Goal: Task Accomplishment & Management: Complete application form

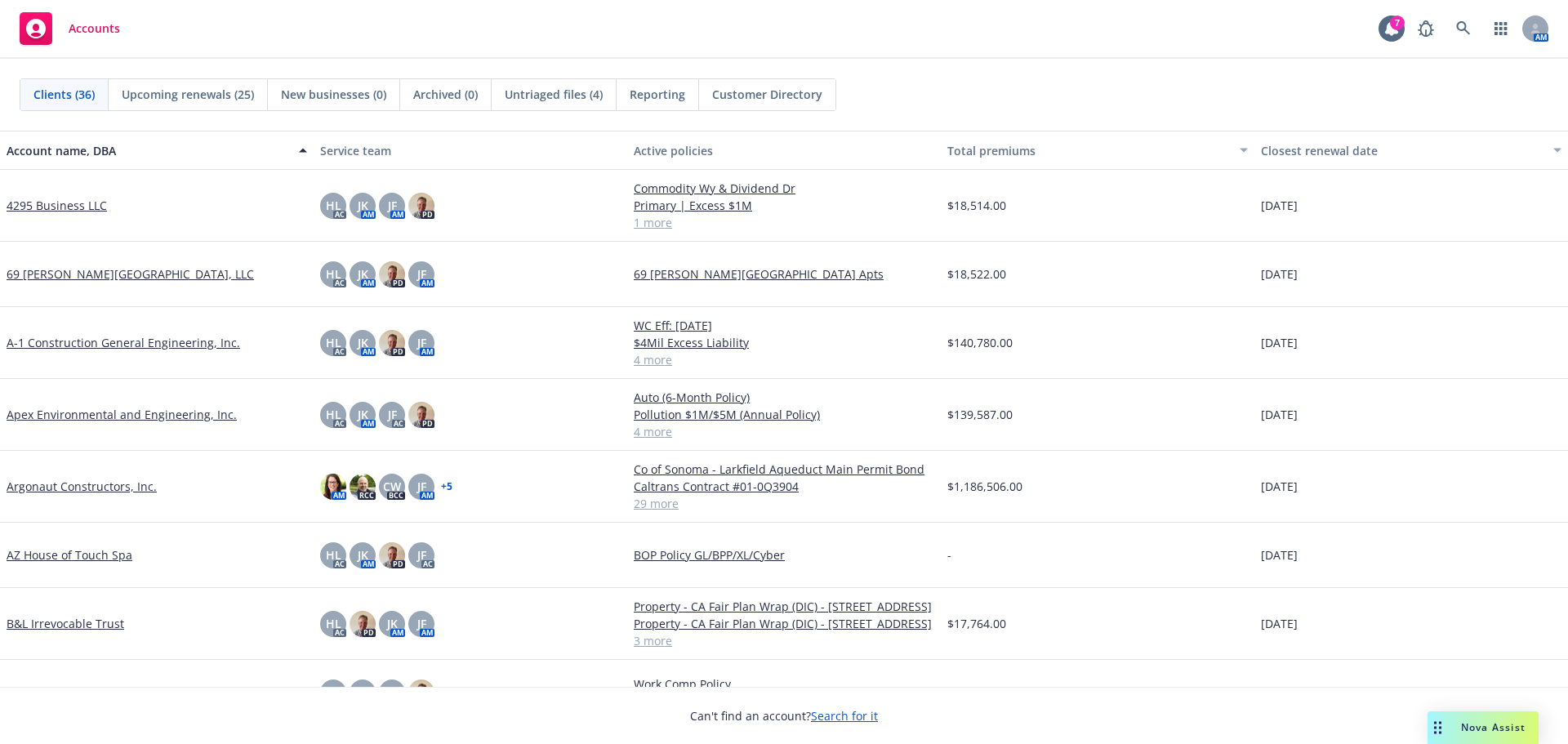
click at [103, 484] on link "Argonaut Constructors, Inc." at bounding box center [82, 486] width 151 height 17
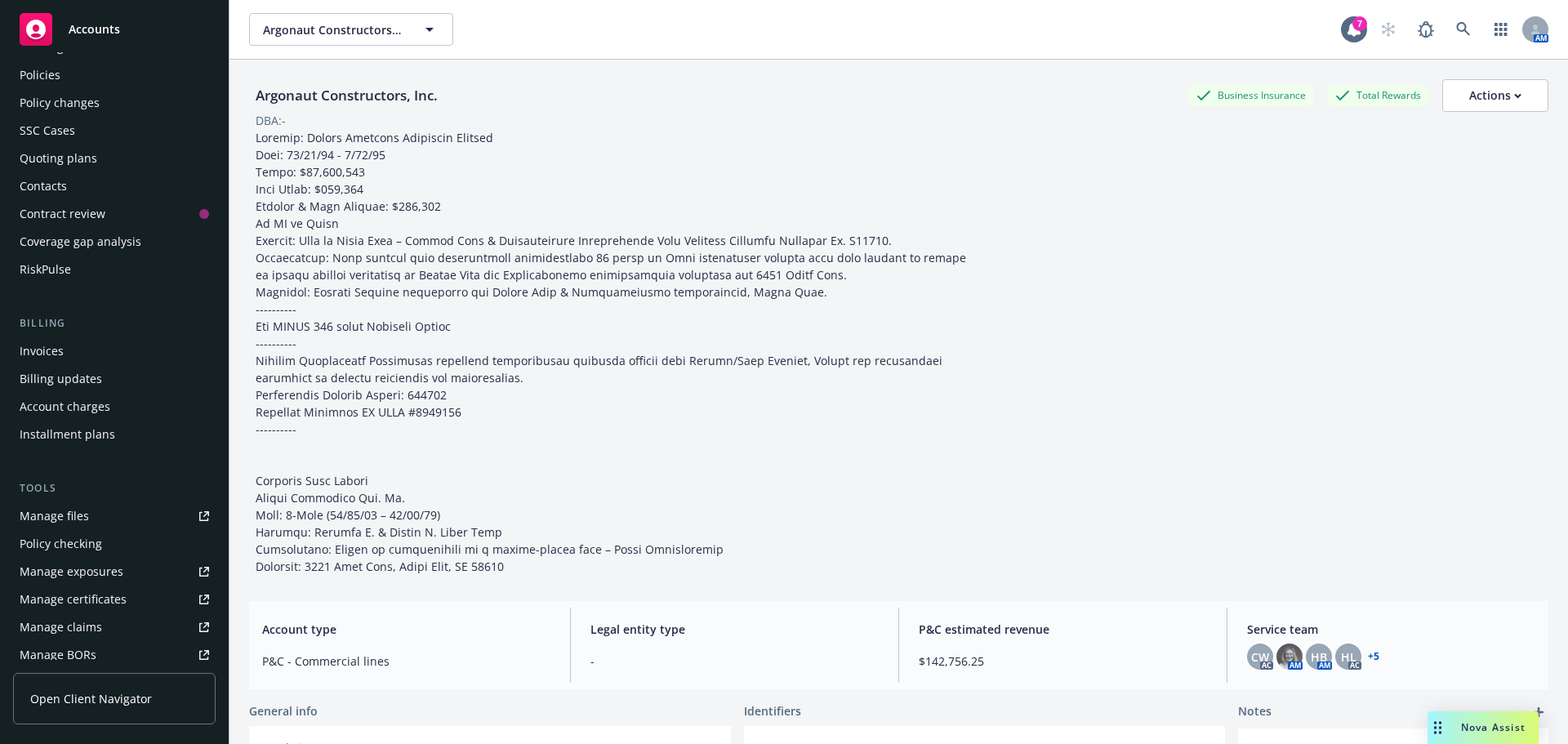
scroll to position [164, 0]
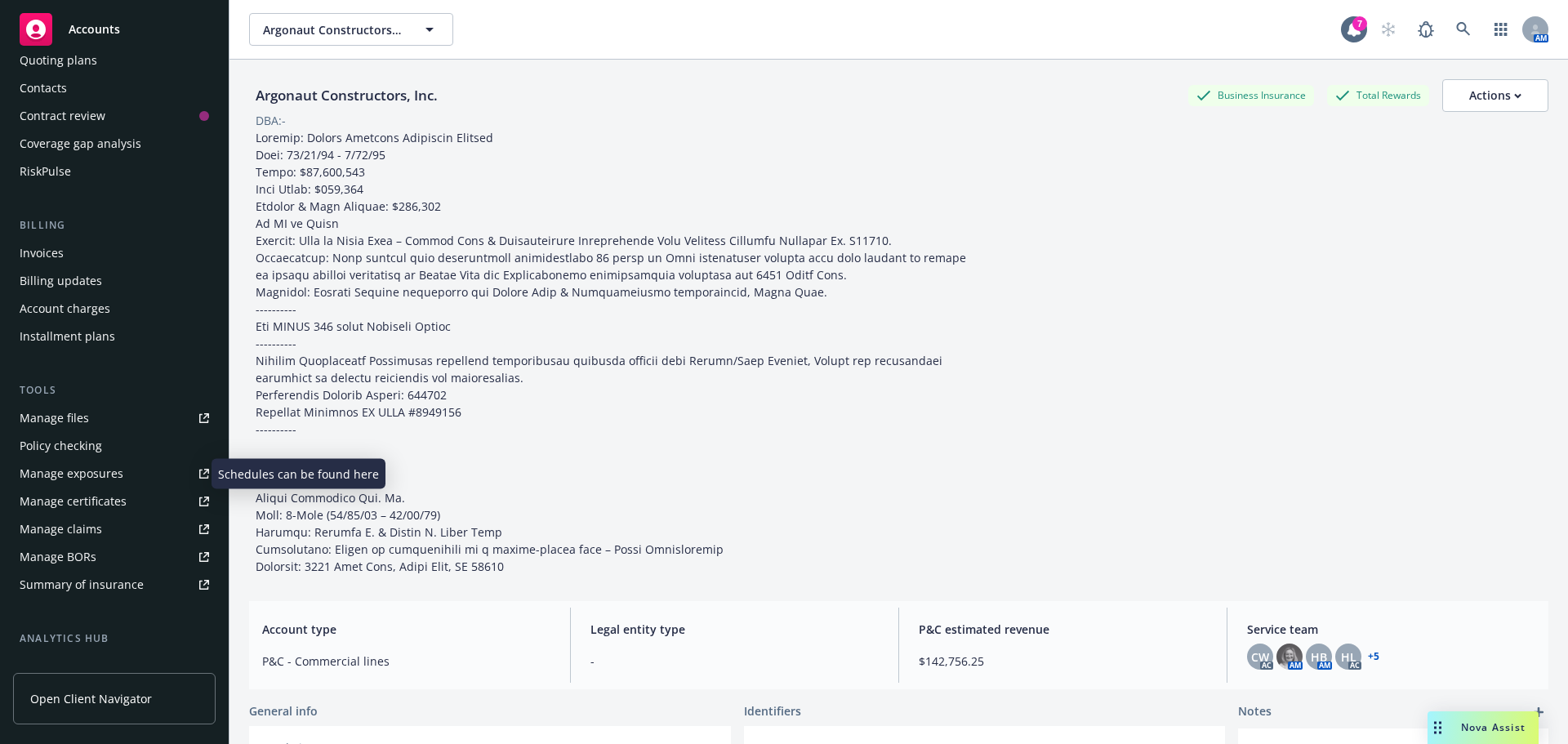
click at [128, 470] on link "Manage exposures" at bounding box center [114, 473] width 202 height 26
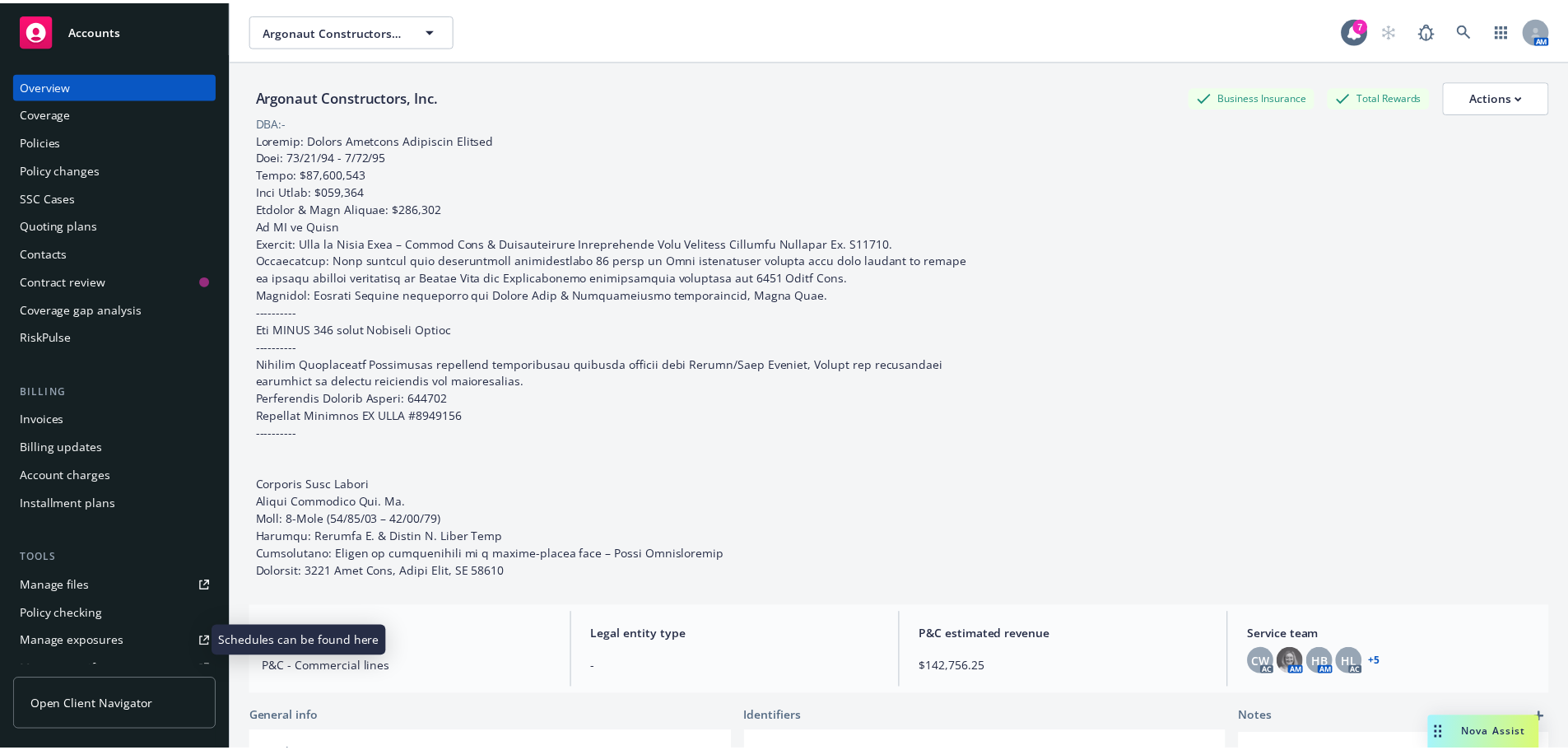
scroll to position [0, 0]
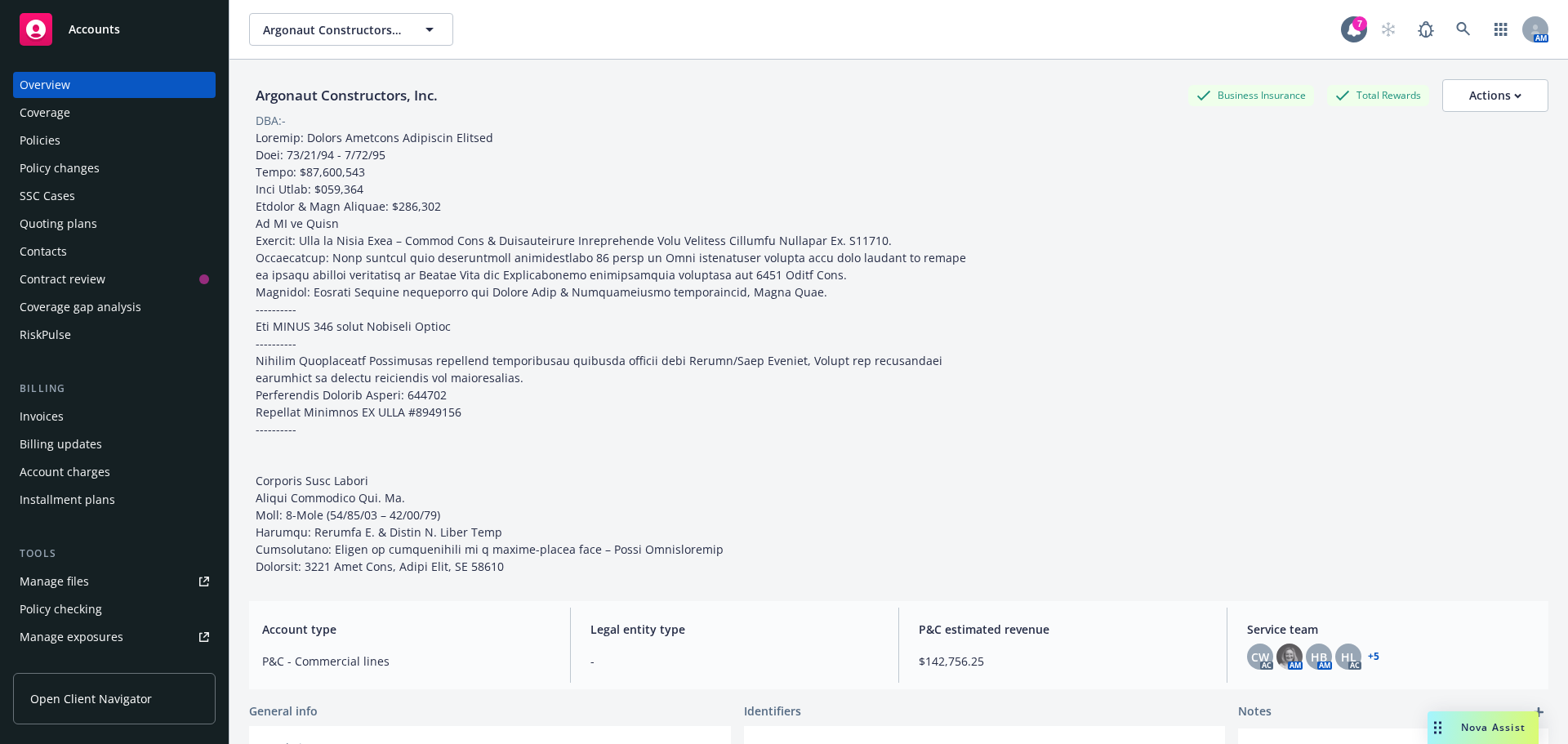
click at [110, 165] on div "Policy changes" at bounding box center [114, 168] width 190 height 26
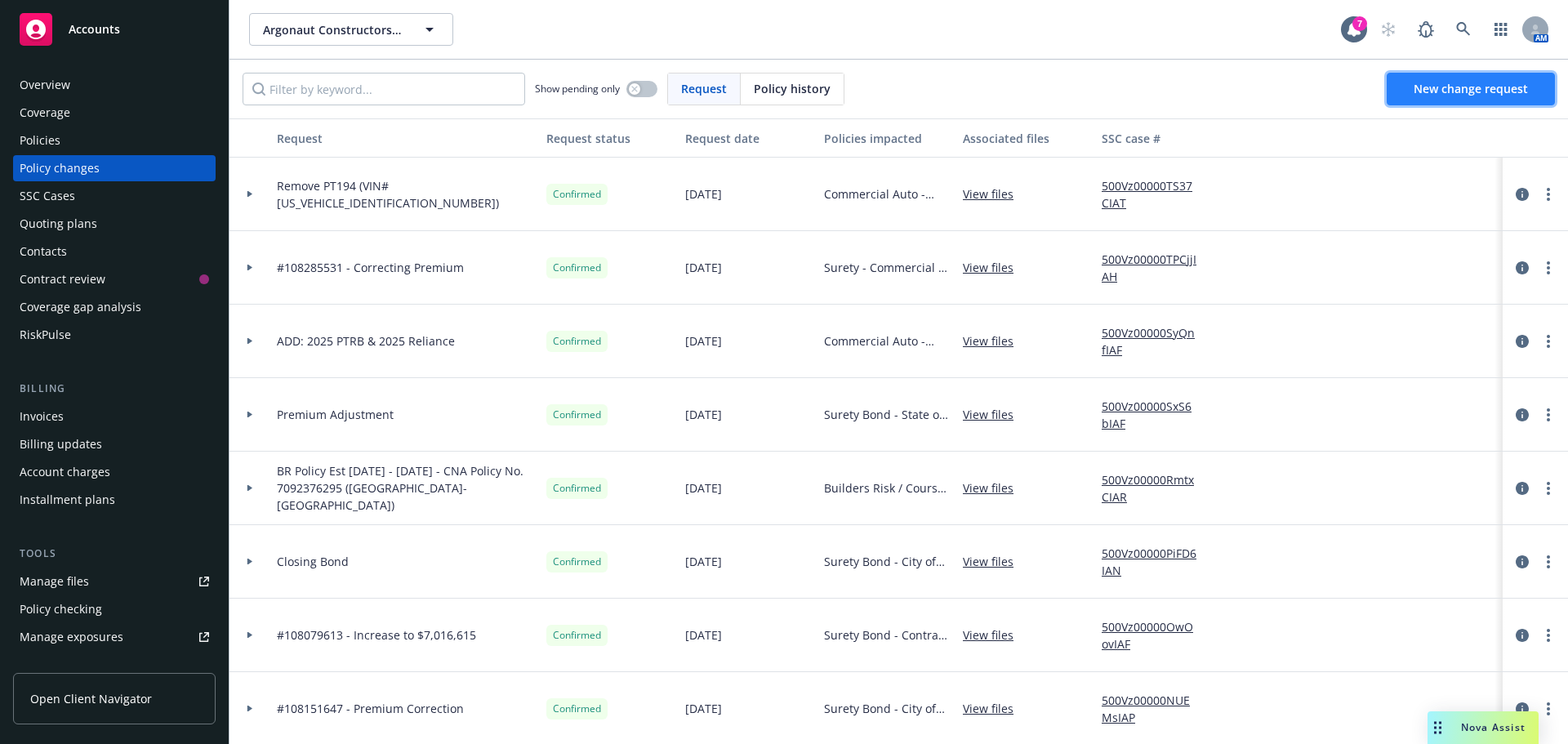
click at [1436, 93] on span "New change request" at bounding box center [1471, 88] width 114 height 16
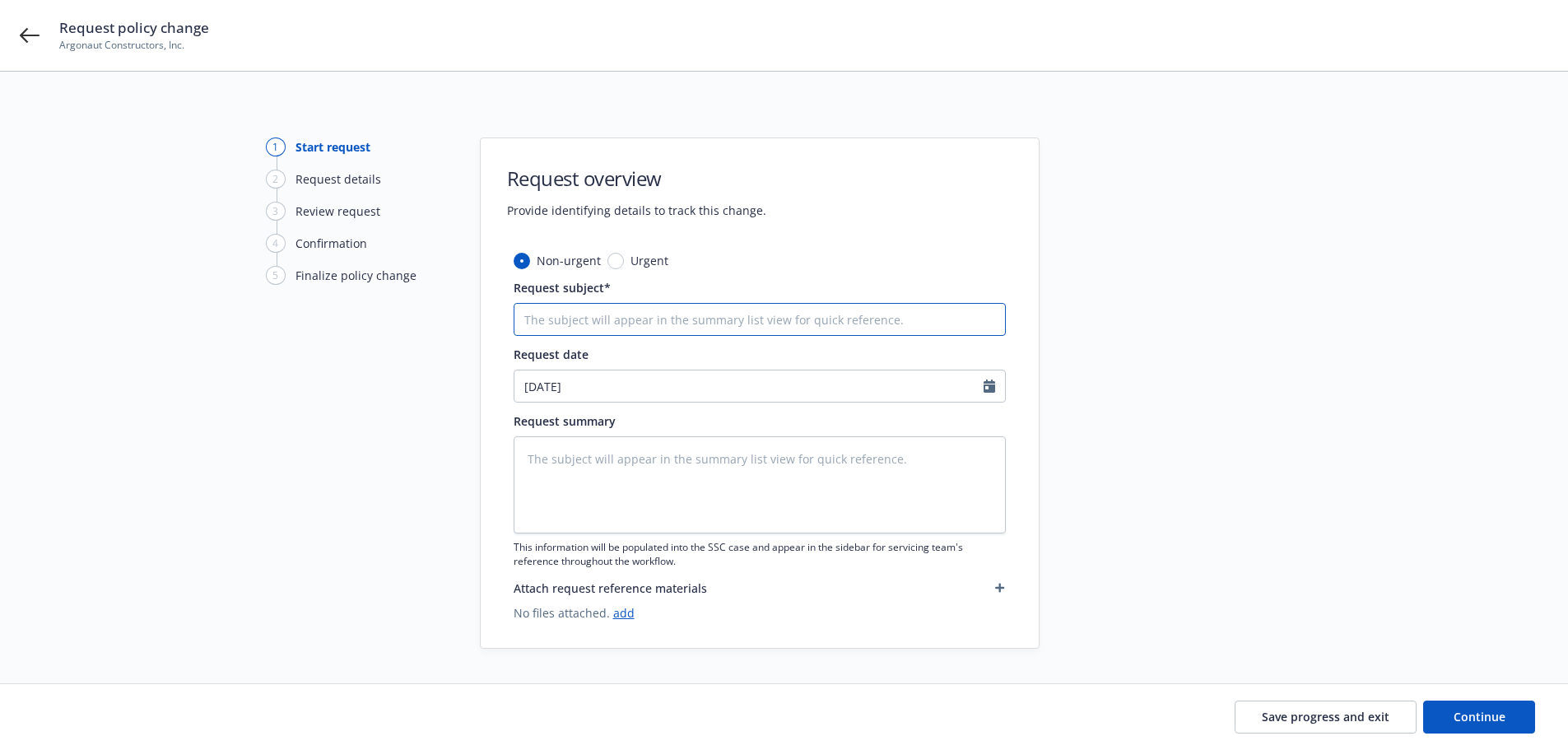
click at [617, 317] on input "Request subject*" at bounding box center [760, 319] width 492 height 33
type textarea "x"
type input "A"
type textarea "x"
type input "AD"
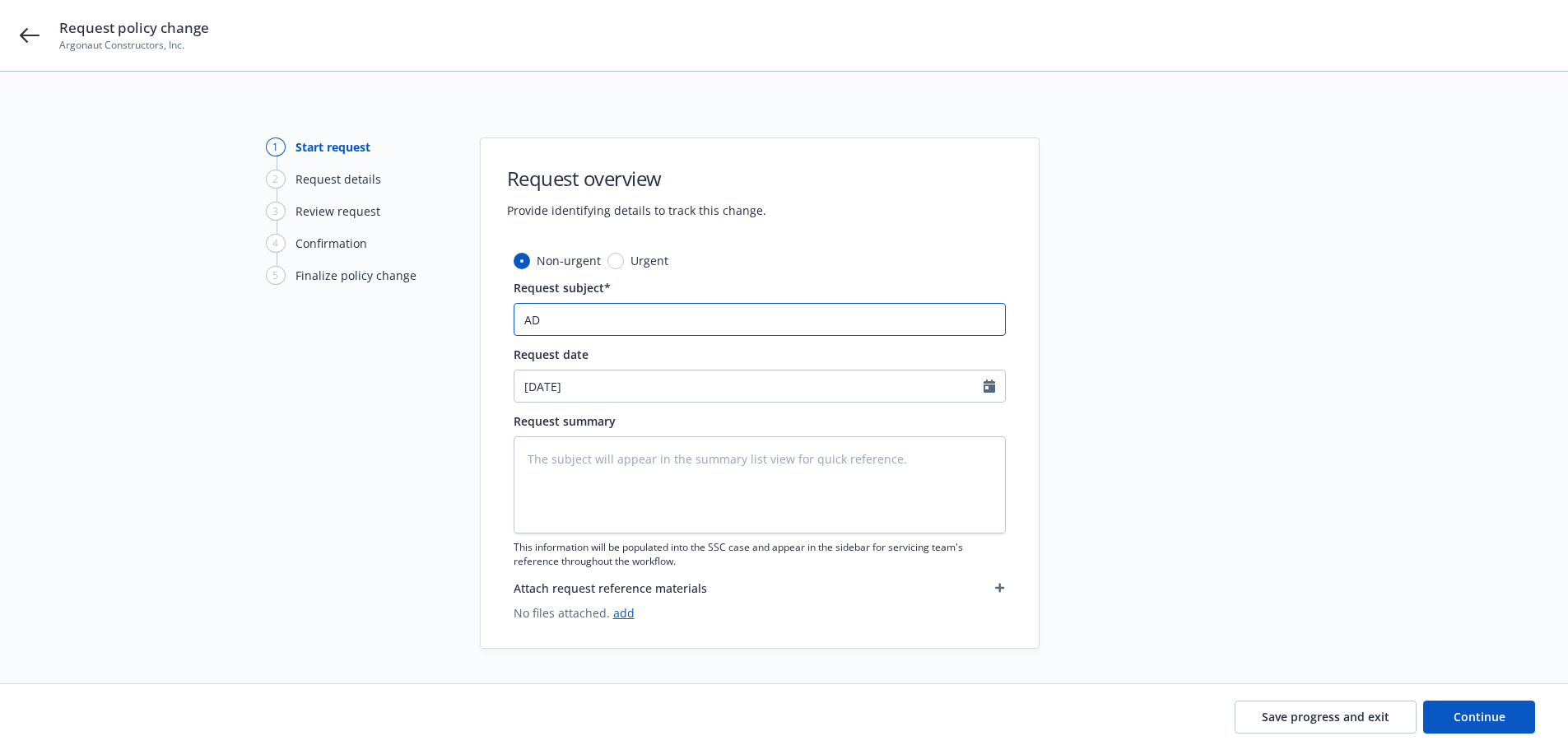
type textarea "x"
type input "ADD"
type textarea "x"
type input "ADD:"
type textarea "x"
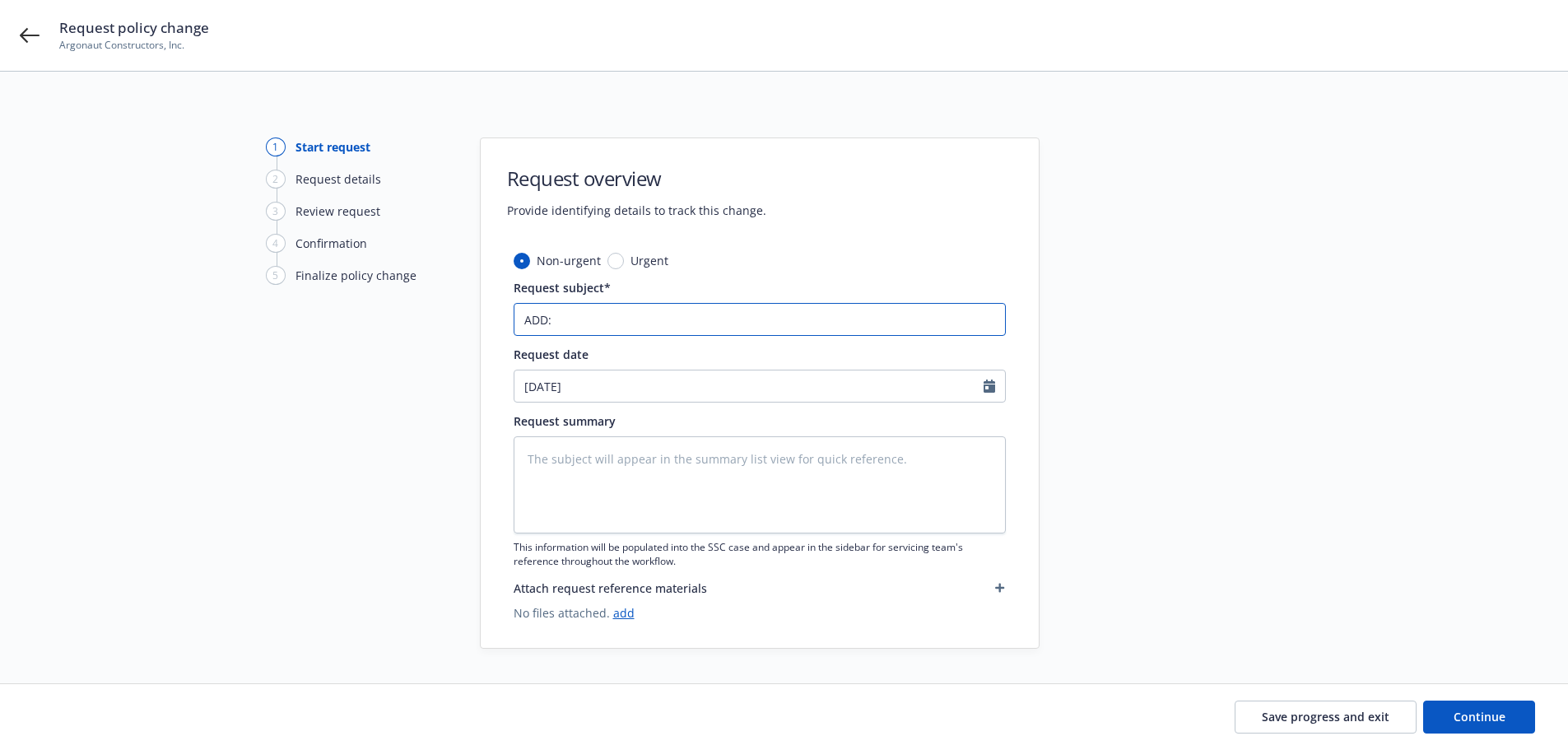
type input "ADD:"
click at [604, 315] on input "ADD:" at bounding box center [760, 319] width 492 height 33
paste input "2024 [PERSON_NAME] T75T Hyrdroseeder"
type textarea "x"
drag, startPoint x: 729, startPoint y: 319, endPoint x: 494, endPoint y: 331, distance: 235.3
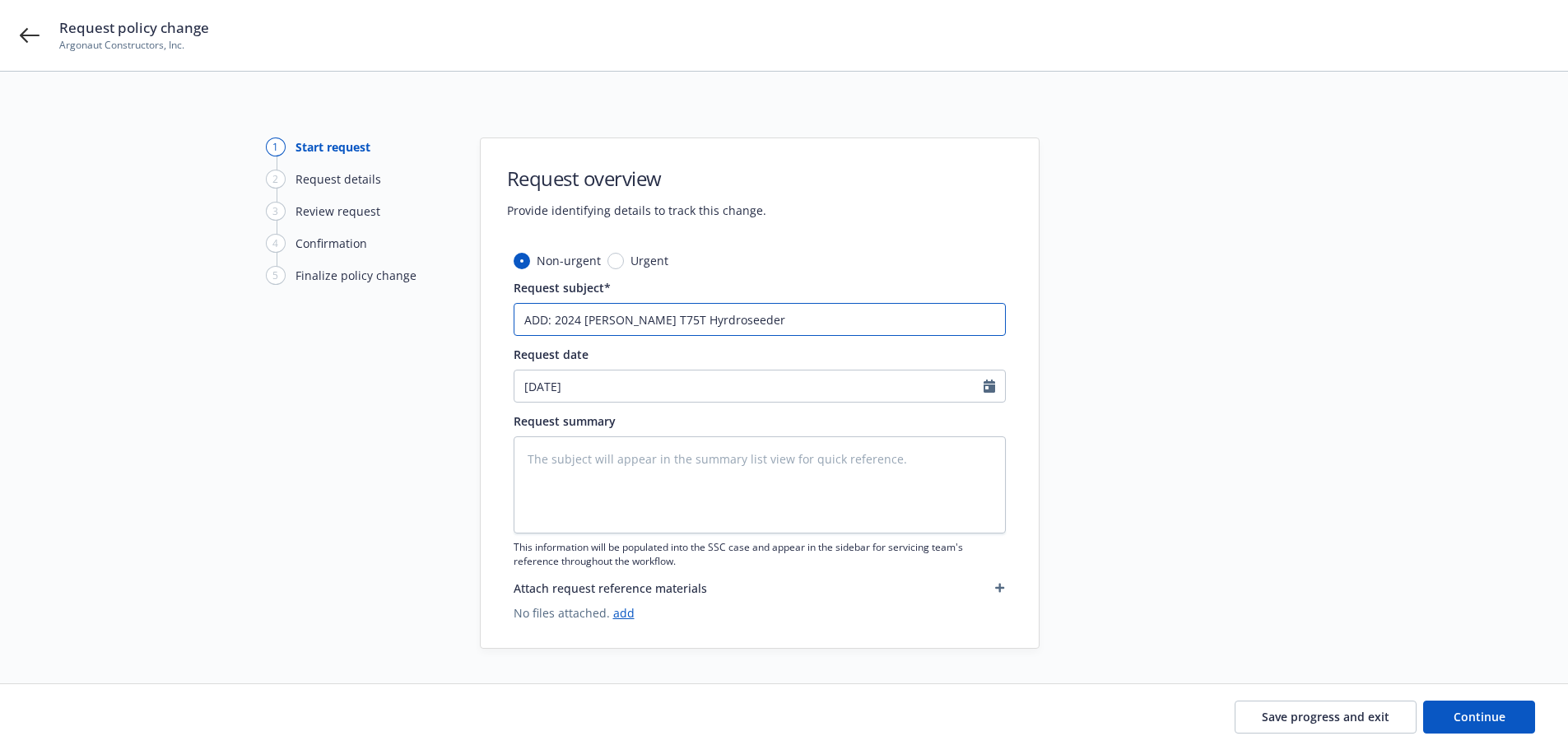
click at [494, 331] on div "Non-urgent Urgent Request subject* ADD: 2024 [PERSON_NAME] T75T Hyrdroseeder Re…" at bounding box center [760, 450] width 558 height 396
type input "ADD: 2024 [PERSON_NAME] T75T Hyrdroseeder"
click at [860, 267] on div "Non-urgent Urgent Request subject* ADD: 2024 [PERSON_NAME] T75T Hyrdroseeder Re…" at bounding box center [760, 437] width 492 height 370
click at [703, 452] on textarea at bounding box center [760, 484] width 492 height 97
type textarea "x"
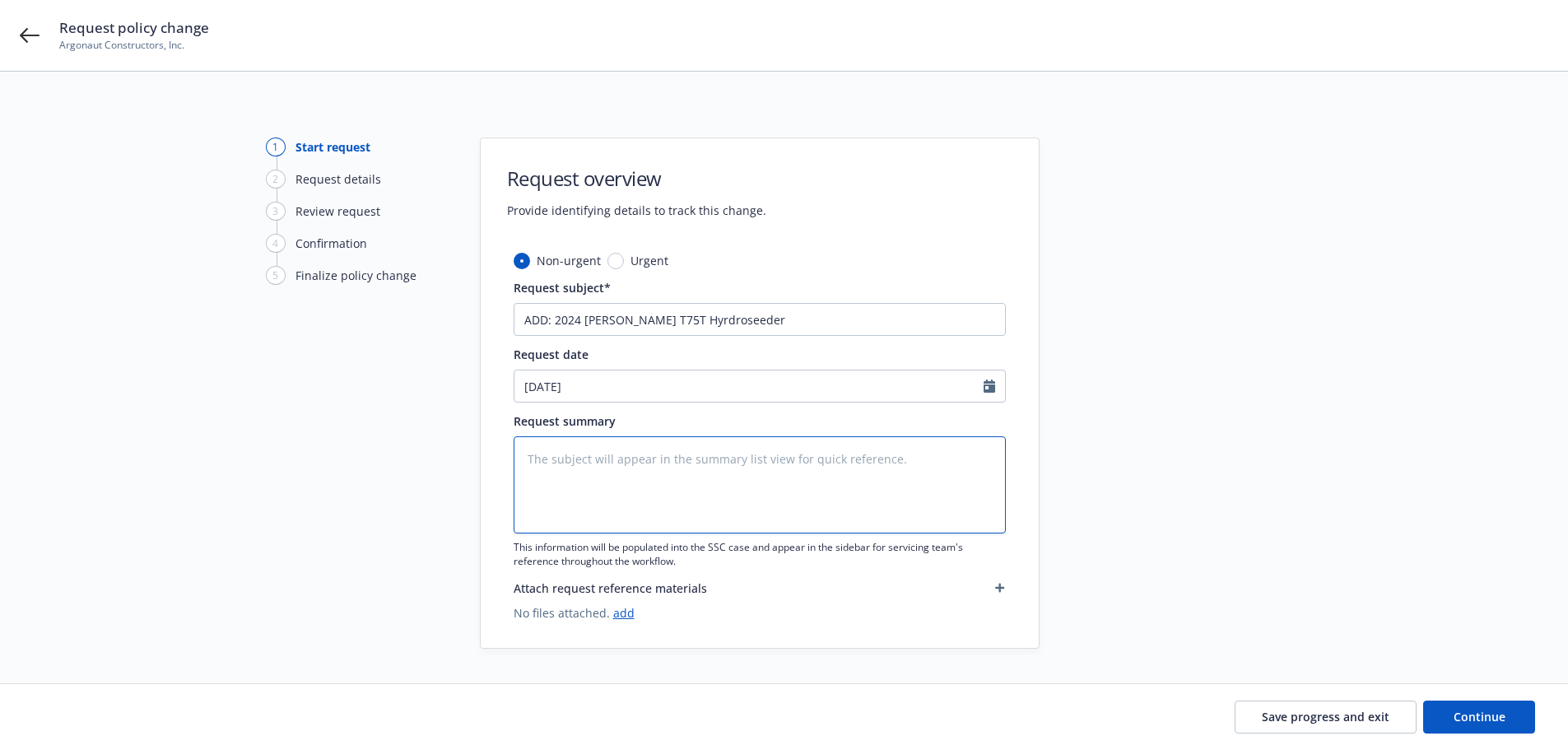
type textarea "c"
type textarea "x"
paste textarea "ADD: 2024 [PERSON_NAME] T75T Hyrdroseeder"
type textarea "x"
type textarea "ADD: 2024 [PERSON_NAME] T75T Hyrdroseeder"
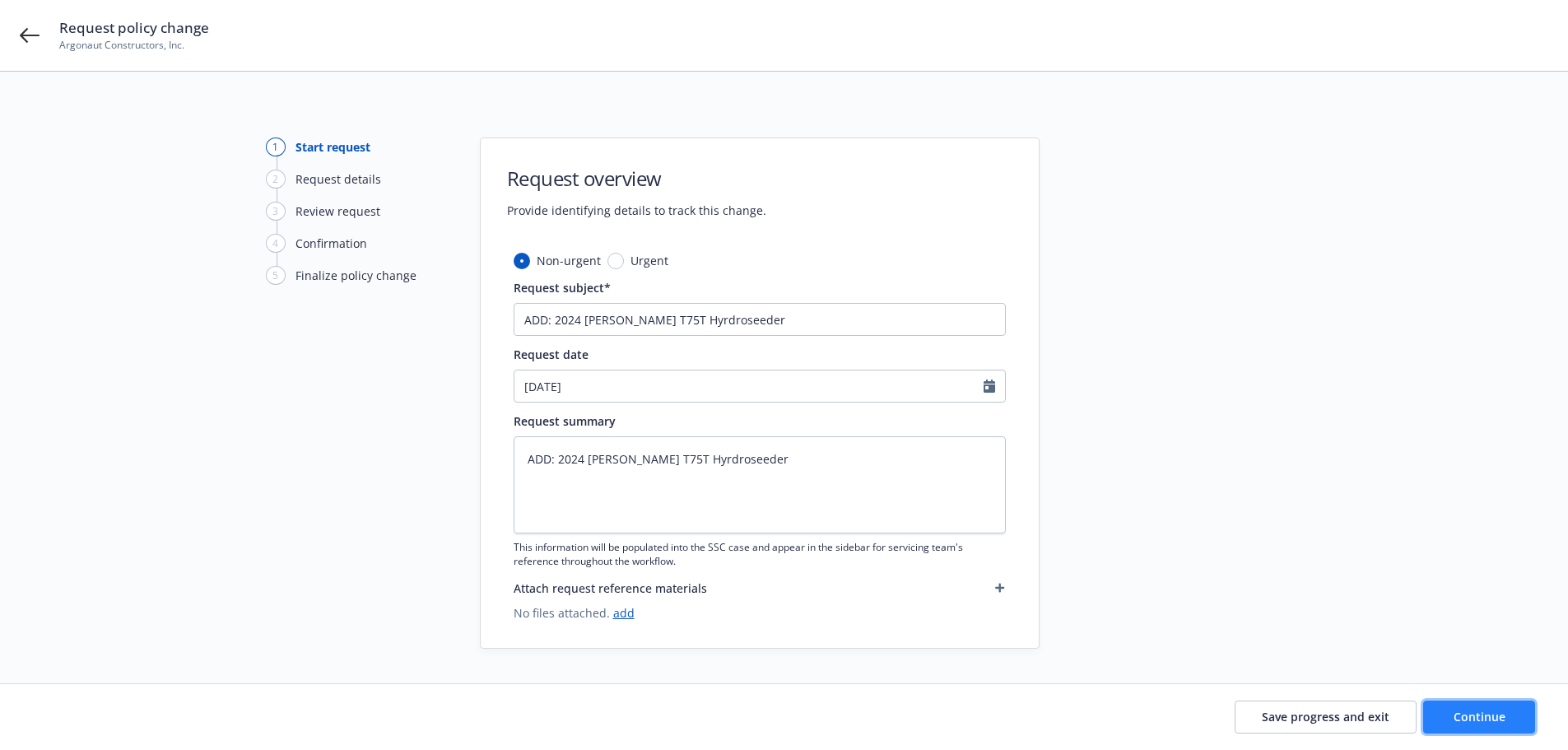
click at [1479, 706] on button "Continue" at bounding box center [1479, 717] width 112 height 33
type textarea "x"
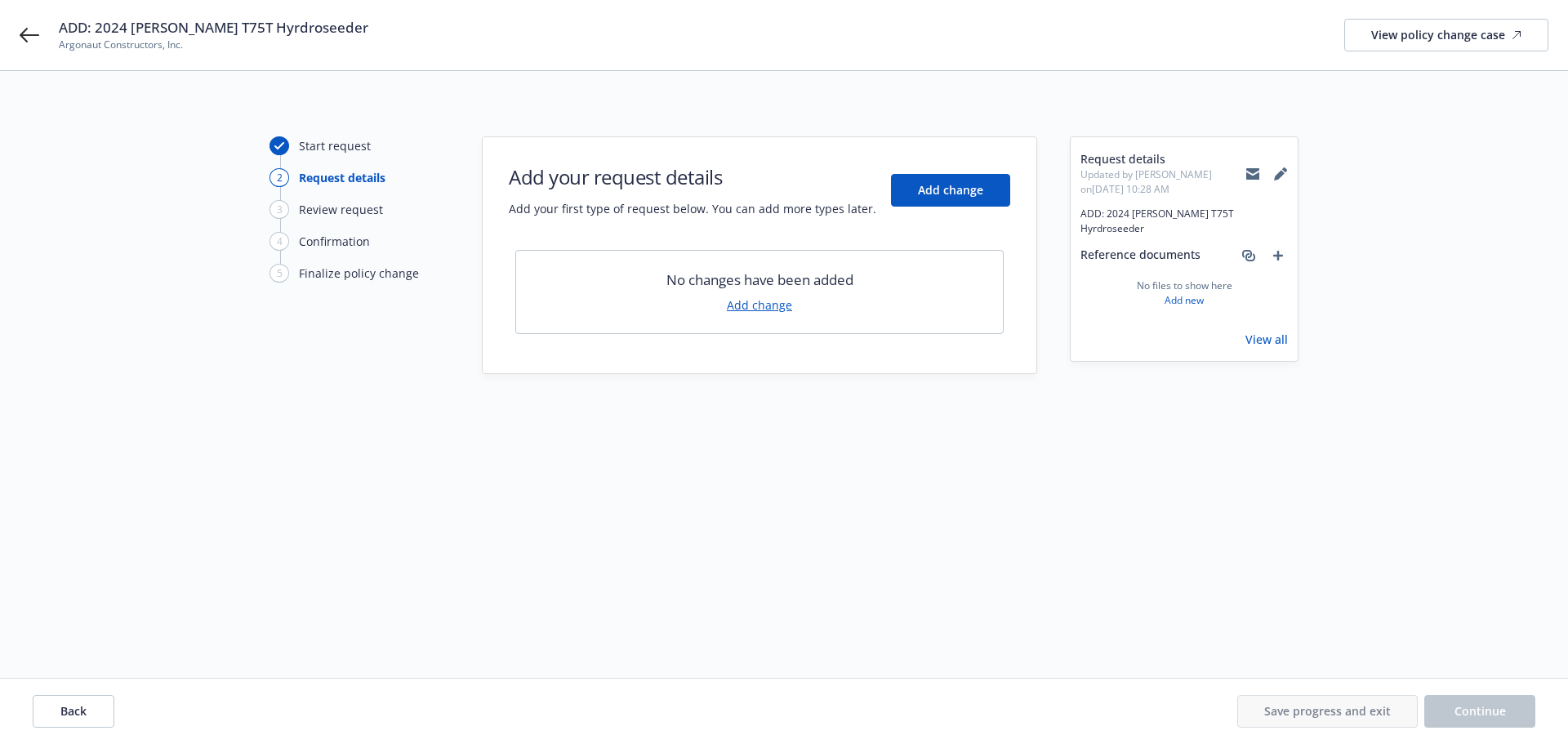
click at [765, 307] on link "Add change" at bounding box center [760, 305] width 66 height 17
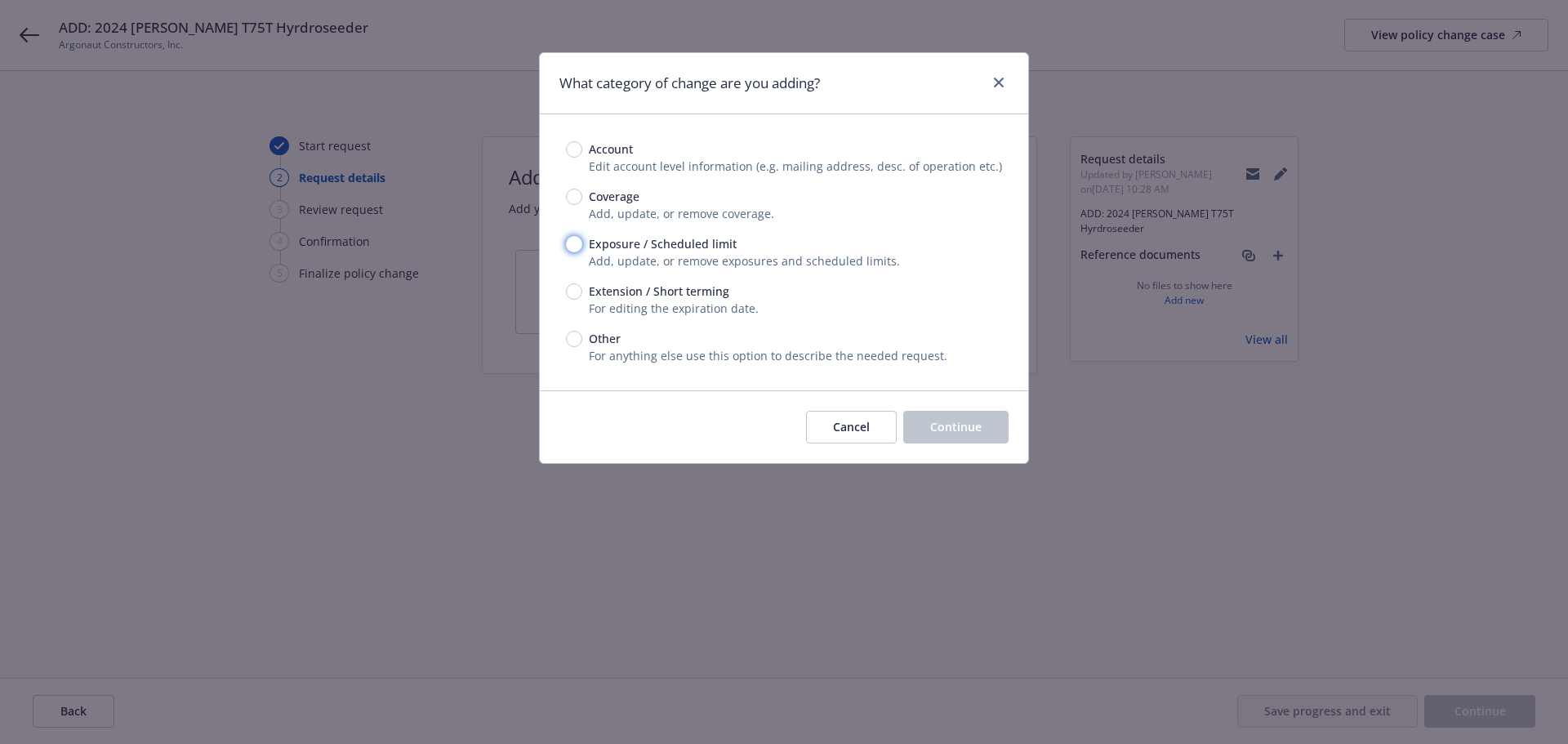
click at [575, 237] on input "Exposure / Scheduled limit" at bounding box center [574, 244] width 16 height 16
radio input "true"
click at [945, 416] on button "Continue" at bounding box center [956, 427] width 106 height 33
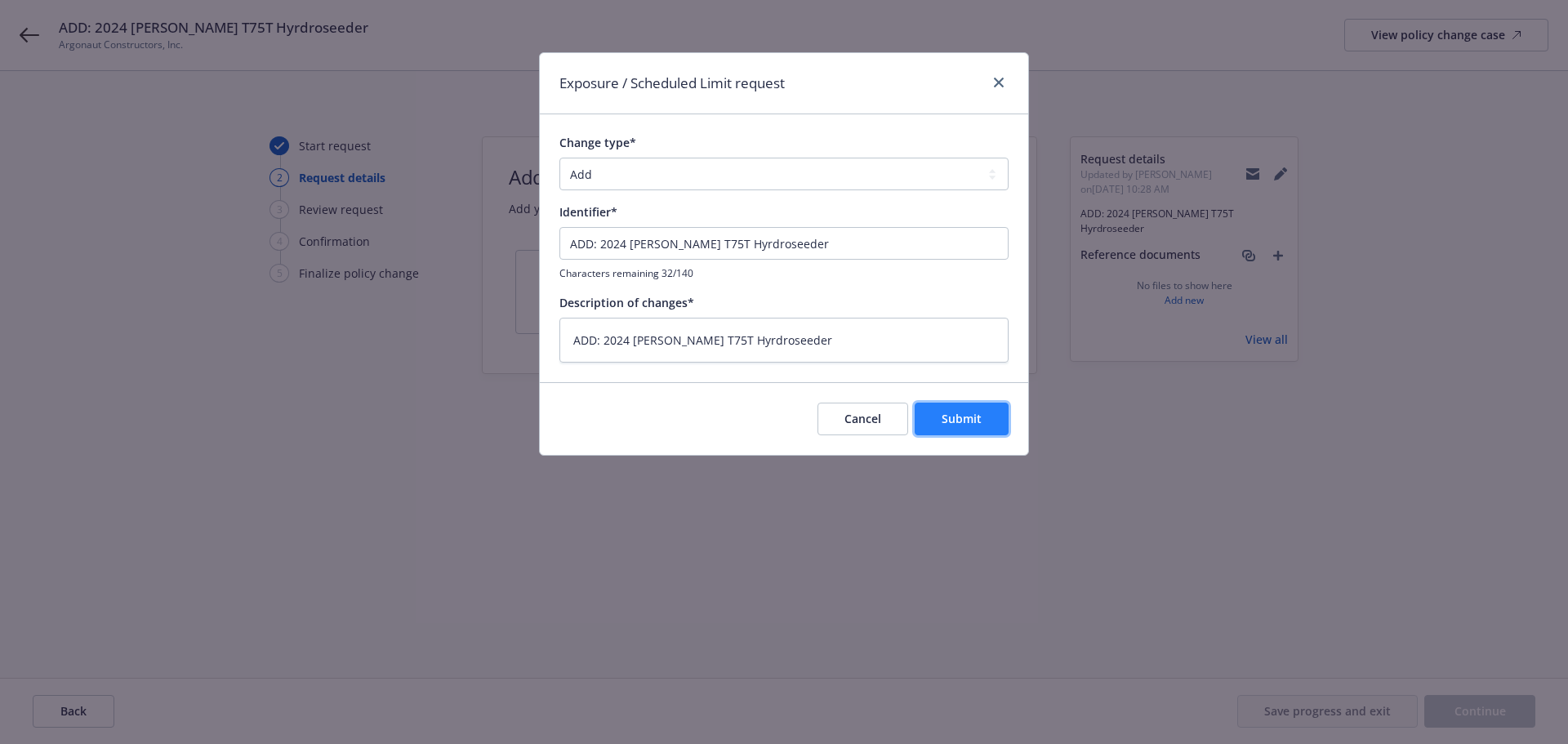
click at [975, 417] on span "Submit" at bounding box center [961, 419] width 40 height 16
type textarea "x"
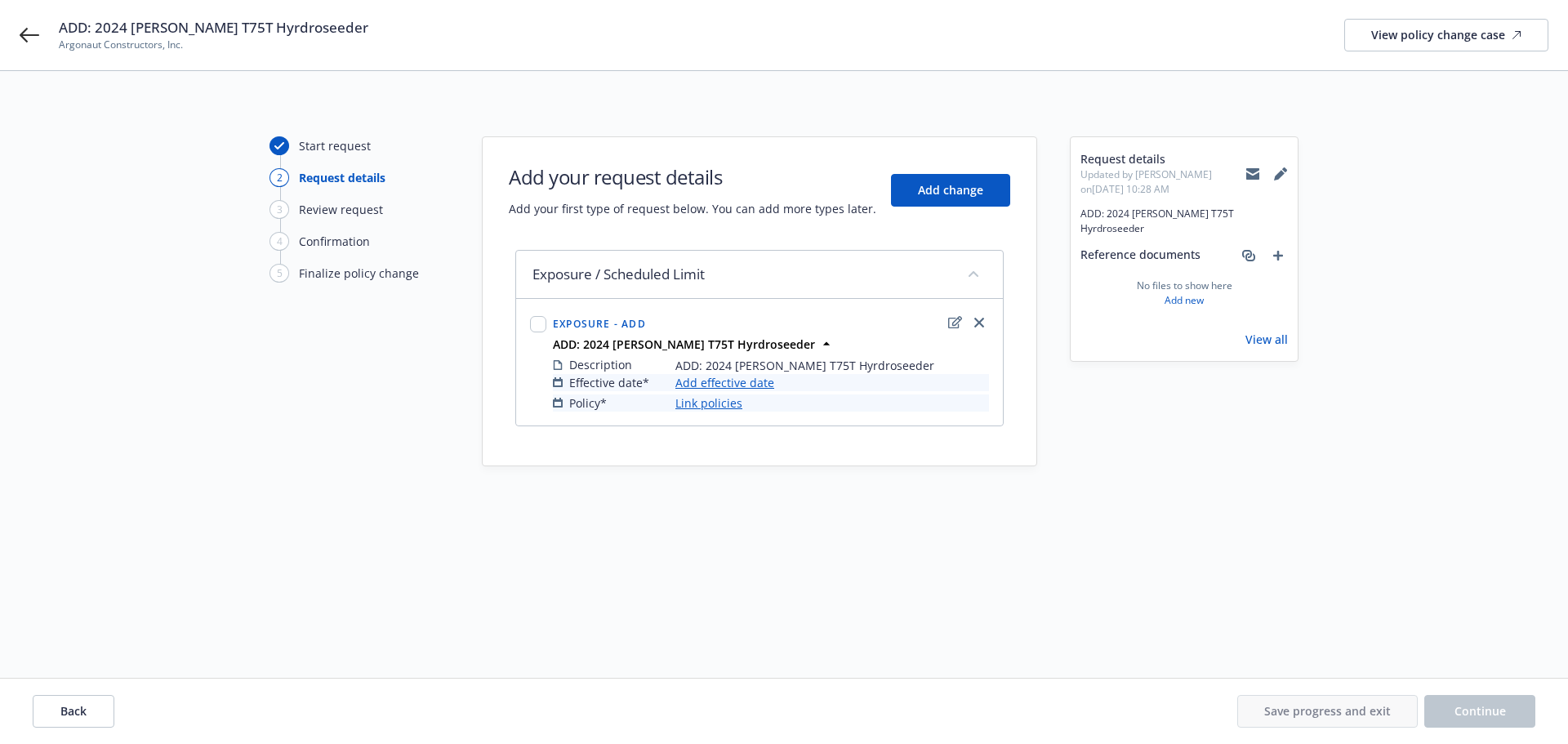
click at [719, 377] on link "Add effective date" at bounding box center [724, 382] width 99 height 17
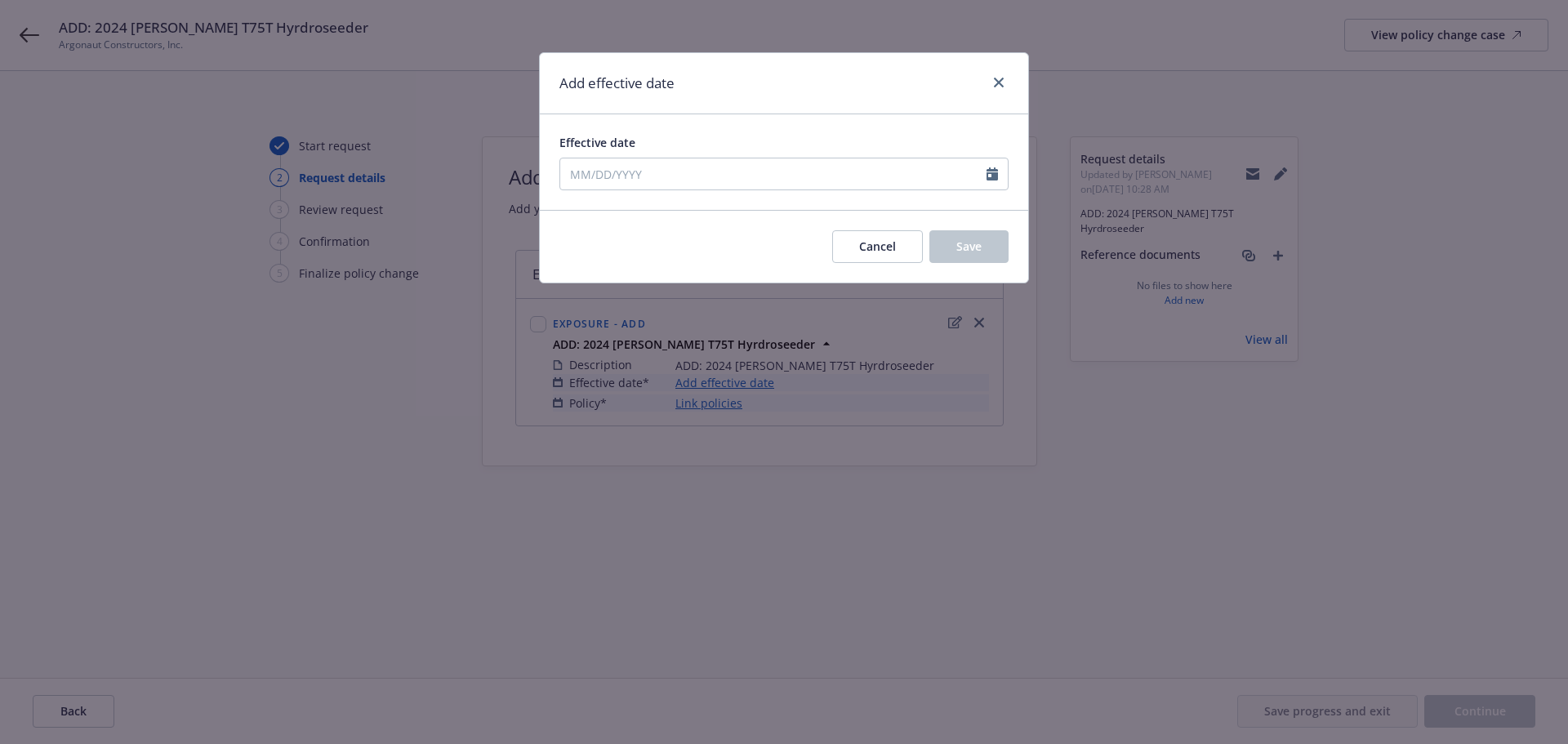
click at [991, 182] on div at bounding box center [997, 174] width 22 height 31
click at [991, 178] on icon "Calendar" at bounding box center [992, 173] width 11 height 13
select select "10"
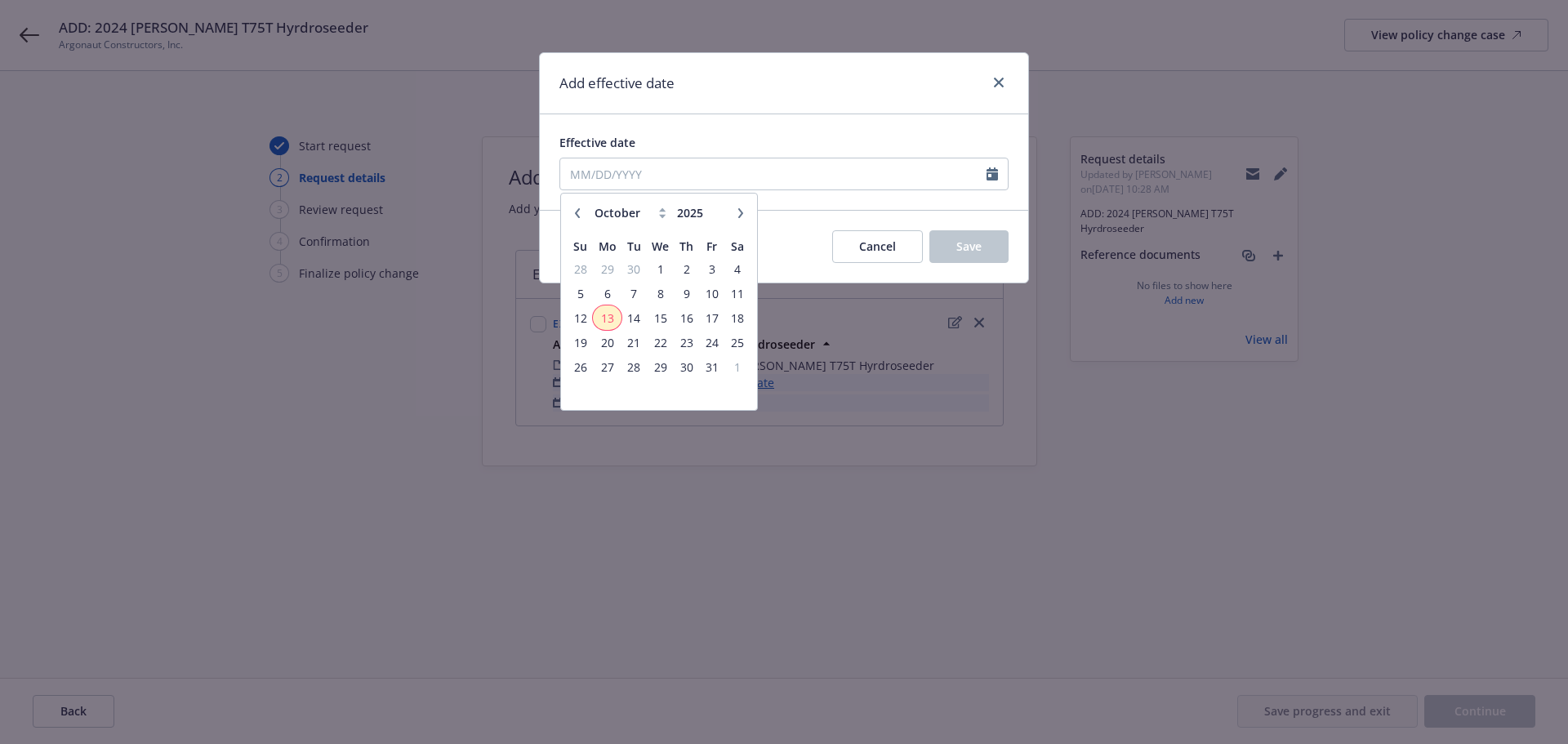
click at [602, 315] on span "13" at bounding box center [607, 318] width 24 height 21
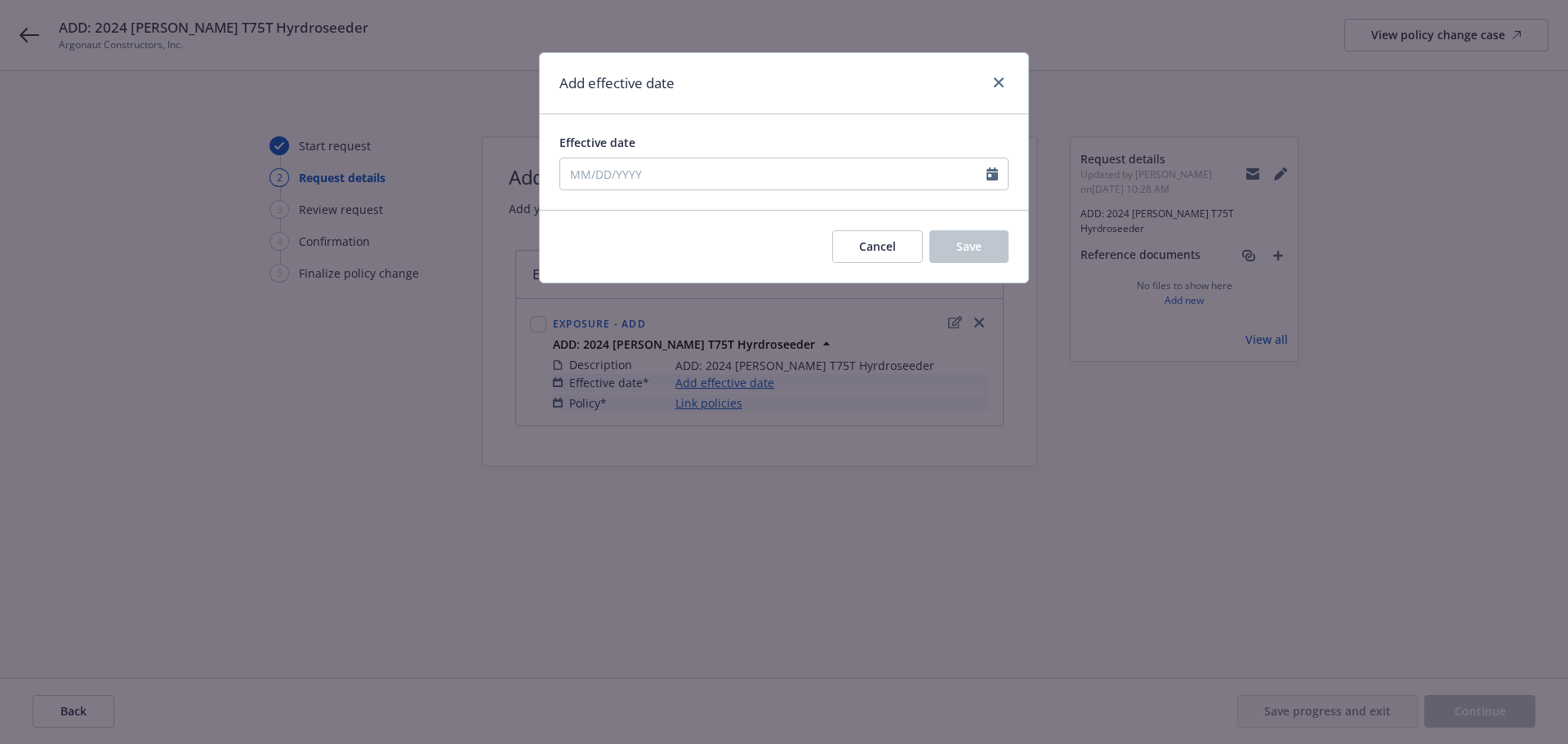
type input "[DATE]"
click at [949, 241] on button "Save" at bounding box center [969, 247] width 80 height 33
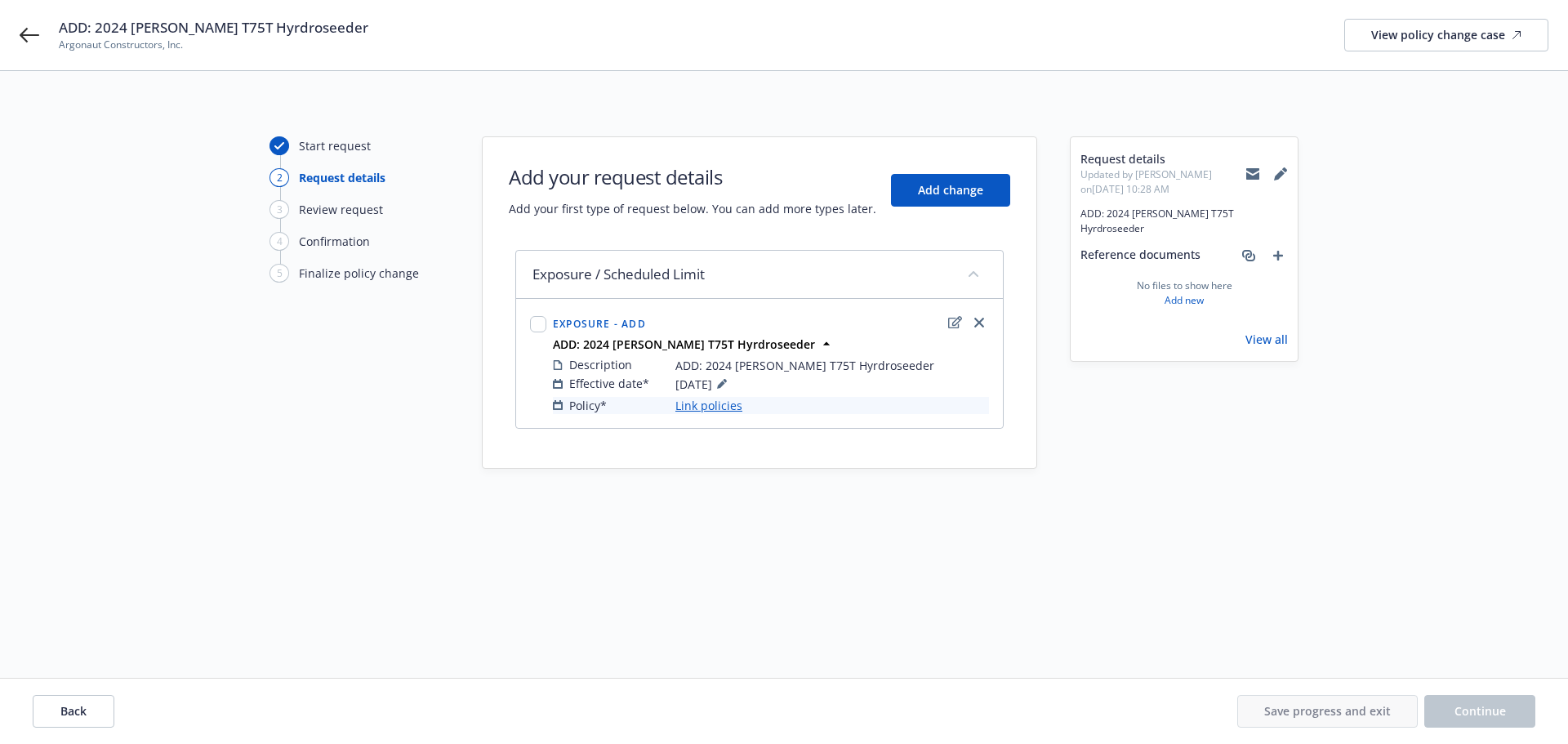
click at [719, 404] on link "Link policies" at bounding box center [708, 406] width 67 height 17
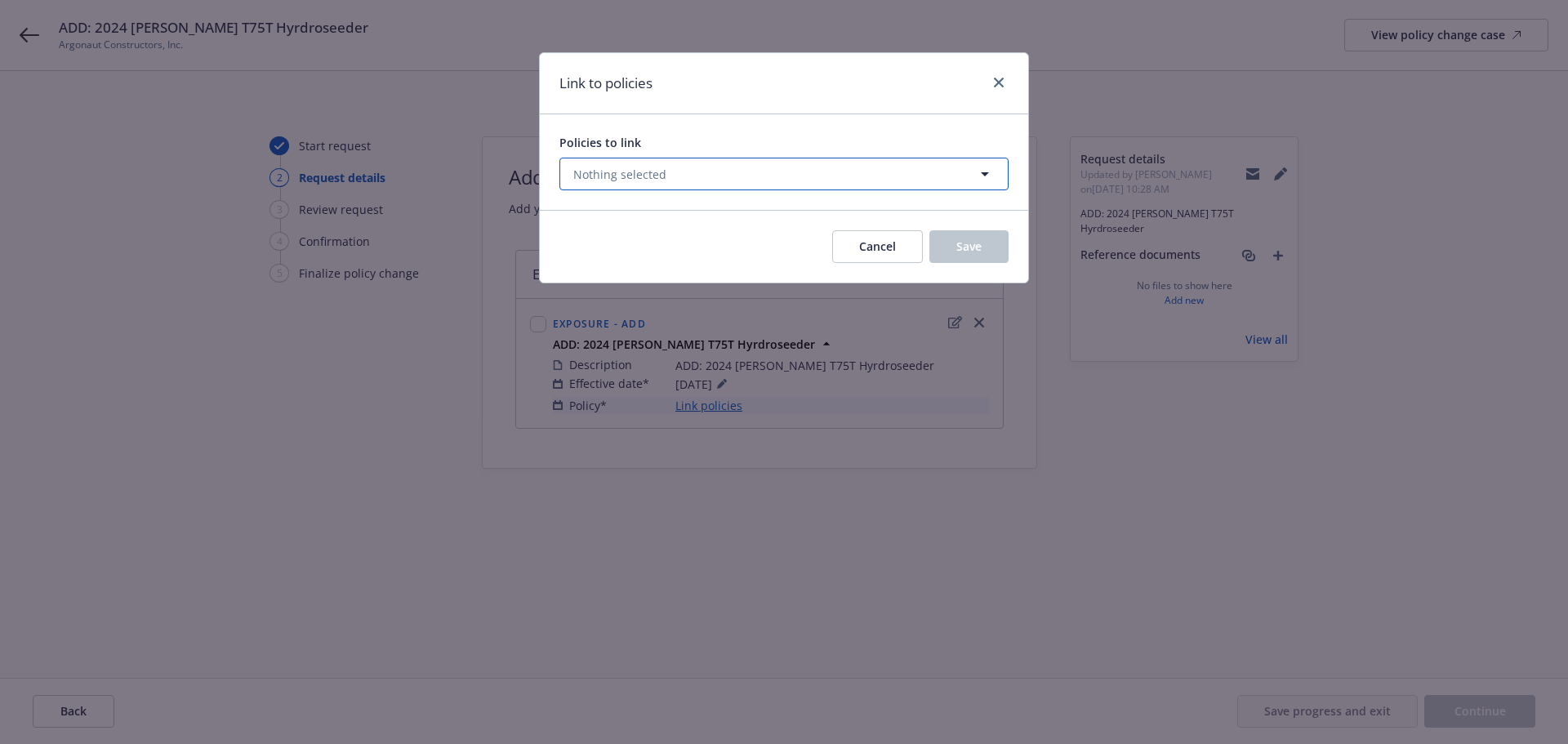
click at [704, 170] on button "Nothing selected" at bounding box center [783, 174] width 449 height 33
select select "ACTIVE"
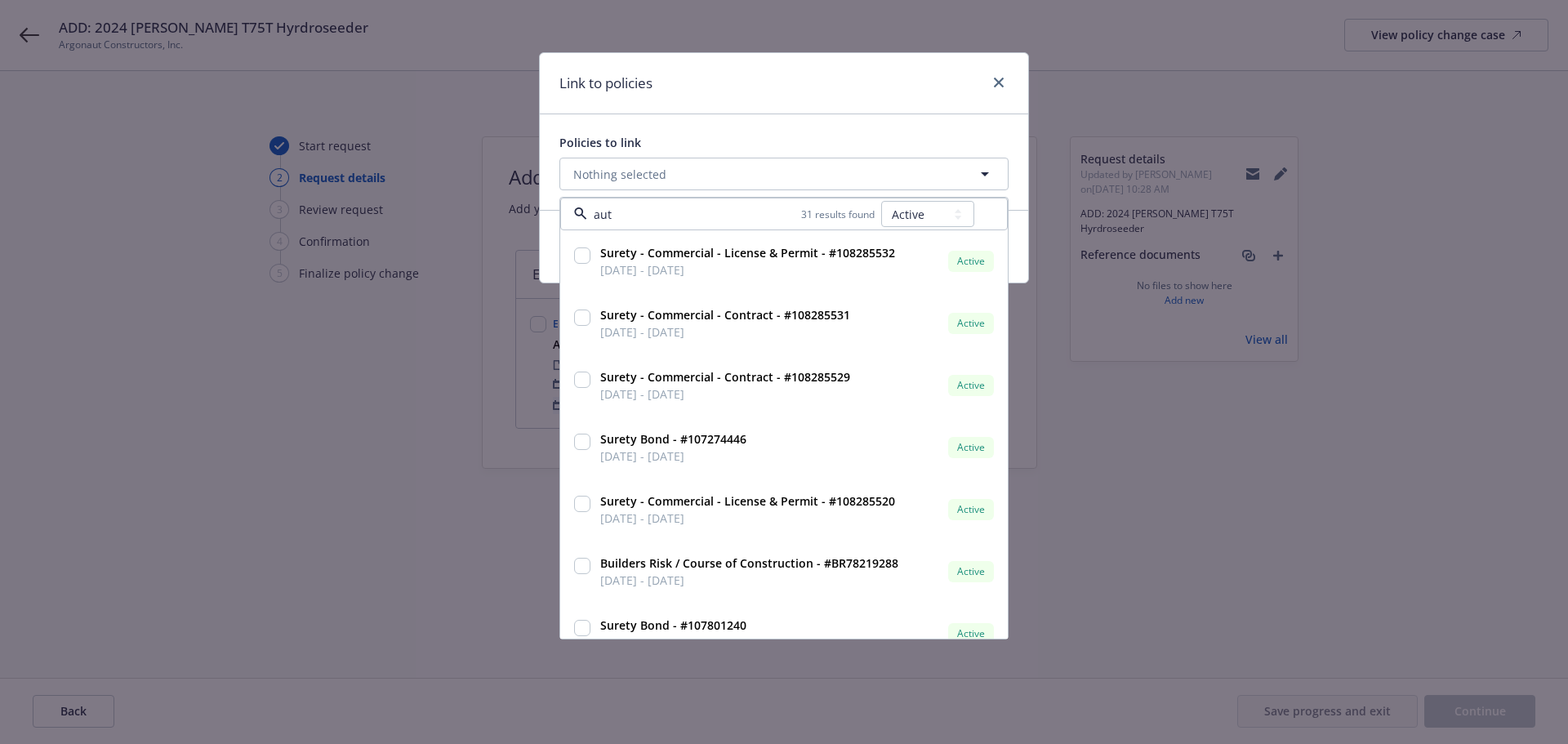
type input "auto"
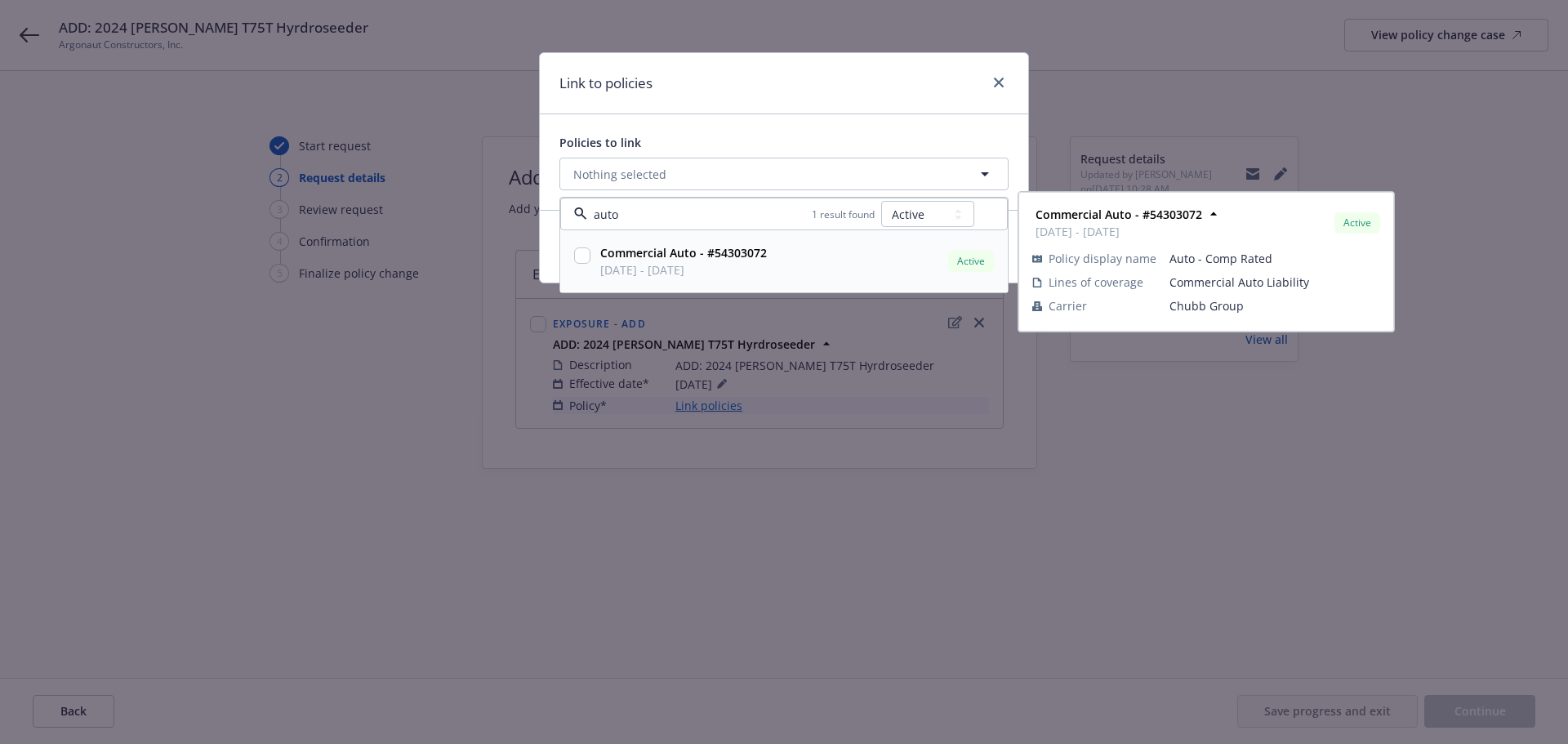
click at [582, 257] on input "checkbox" at bounding box center [582, 255] width 16 height 16
checkbox input "true"
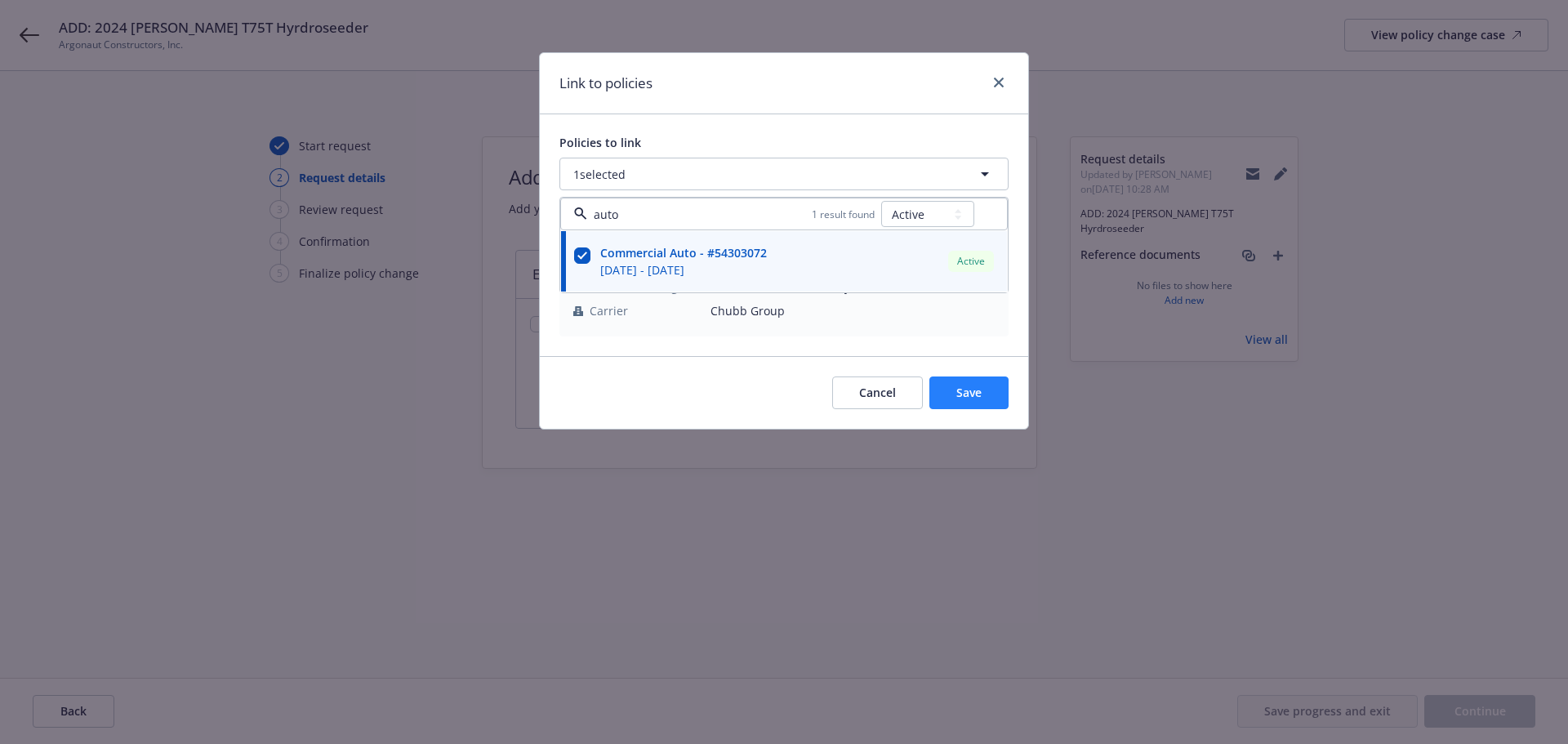
type input "auto"
click at [954, 384] on button "Save" at bounding box center [969, 393] width 80 height 33
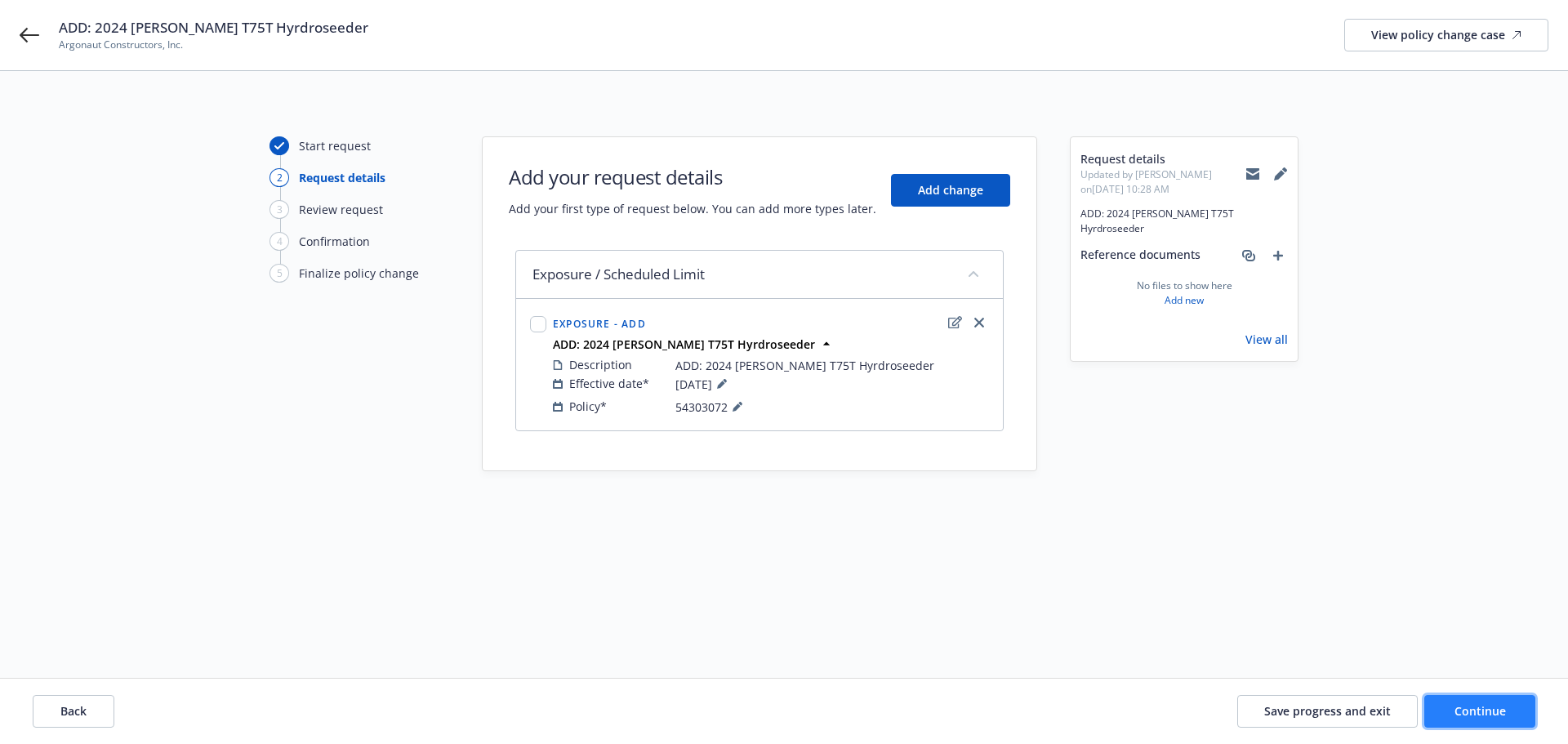
click at [1441, 700] on button "Continue" at bounding box center [1480, 711] width 111 height 33
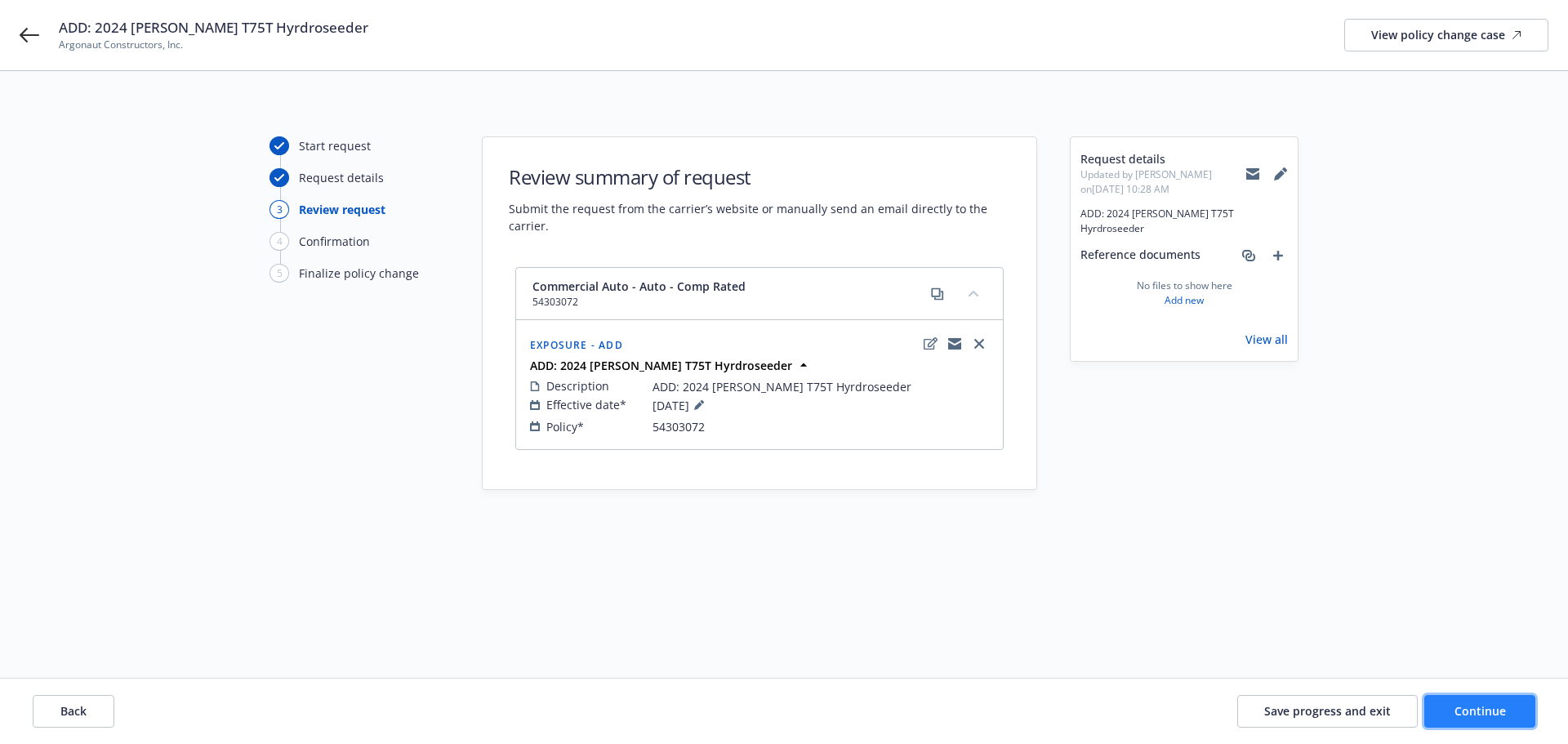
click at [1485, 702] on button "Continue" at bounding box center [1480, 711] width 111 height 33
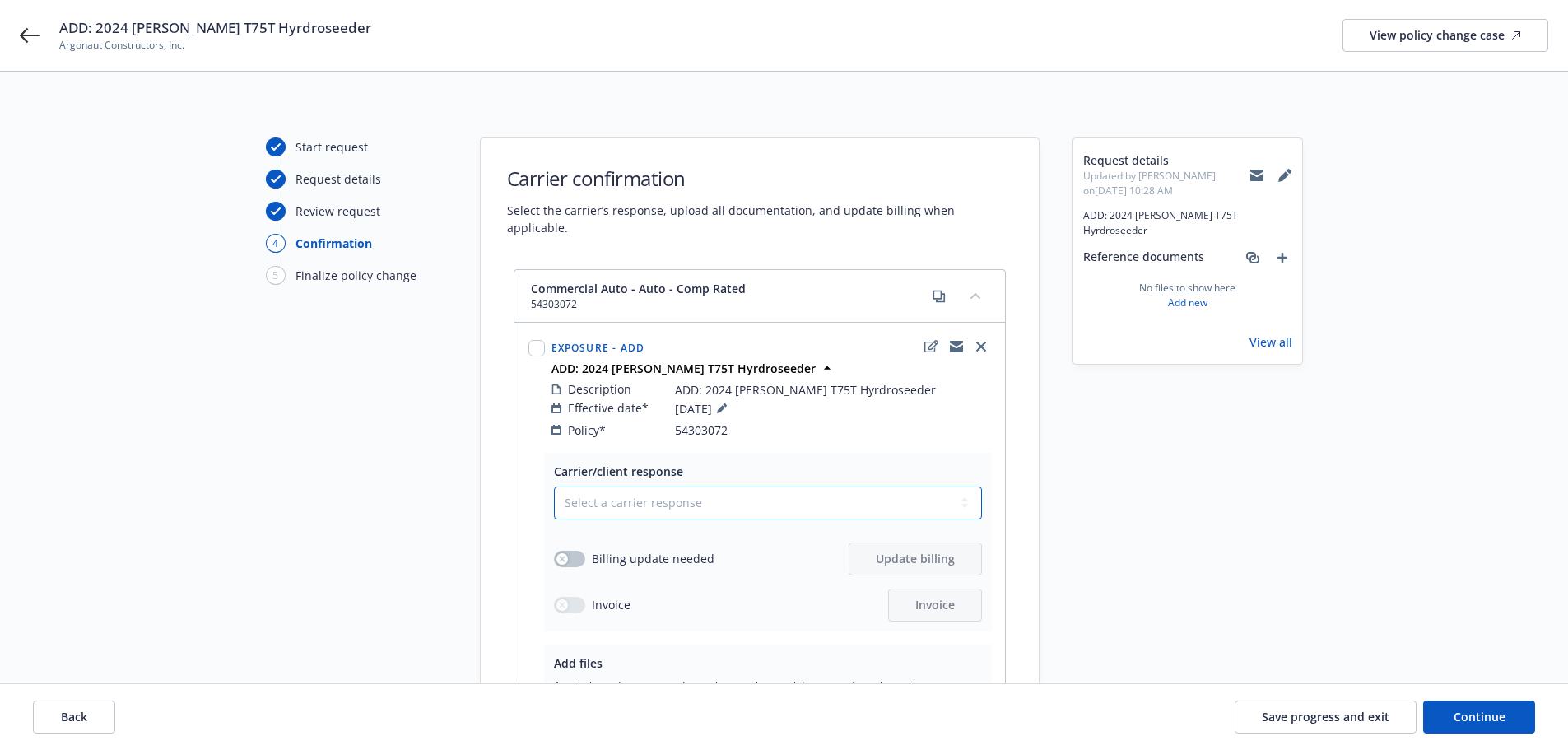
click at [674, 487] on select "Select a carrier response Accepted Accepted with revision No endorsement needed…" at bounding box center [767, 503] width 428 height 33
select select "NO_ENDORSEMENT_NEEDED"
click at [554, 487] on select "Select a carrier response Accepted Accepted with revision No endorsement needed…" at bounding box center [767, 503] width 428 height 33
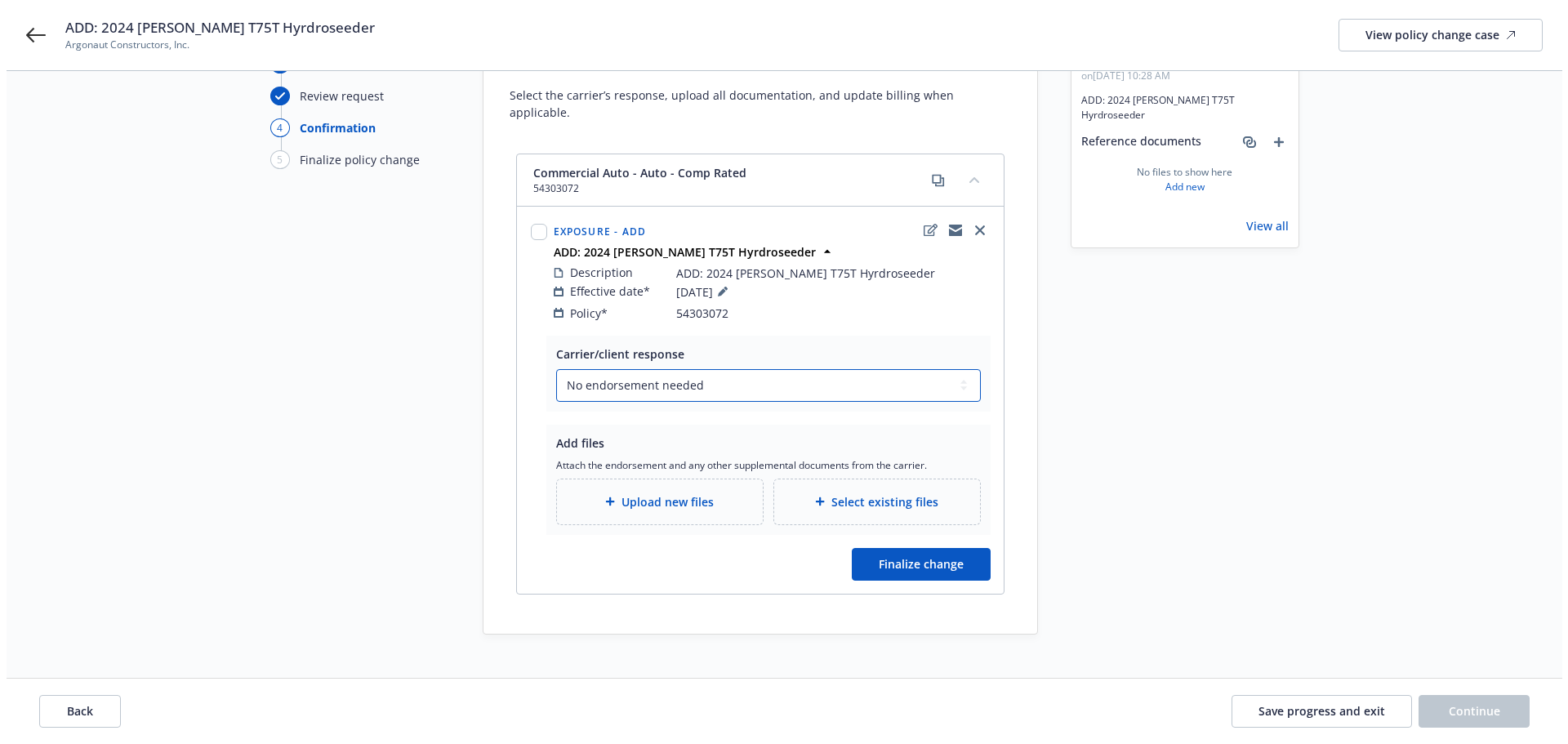
scroll to position [119, 0]
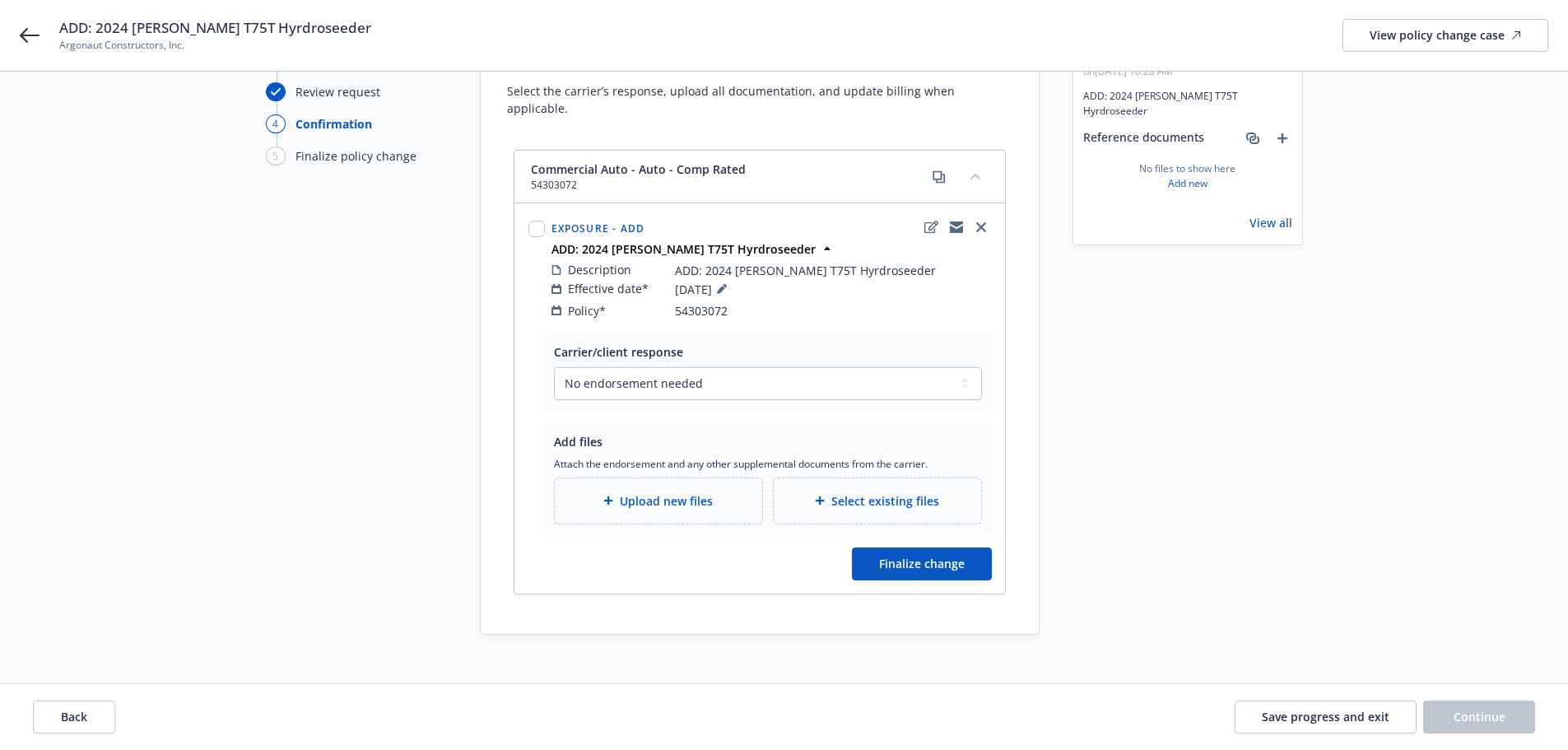
click at [661, 492] on span "Upload new files" at bounding box center [666, 501] width 93 height 17
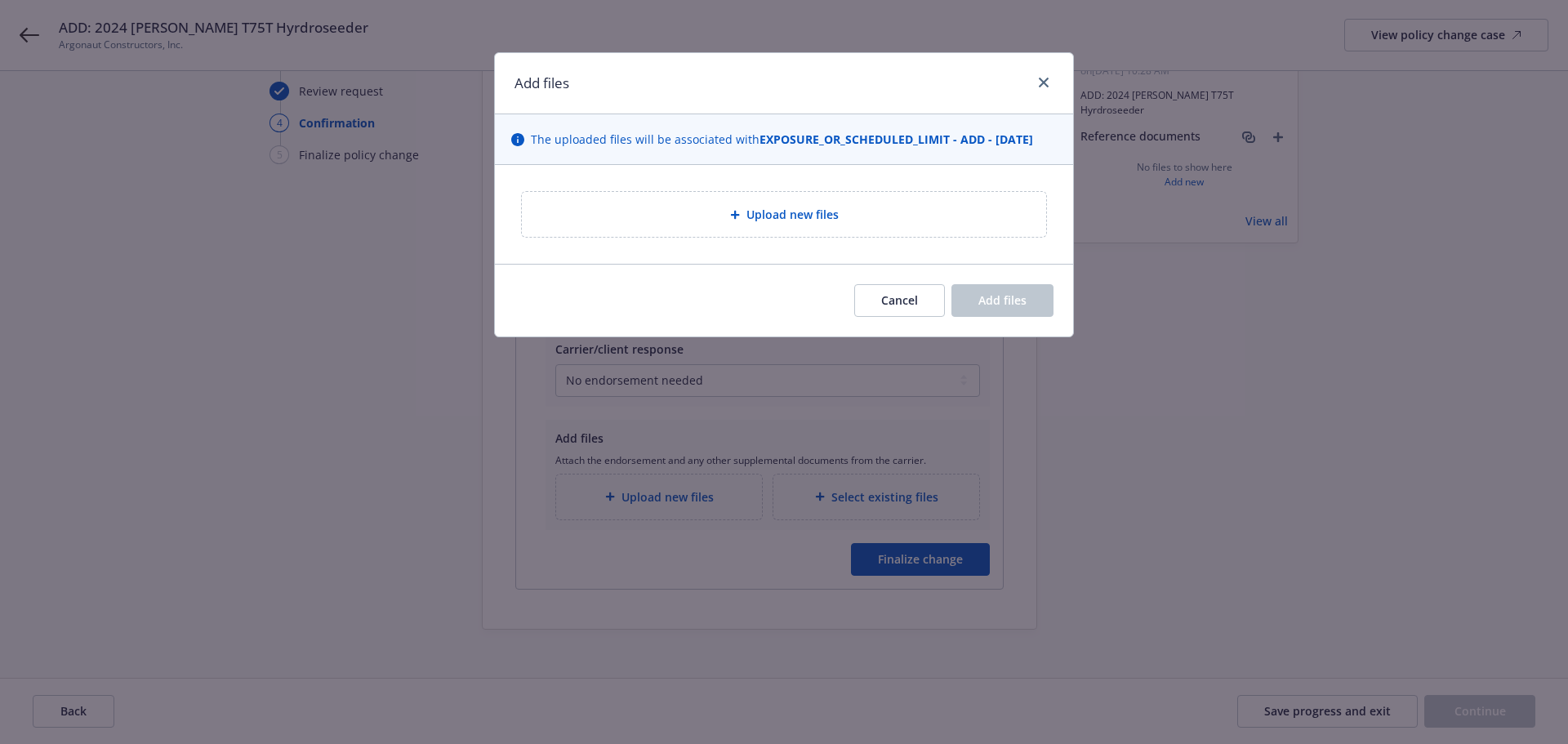
type textarea "x"
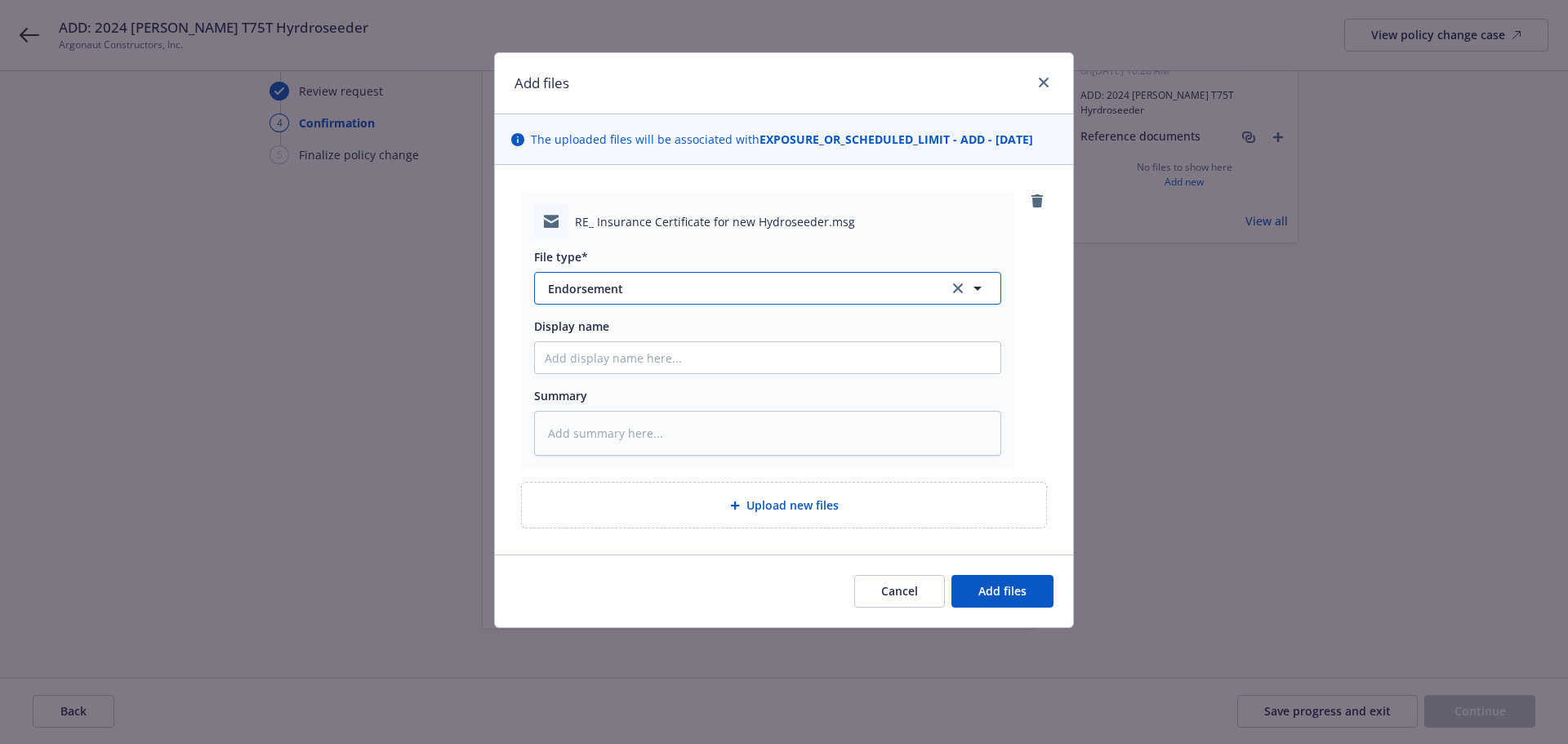
click at [698, 283] on span "Endorsement" at bounding box center [736, 289] width 378 height 17
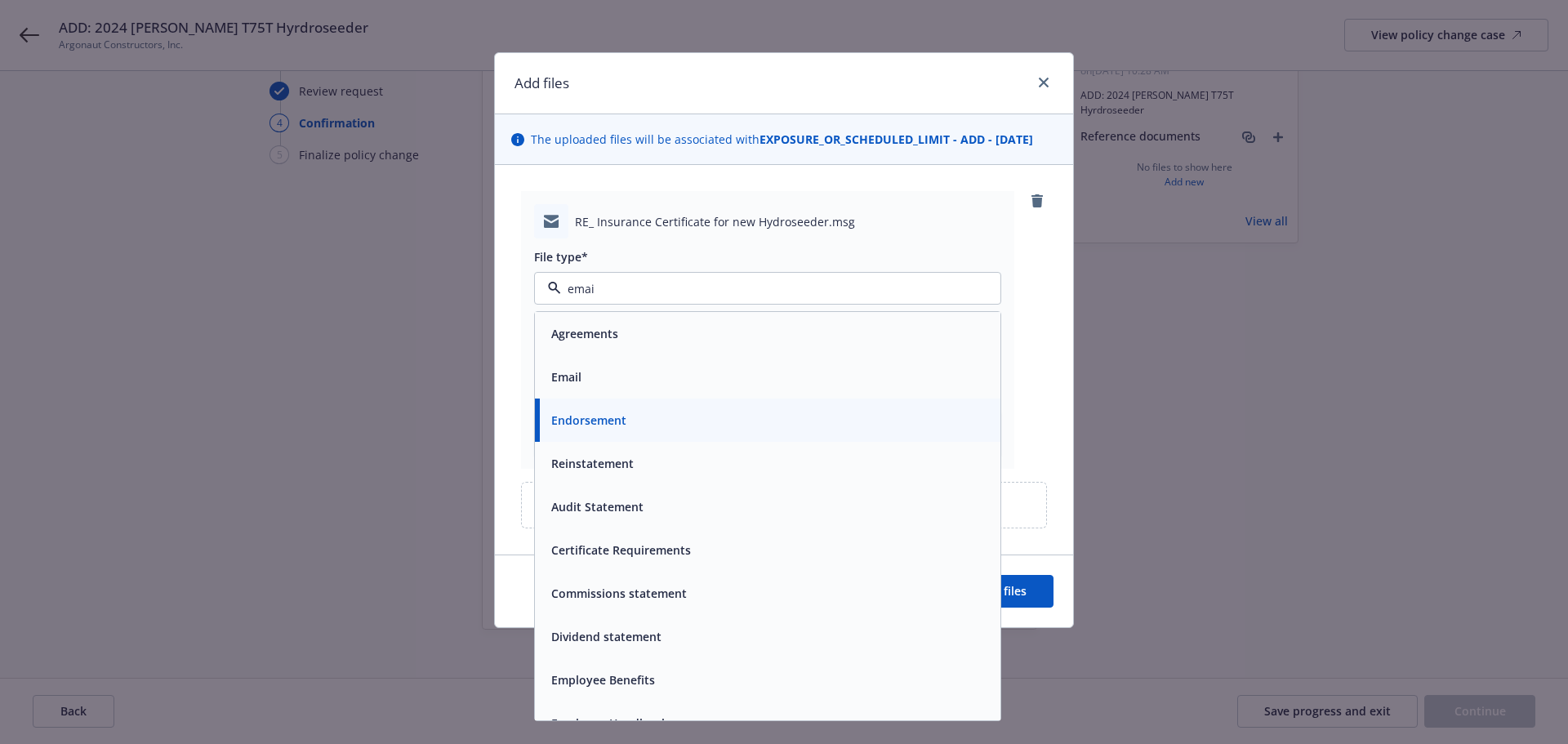
type input "email"
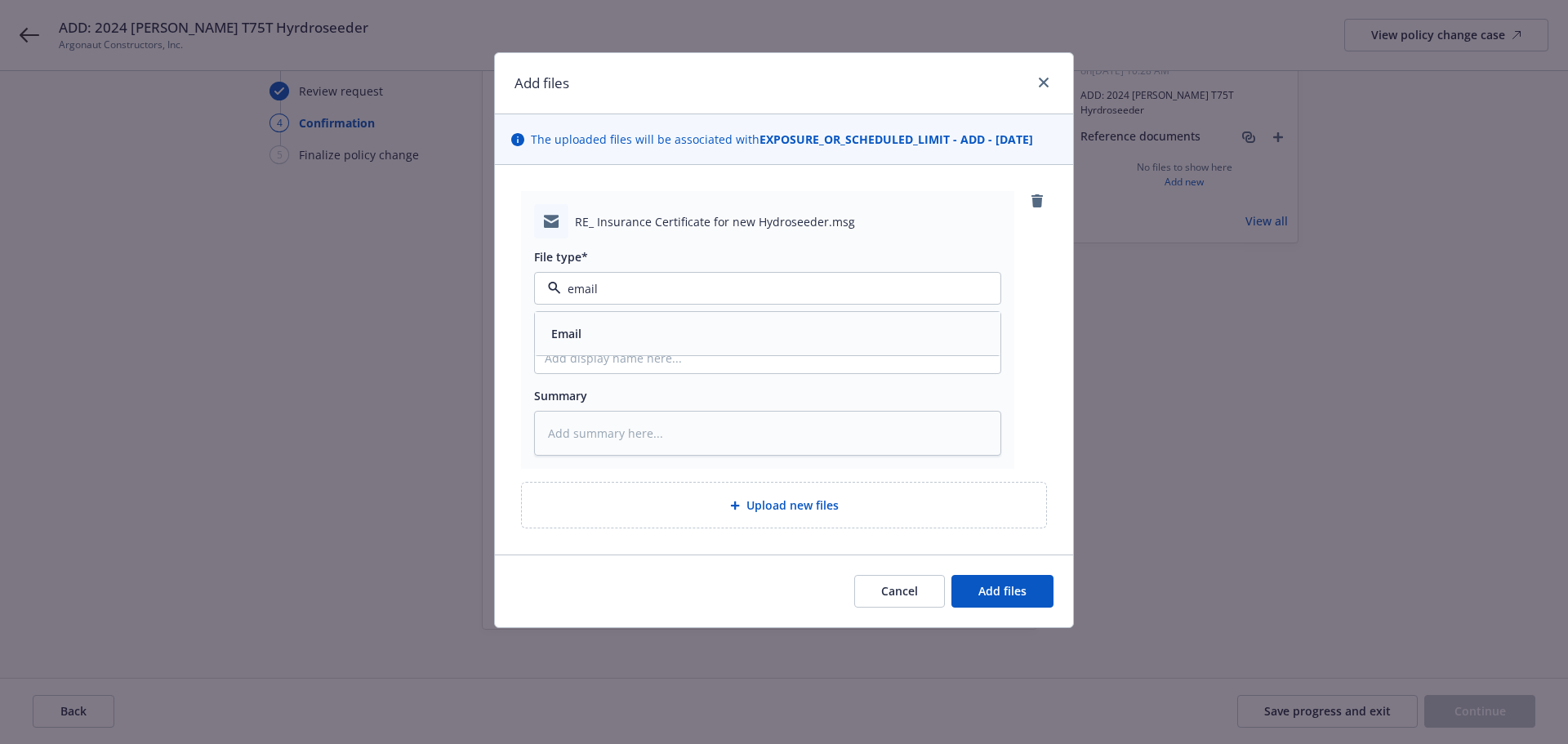
click at [711, 324] on div "Email" at bounding box center [767, 333] width 446 height 23
click at [688, 360] on input "Display name" at bounding box center [768, 357] width 466 height 31
paste input "ADD: 2024 [PERSON_NAME] T75T Hyrdroseeder"
type textarea "x"
type input "ADD: 2024 [PERSON_NAME] T75T Hyrdroseeder"
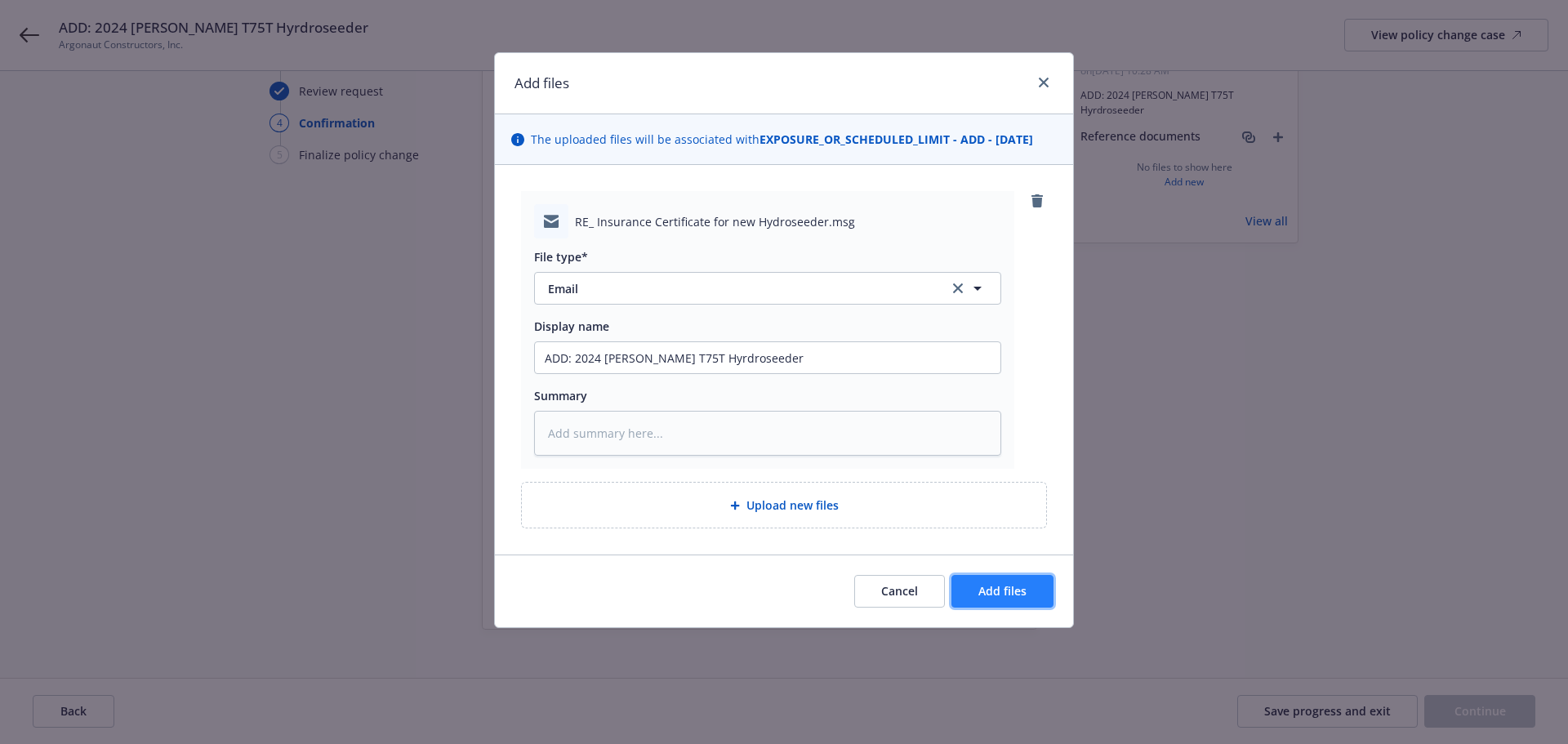
click at [1028, 583] on button "Add files" at bounding box center [1002, 591] width 102 height 33
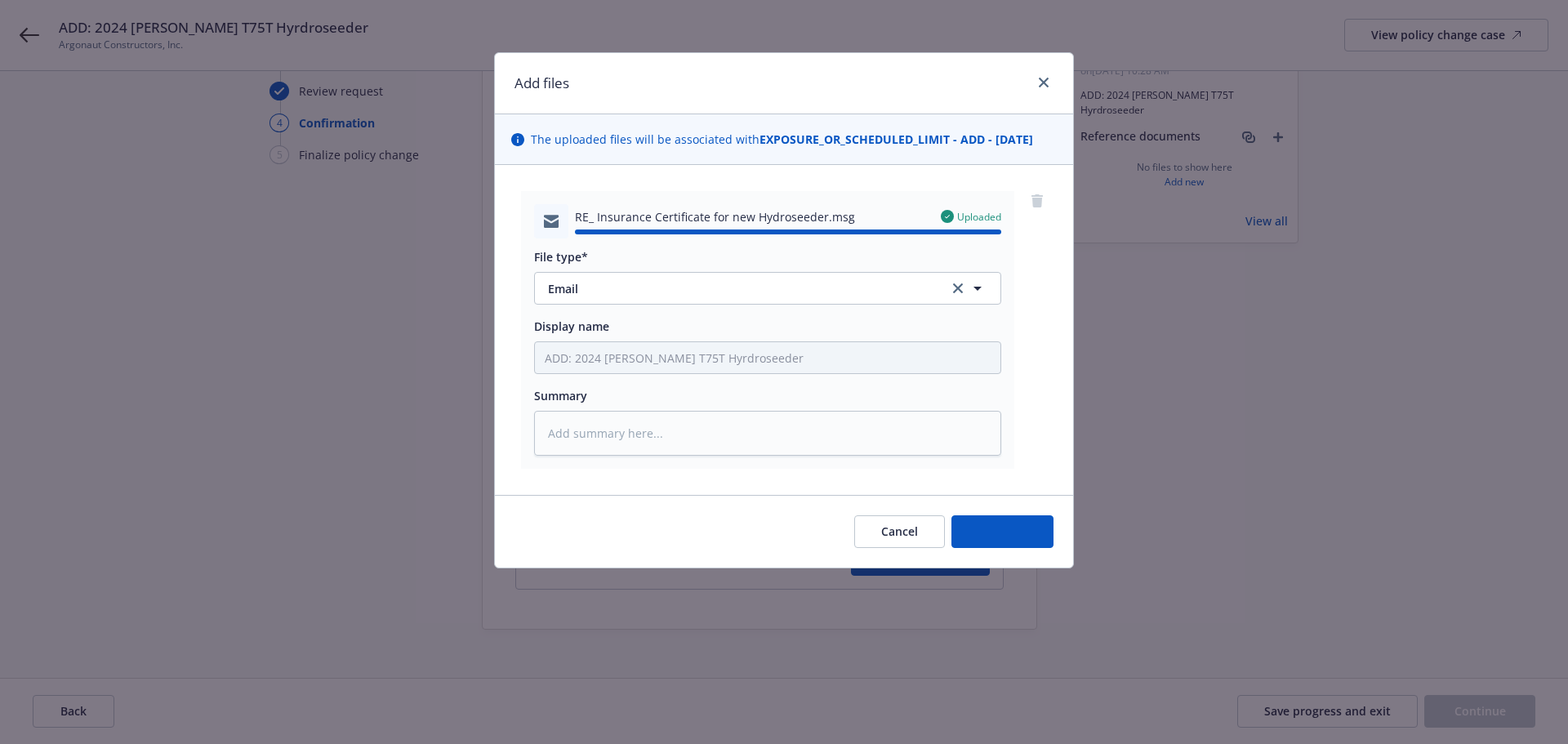
type textarea "x"
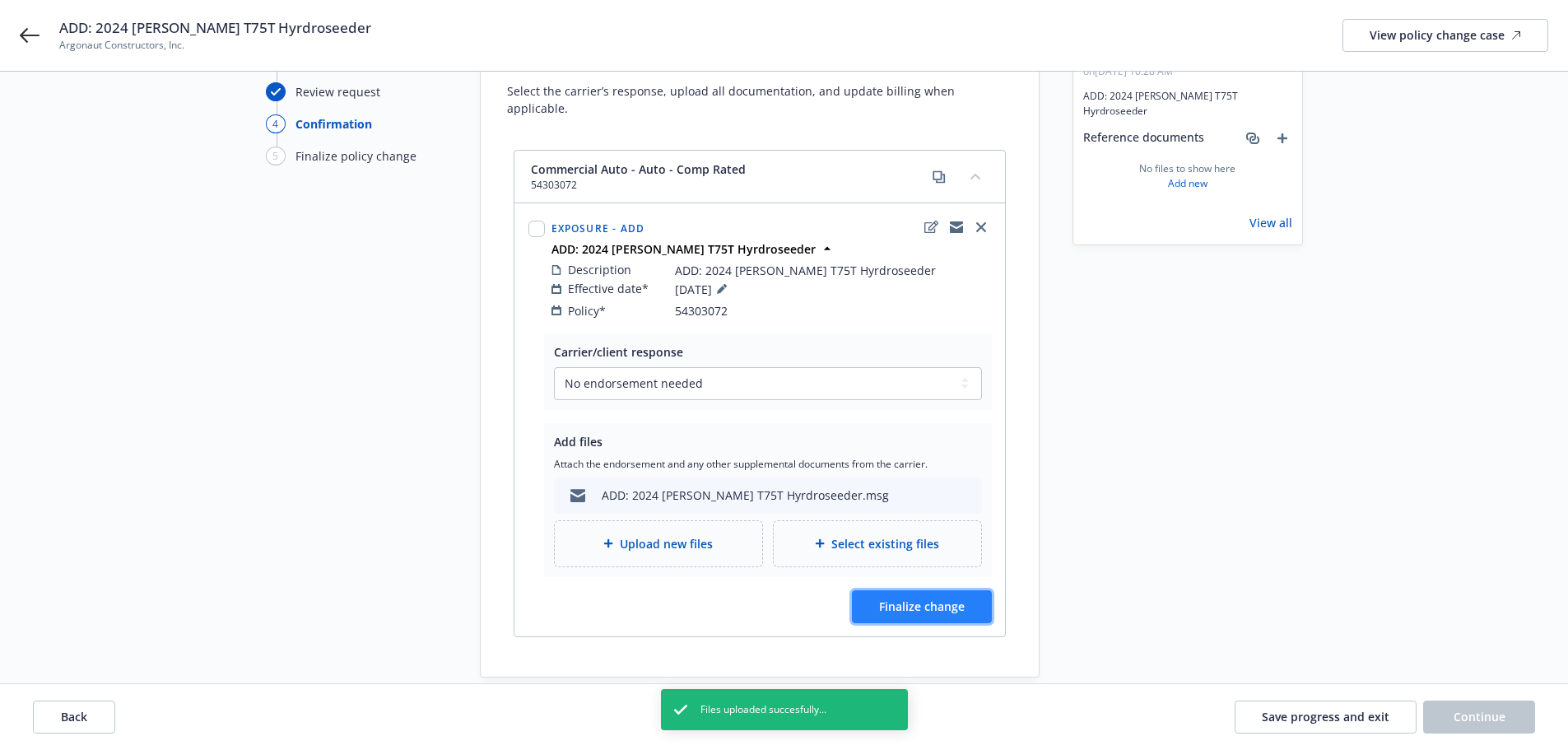
click at [963, 598] on span "Finalize change" at bounding box center [922, 606] width 85 height 16
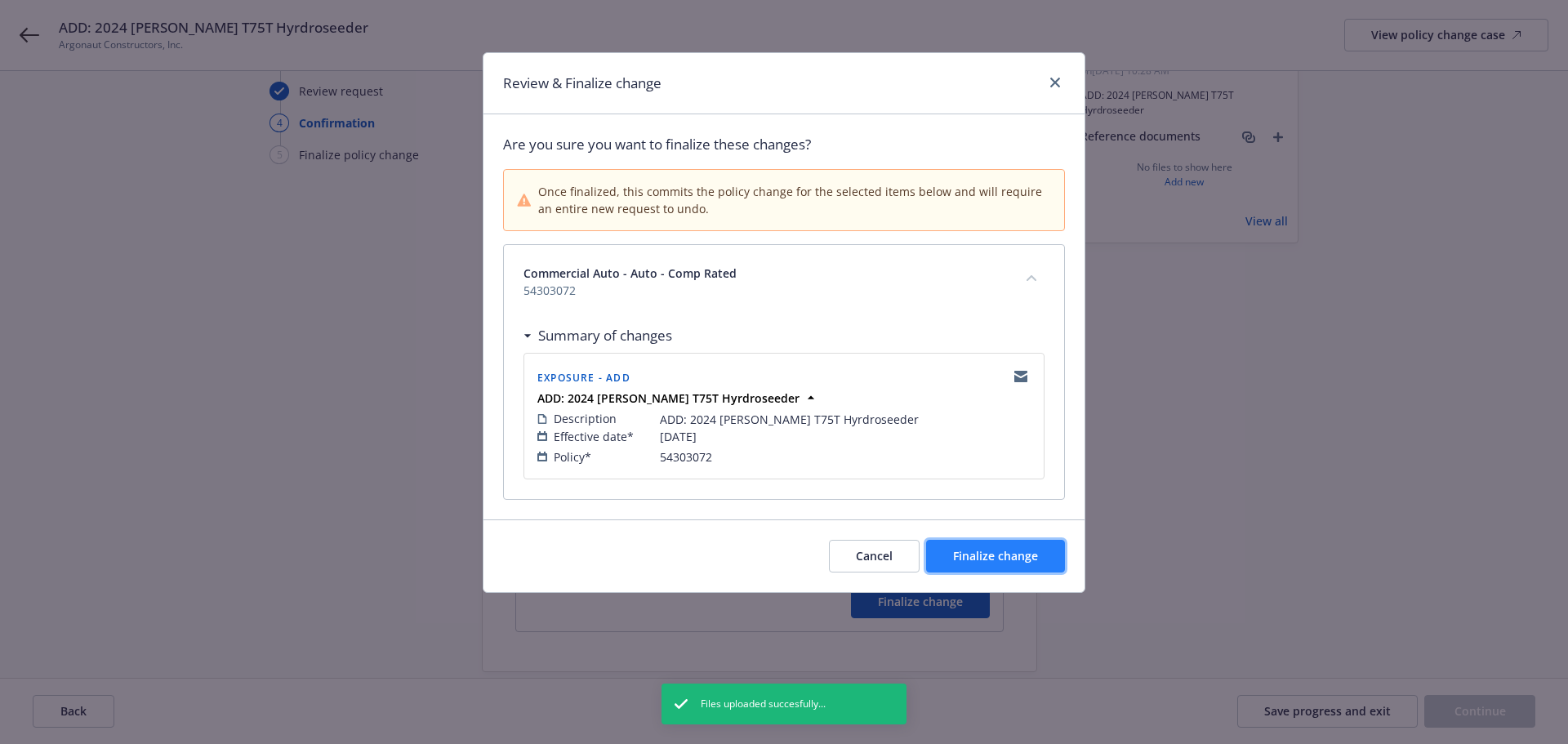
click at [1017, 554] on span "Finalize change" at bounding box center [995, 555] width 85 height 16
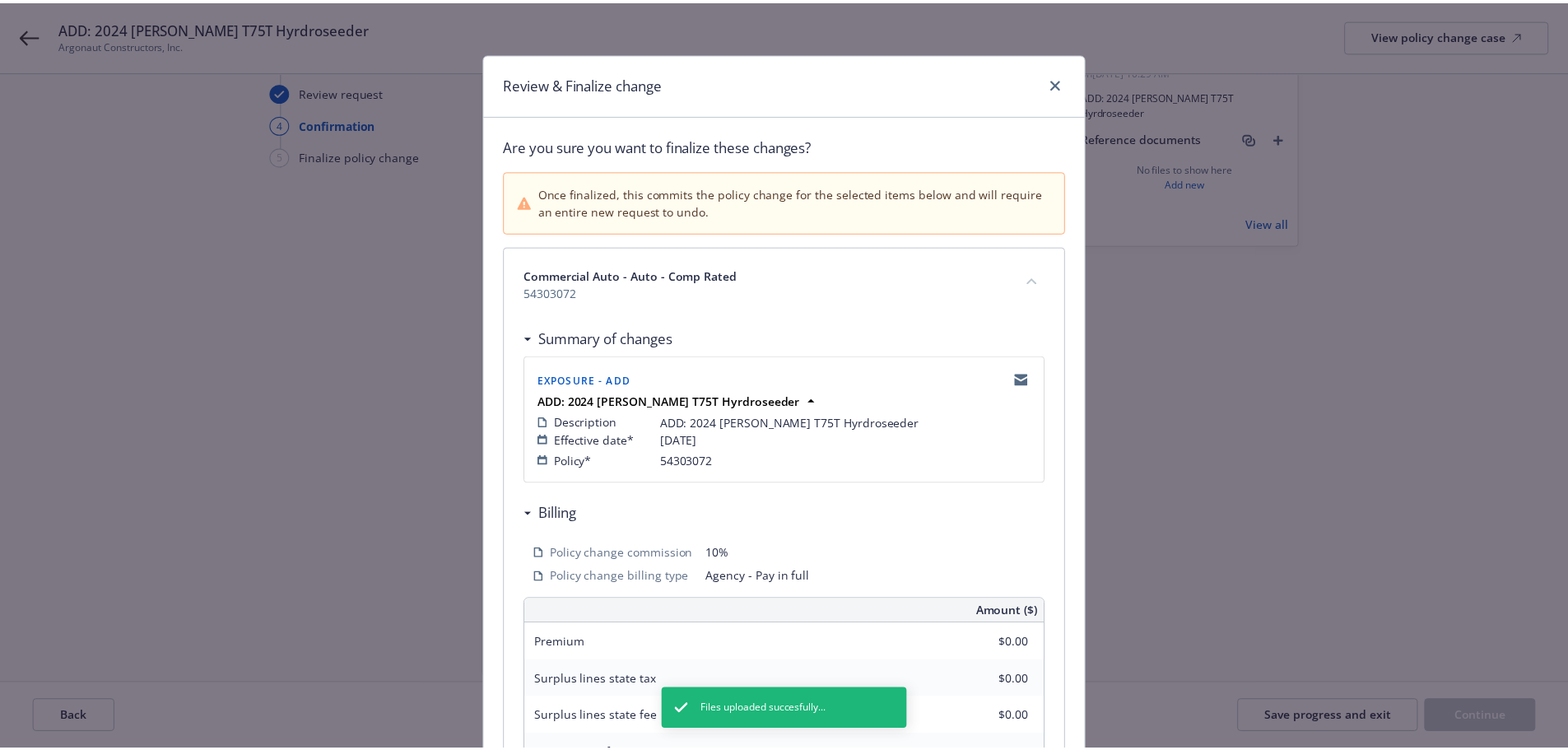
scroll to position [0, 0]
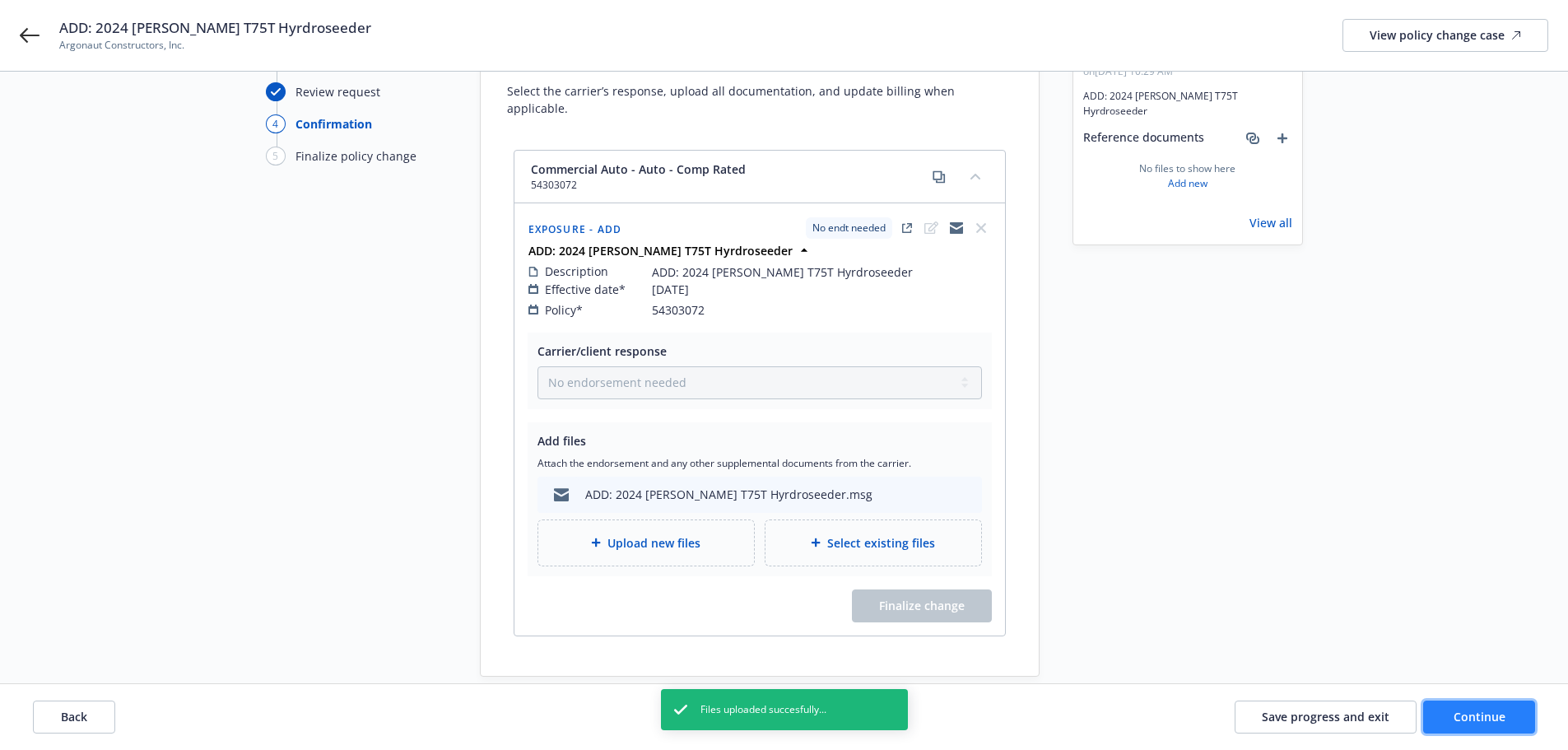
click at [1466, 708] on button "Continue" at bounding box center [1479, 717] width 112 height 33
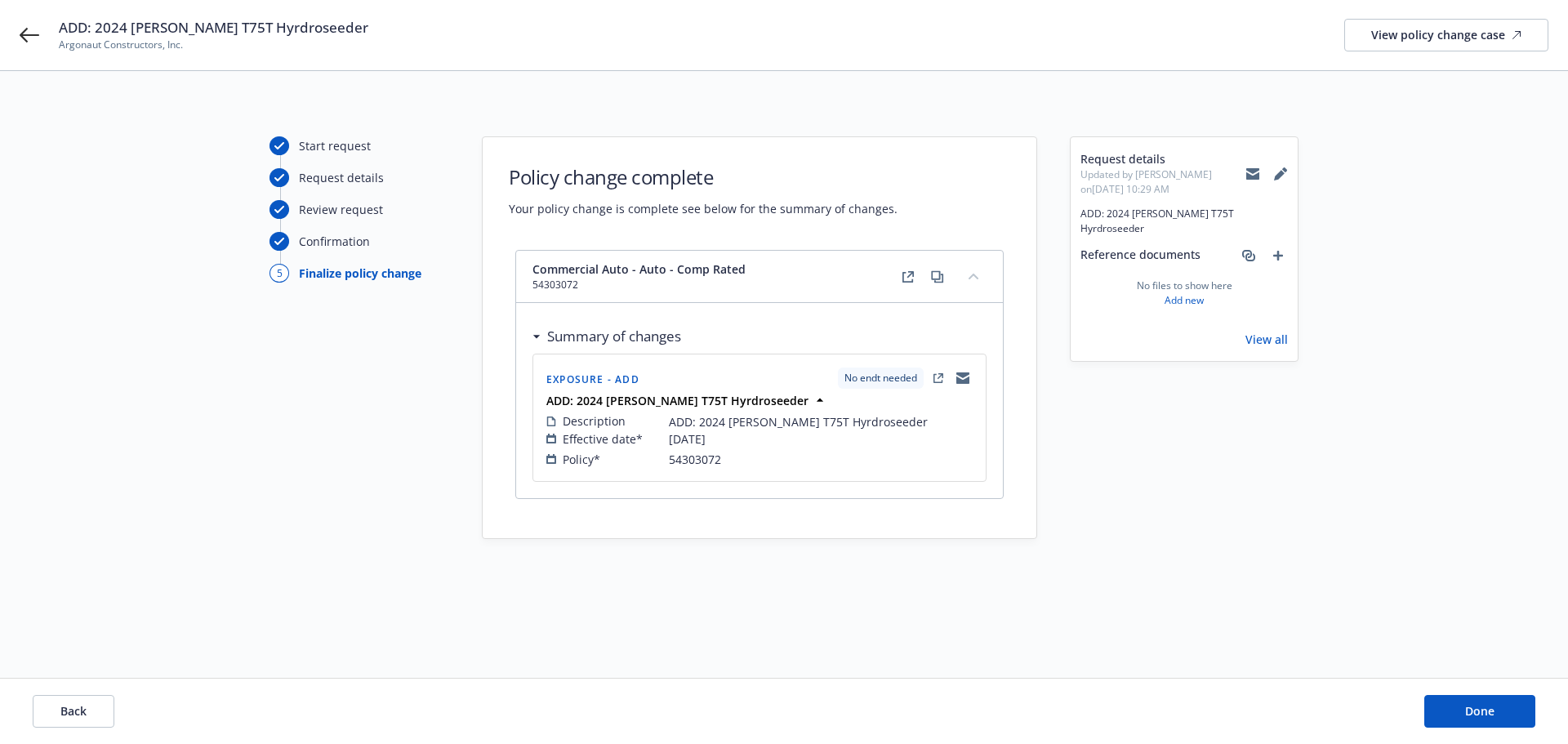
click at [1468, 691] on div "Back Done" at bounding box center [784, 711] width 1568 height 66
click at [1476, 710] on span "Done" at bounding box center [1480, 711] width 29 height 16
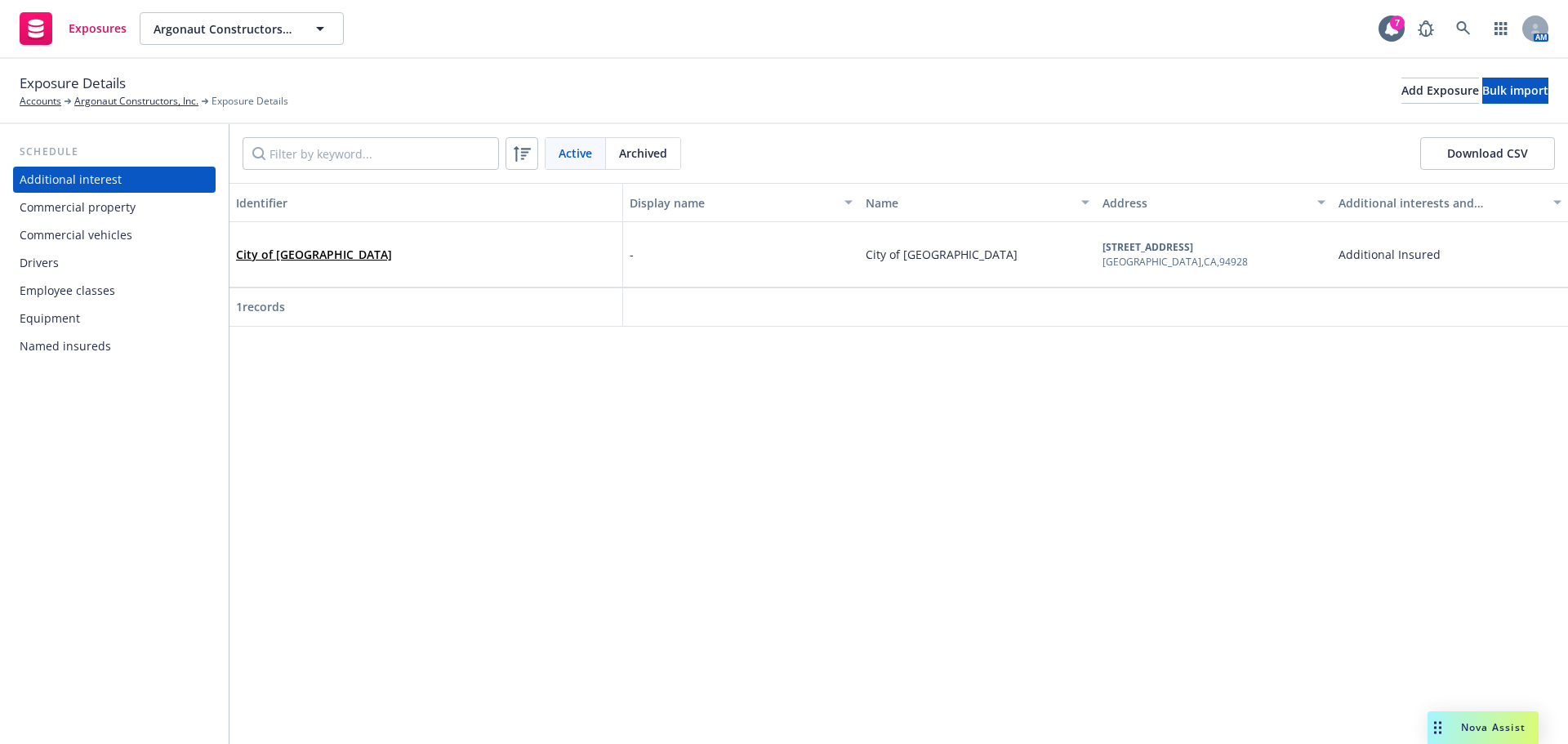
click at [132, 320] on div "Equipment" at bounding box center [114, 318] width 190 height 26
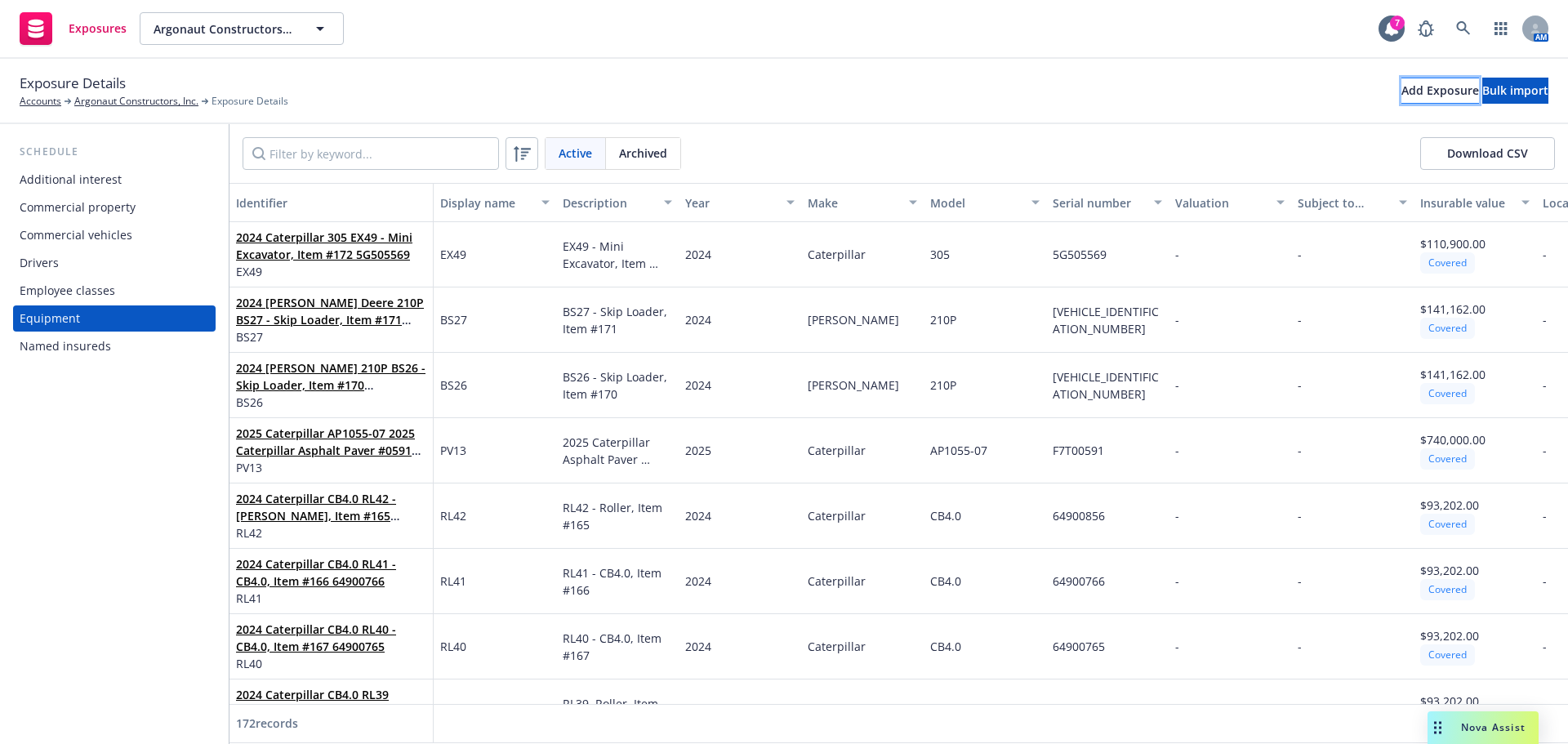
click at [1402, 94] on div "Add Exposure" at bounding box center [1441, 91] width 78 height 24
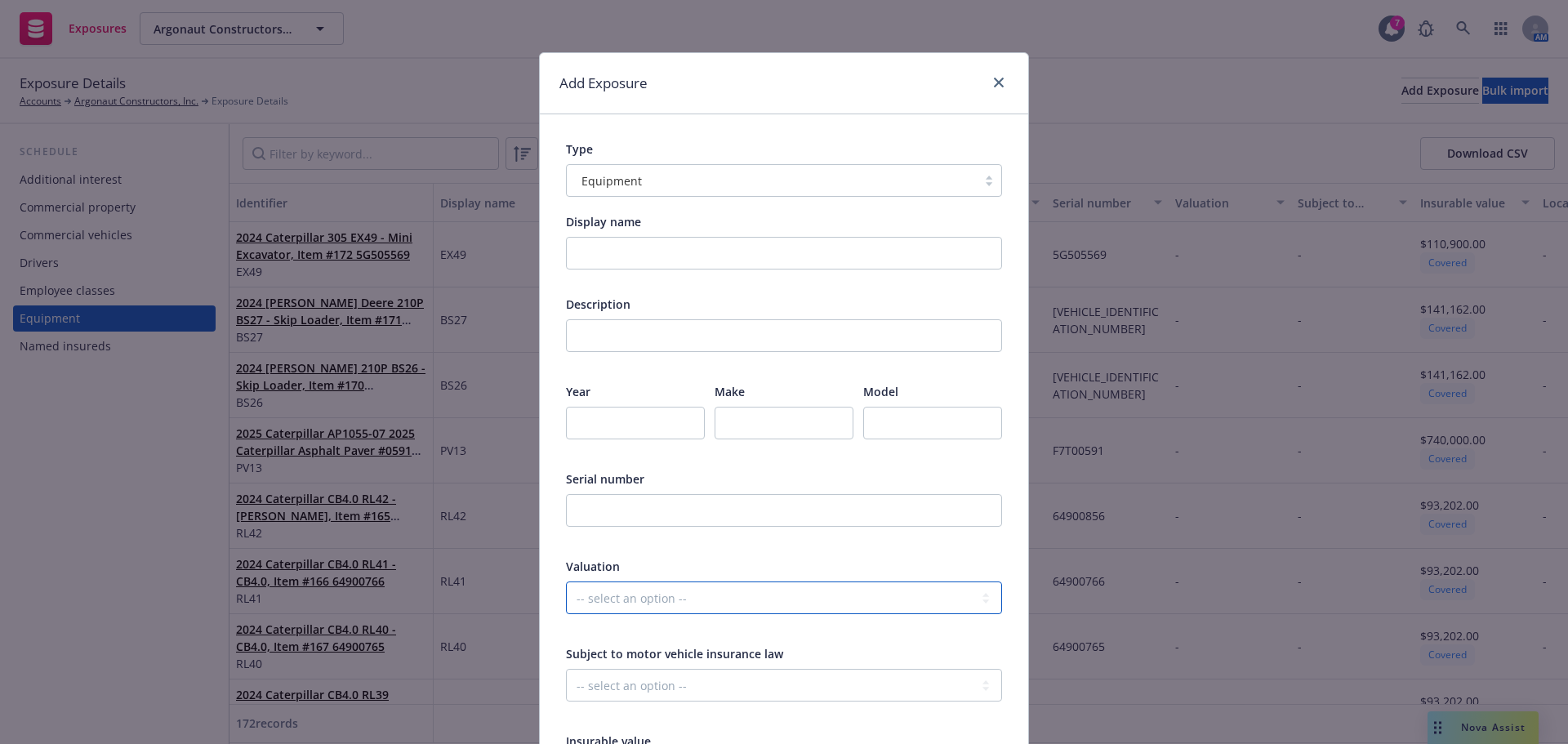
click at [670, 602] on select "-- select an option -- Agreed Amount Actual Cash Value Replacement Cost" at bounding box center [784, 598] width 436 height 33
click at [672, 607] on select "-- select an option -- Agreed Amount Actual Cash Value Replacement Cost" at bounding box center [784, 598] width 436 height 33
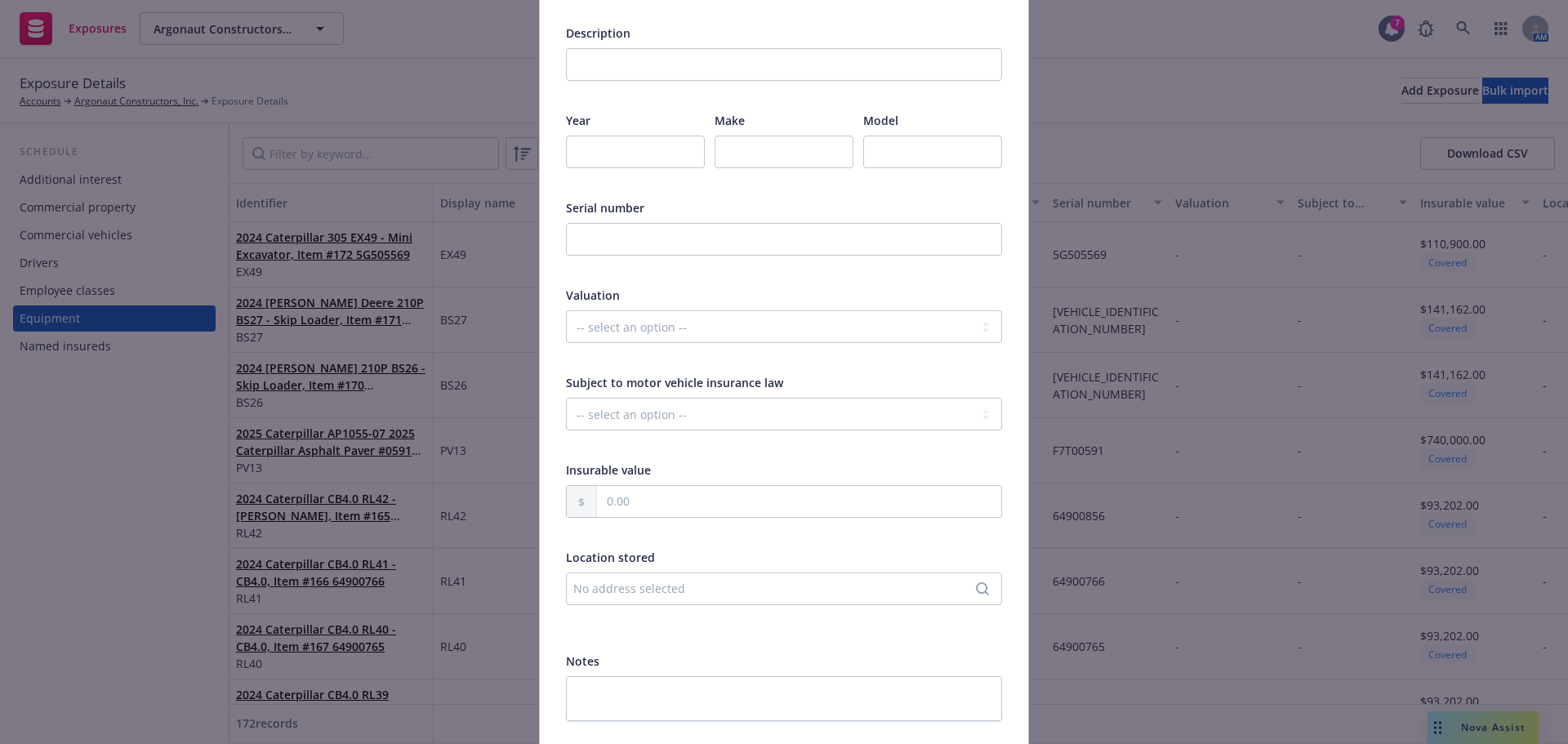
scroll to position [327, 0]
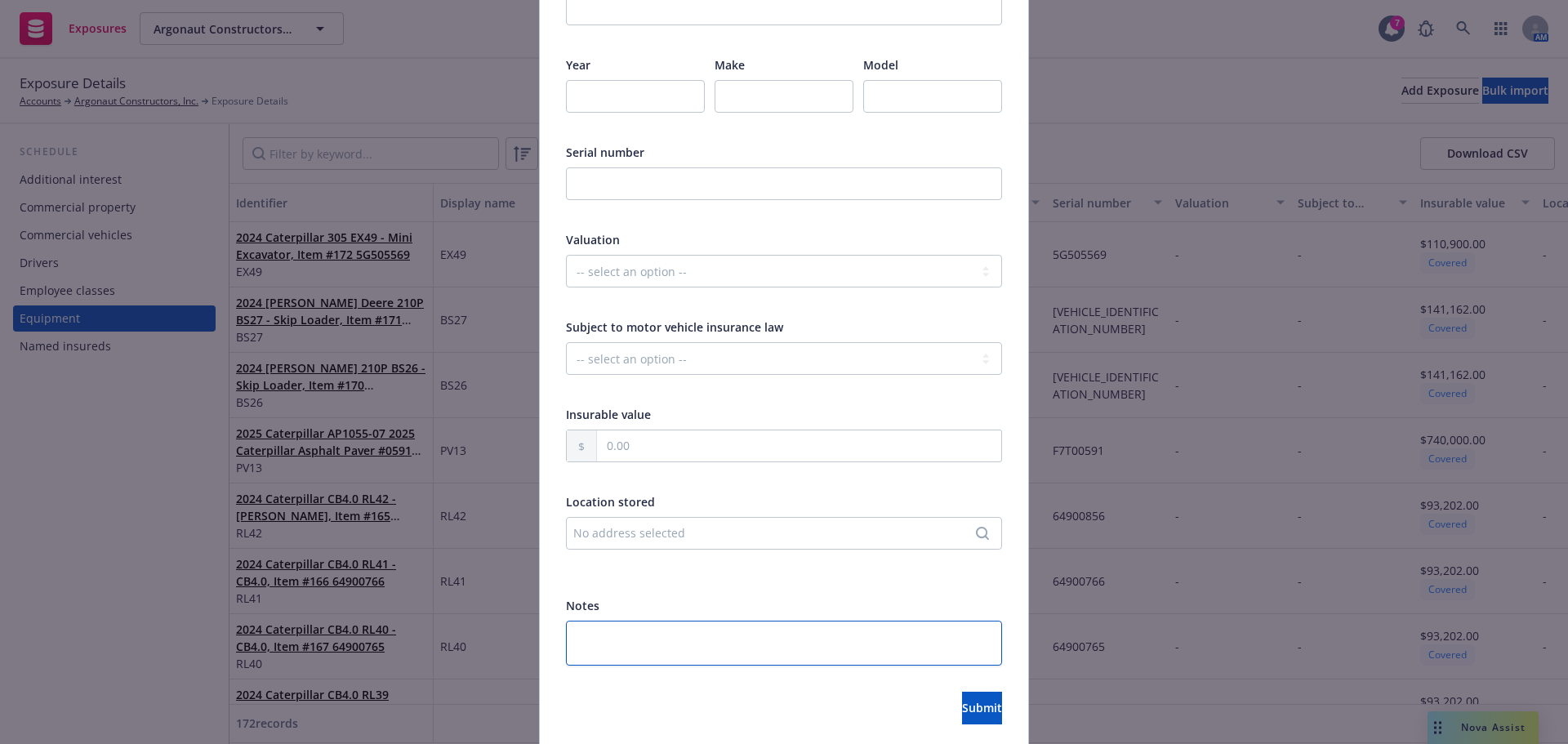
click at [679, 642] on textarea at bounding box center [784, 643] width 436 height 45
paste textarea "Purchase price: $62,818.75"
type textarea "Purchase price: $62,818.75"
type textarea "x"
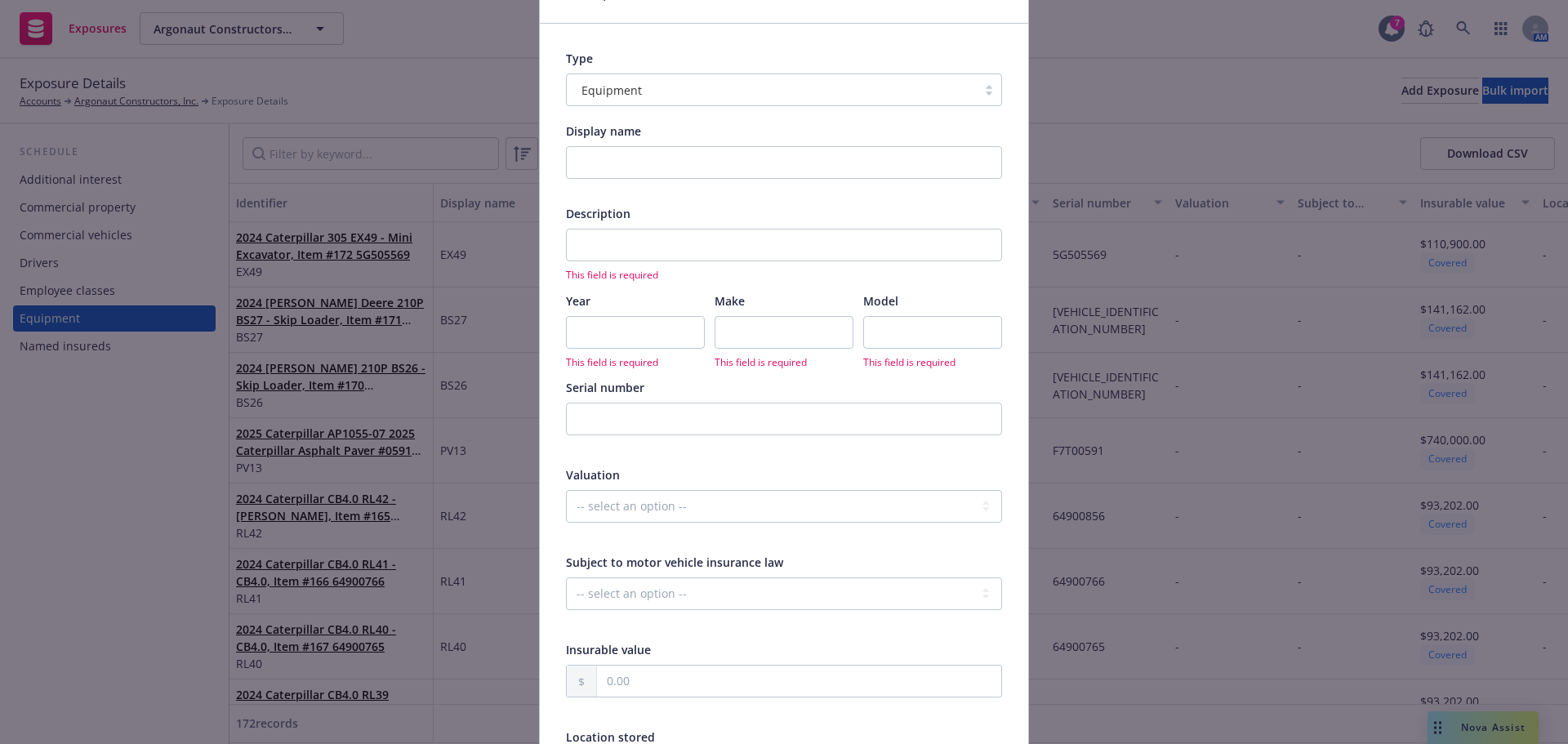
scroll to position [0, 0]
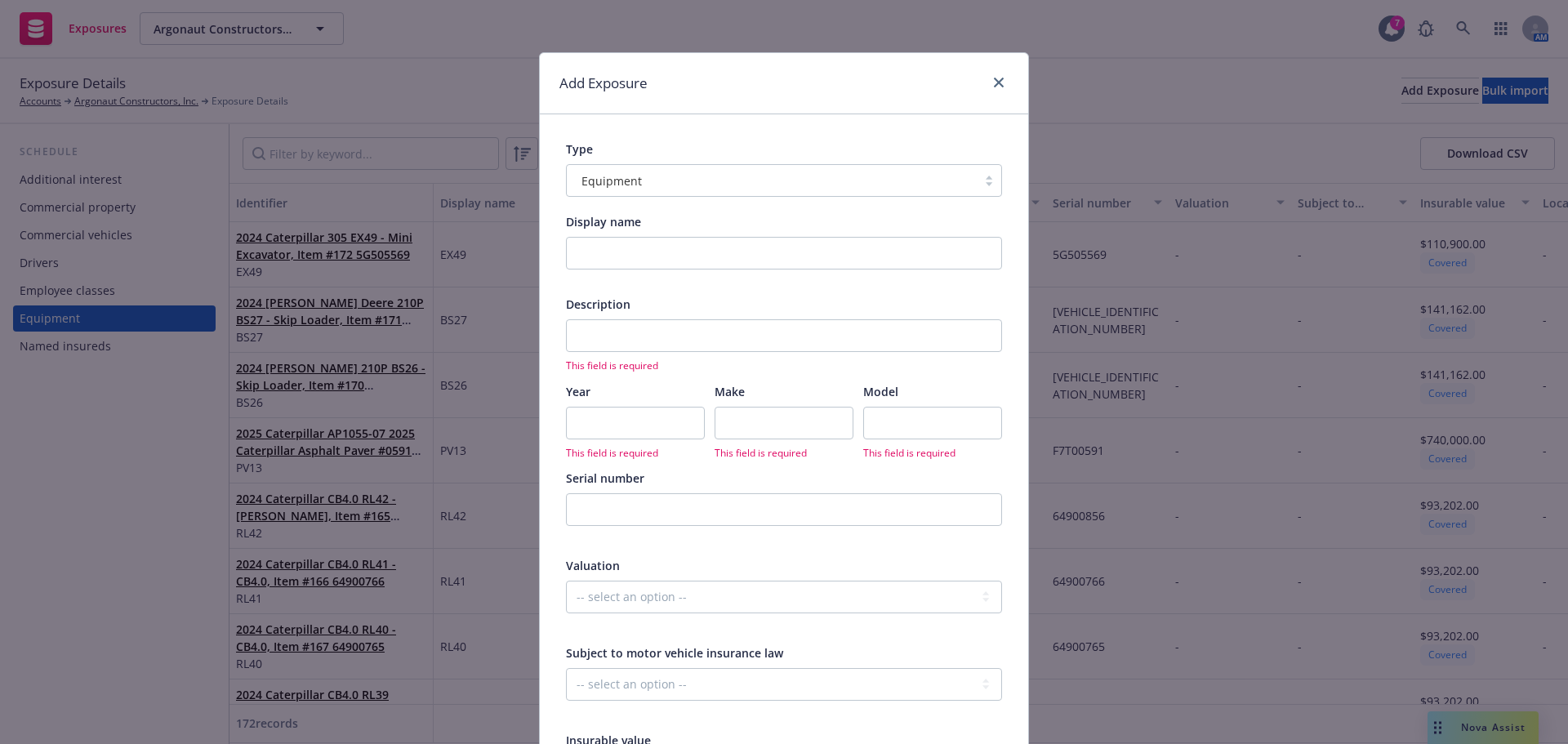
type textarea "Purchase price: $62,818.75"
click at [675, 250] on input "Display name" at bounding box center [784, 253] width 436 height 33
type input "F"
type textarea "x"
type input "Fi"
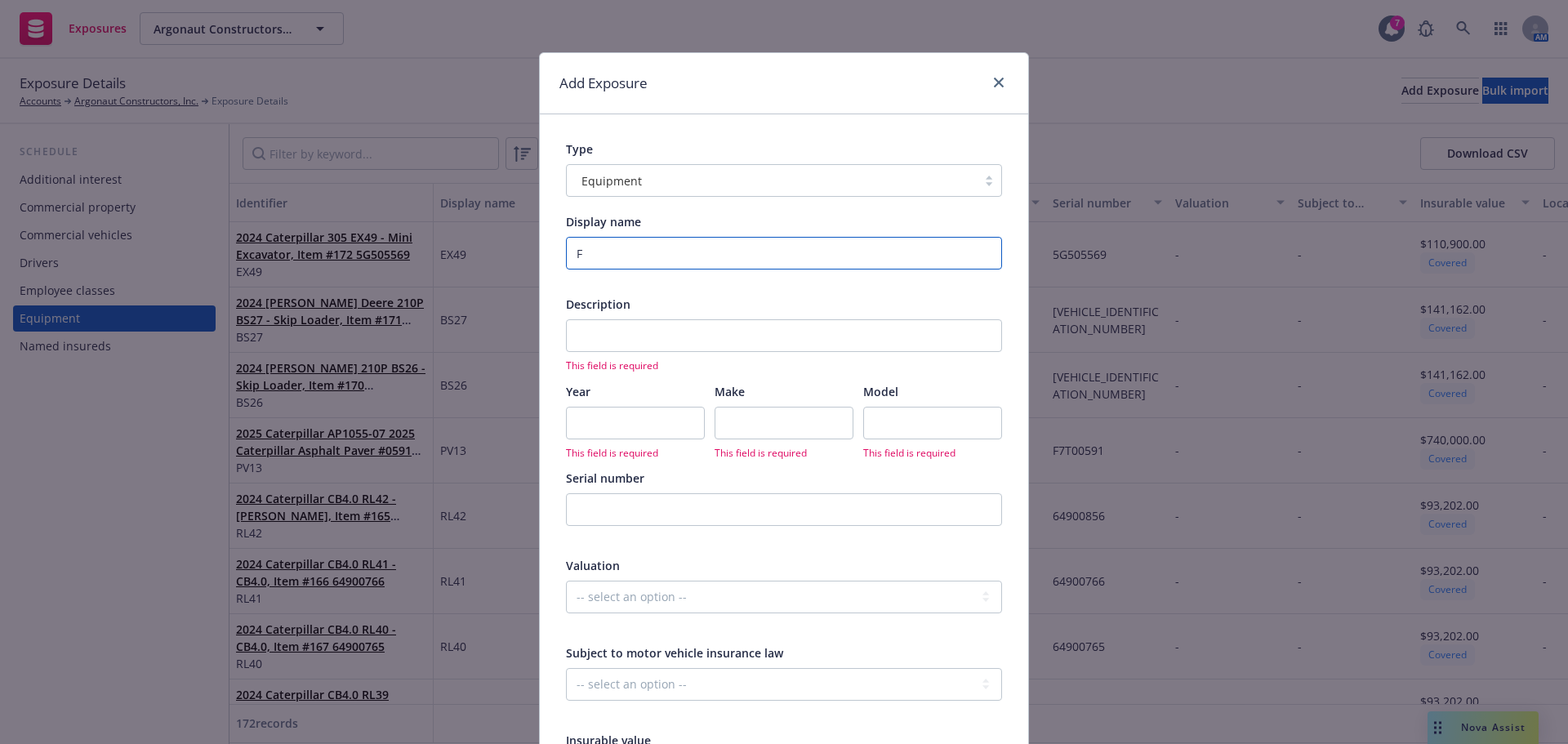
type textarea "x"
type input "Fin"
type textarea "x"
type input "Finn"
type textarea "x"
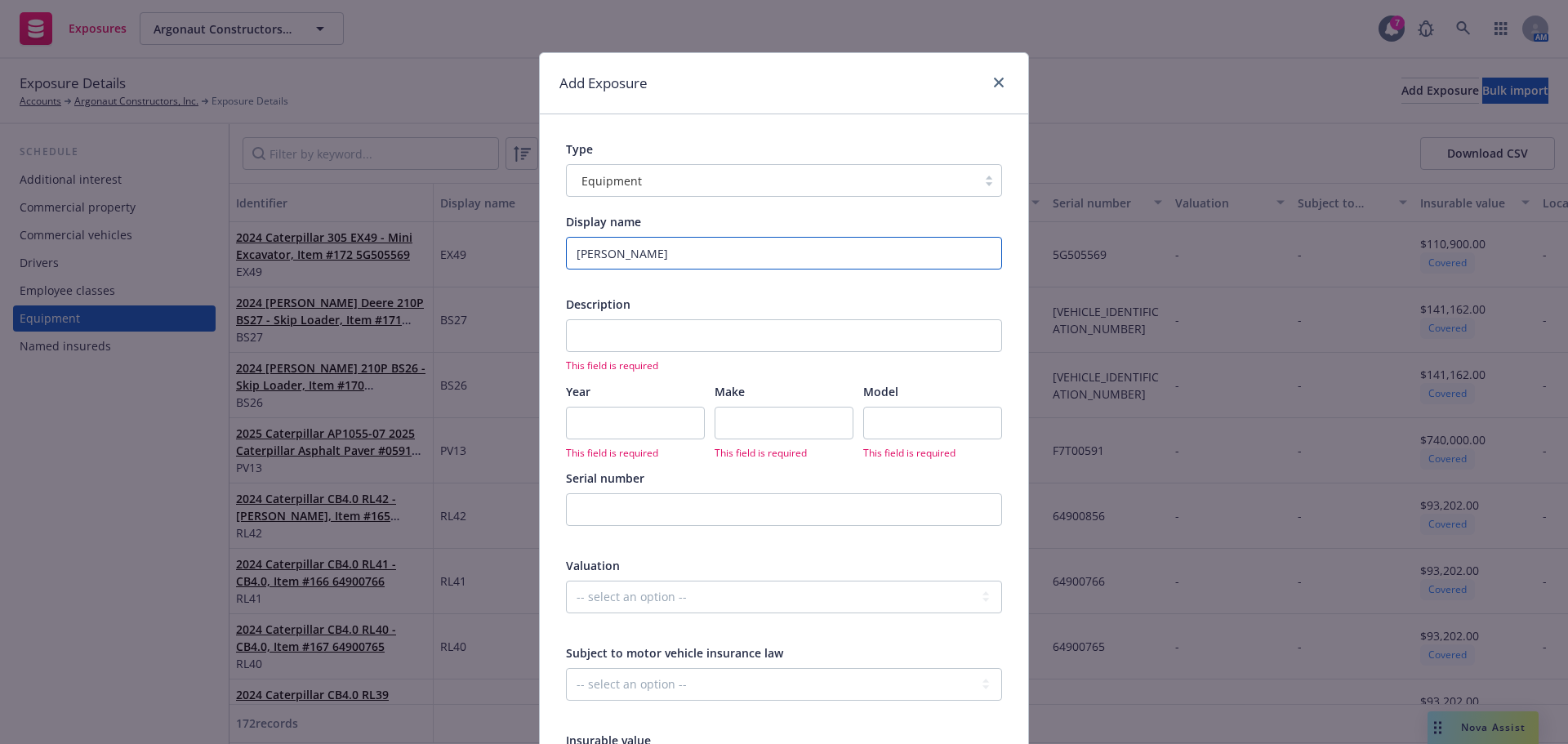
type input "Finn"
type textarea "x"
type input "Finn T"
type textarea "x"
type input "Finn T7"
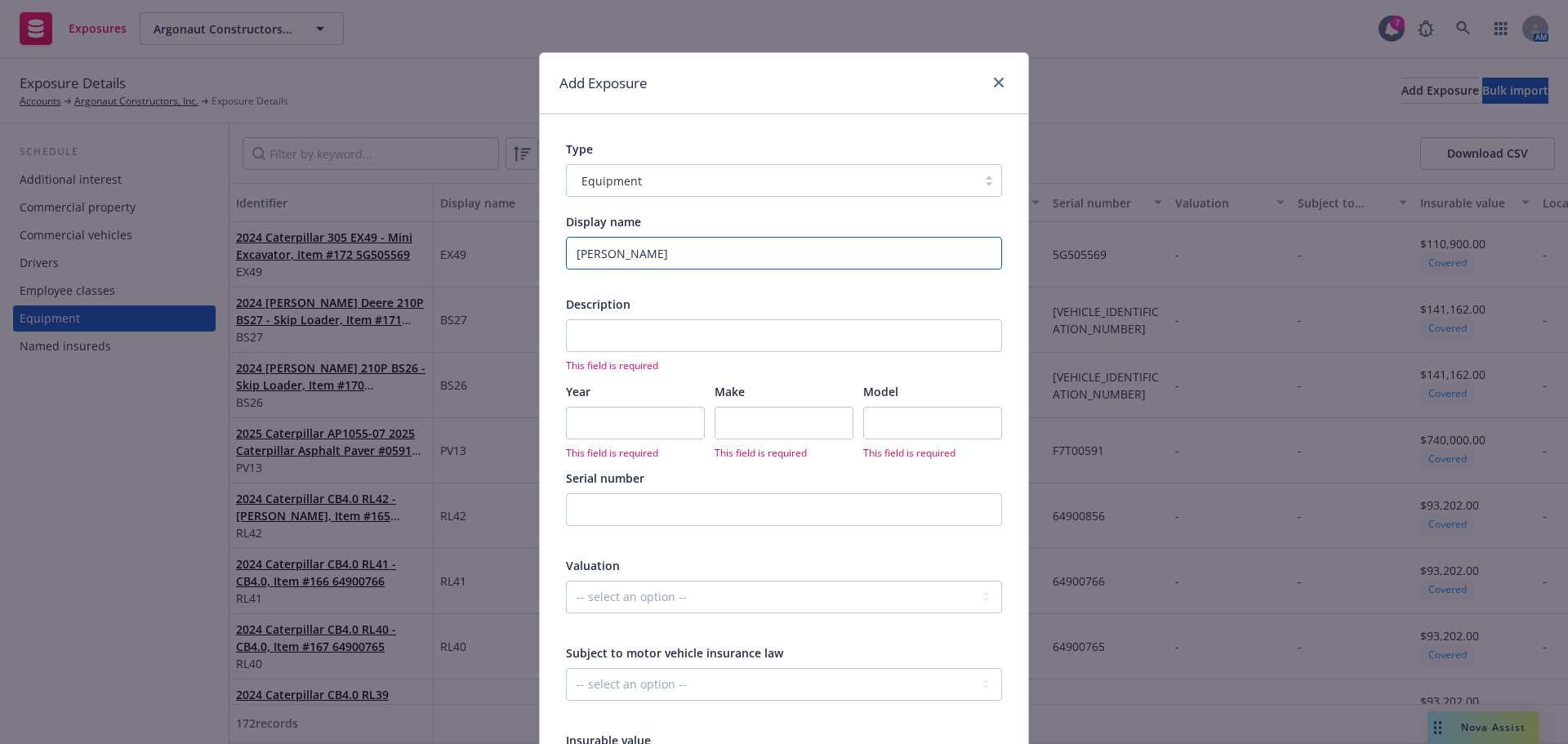
type textarea "x"
type input "Finn T75"
type textarea "x"
type input "Finn T75"
type textarea "x"
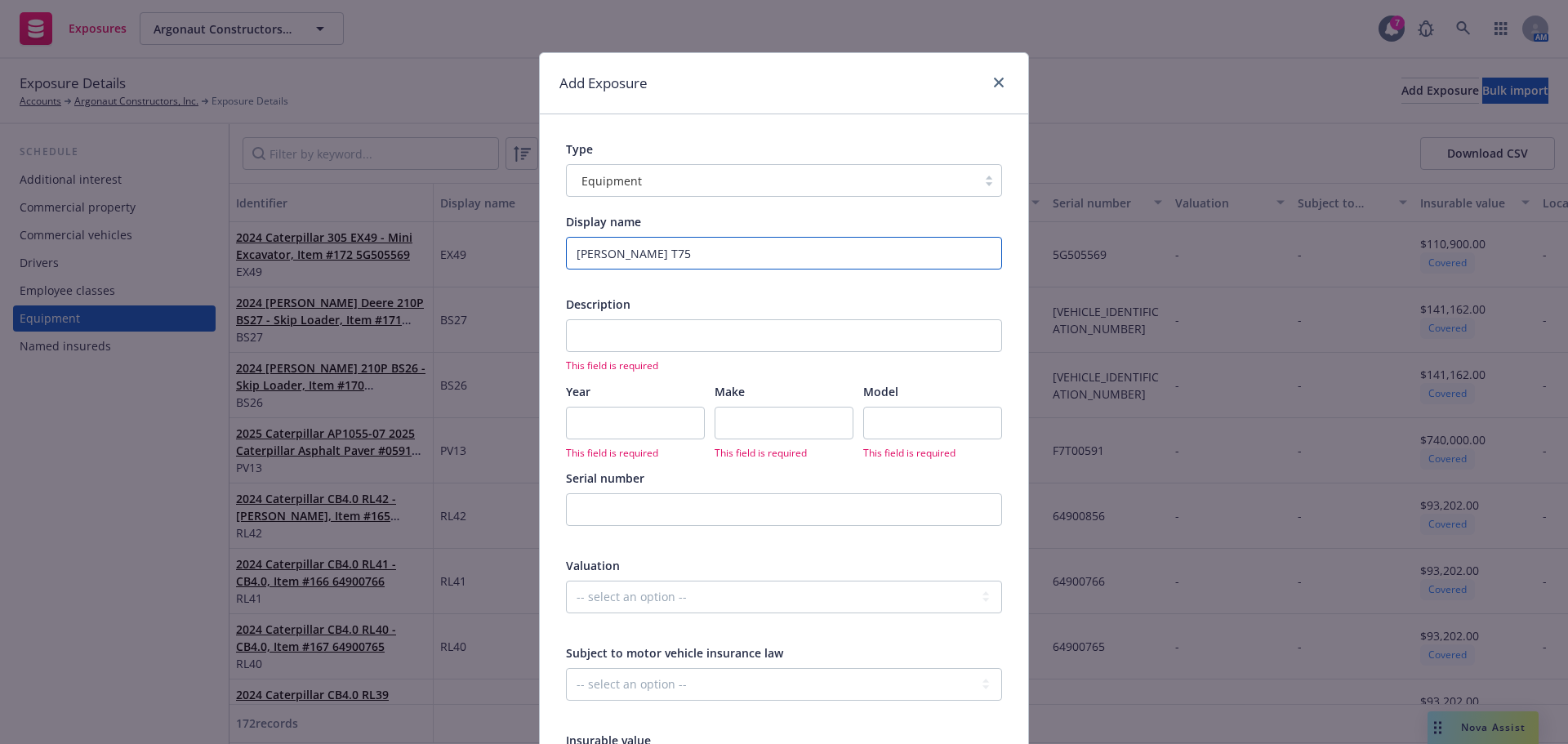
type input "Finn T75 H"
type textarea "x"
type input "Finn T75 Hy"
type textarea "x"
type input "Finn T75 Hyd"
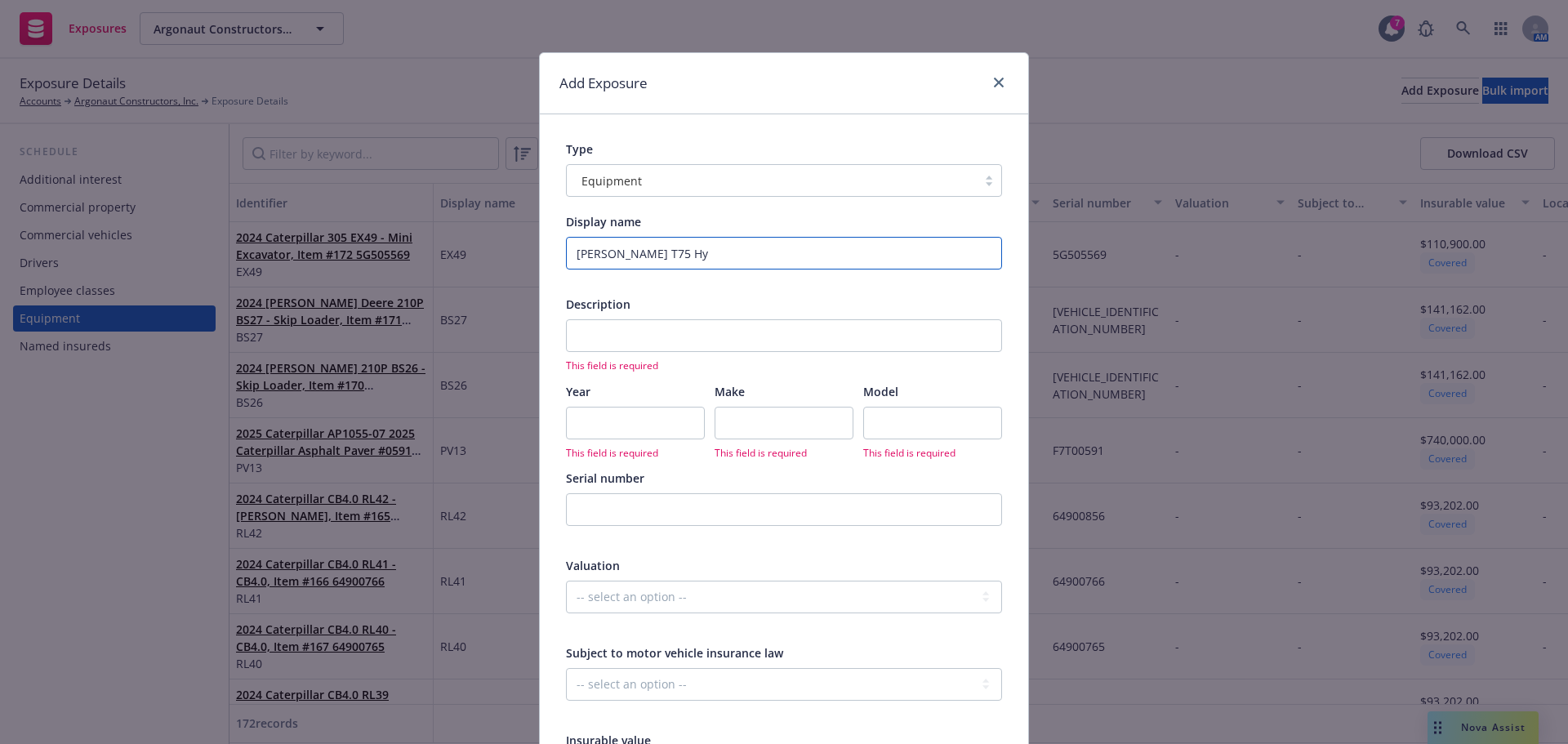
type textarea "x"
type input "Finn T75 Hydr"
type textarea "x"
type input "Finn T75 Hydro"
type textarea "x"
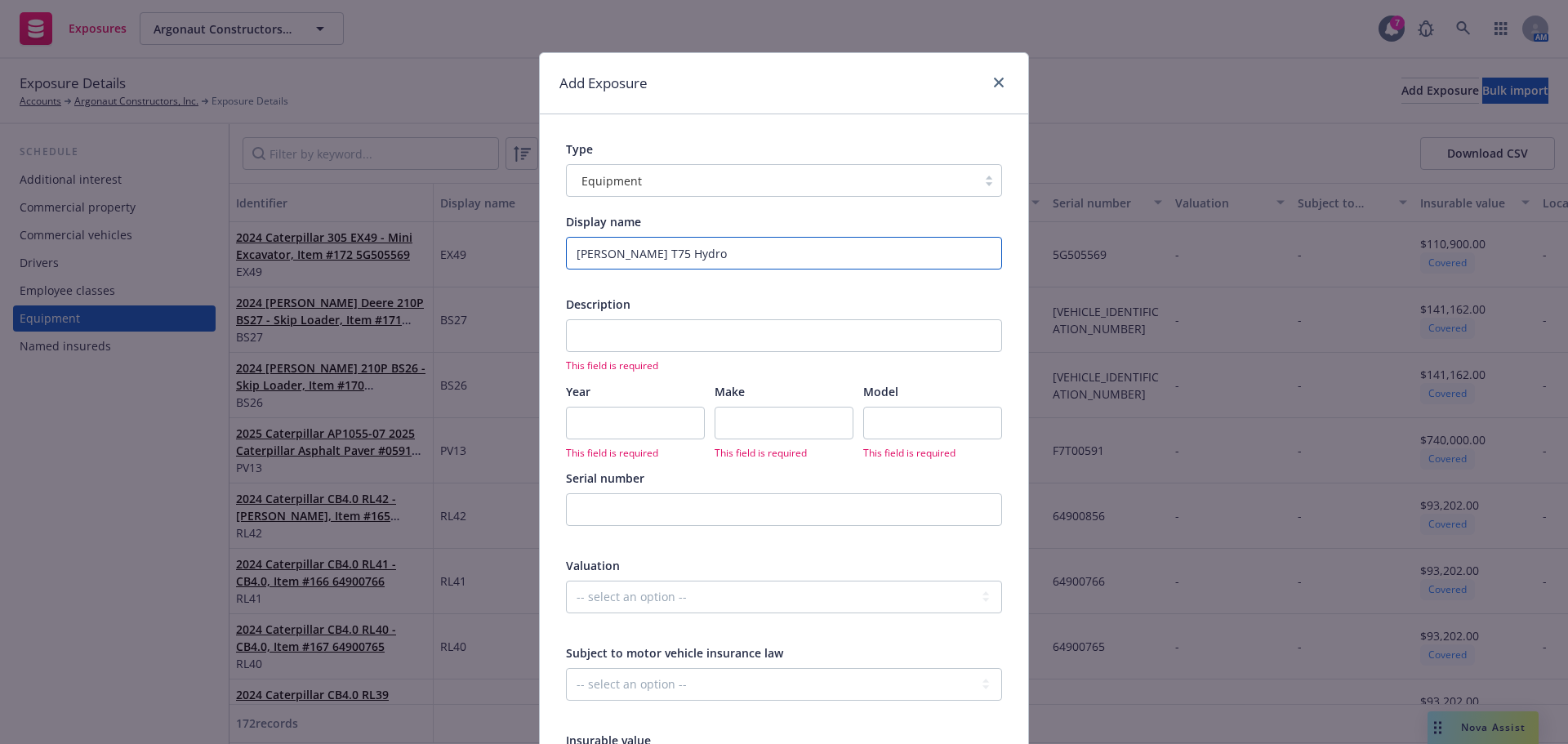
type input "Finn T75 Hydro"
type textarea "x"
type input "Finn T75 Hydro S"
type textarea "x"
type input "Finn T75 Hydro Se"
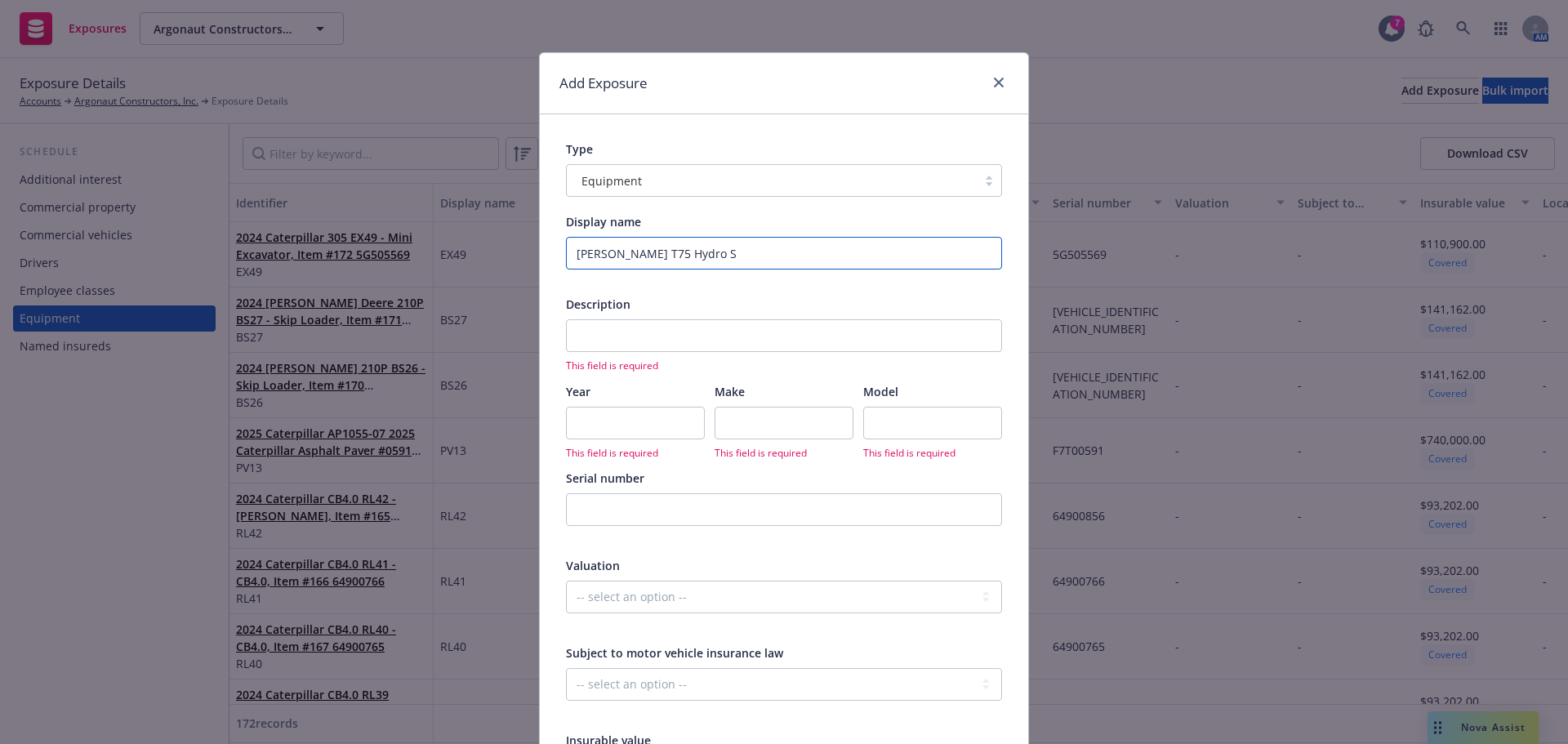
type textarea "x"
type input "Finn T75 Hydro See"
type textarea "x"
type input "Finn T75 Hydro Seed"
type textarea "x"
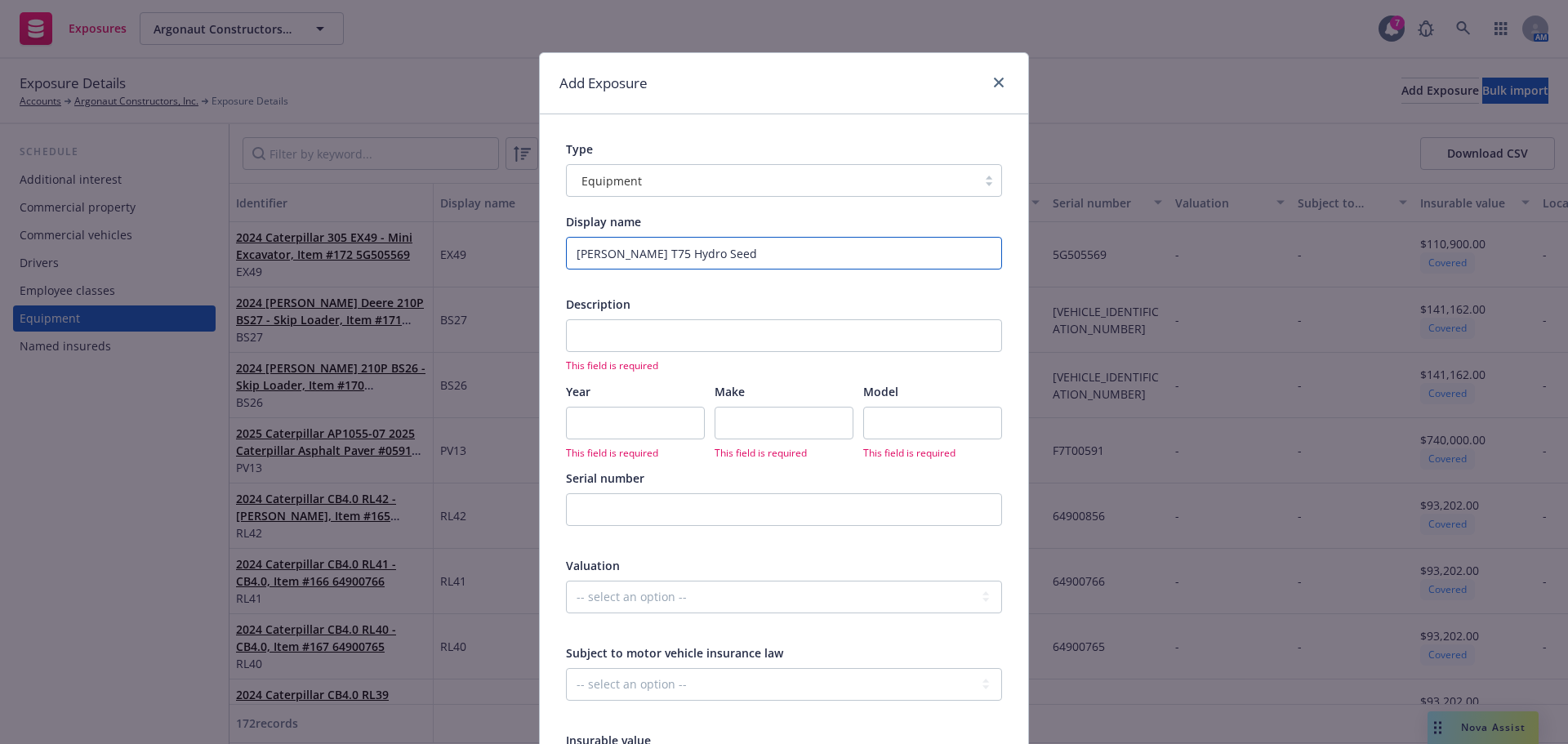
type input "Finn T75 Hydro Seede"
type textarea "x"
type input "Finn T75 Hydro Seeder"
type textarea "x"
drag, startPoint x: 698, startPoint y: 251, endPoint x: 569, endPoint y: 253, distance: 129.0
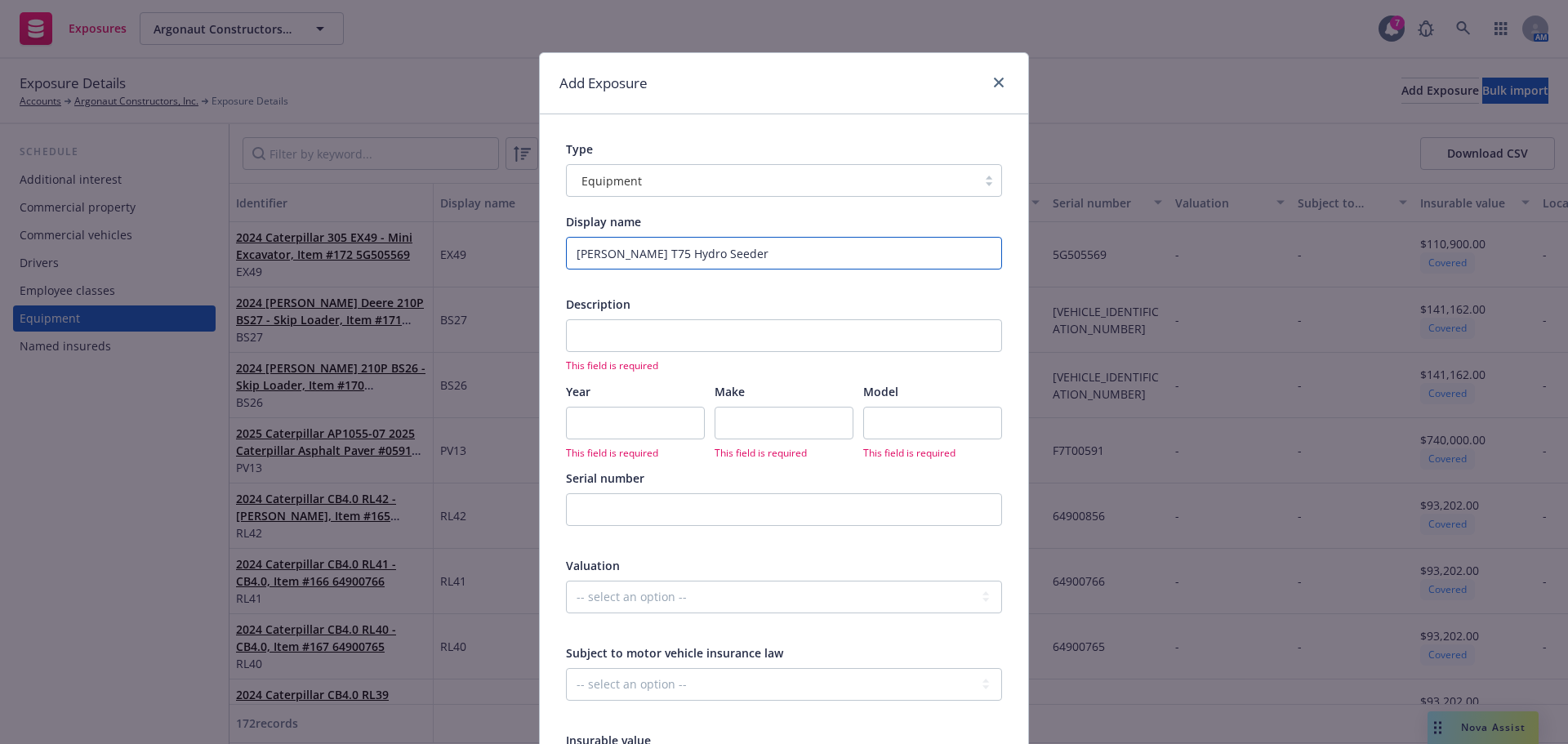
click at [569, 253] on input "Finn T75 Hydro Seeder" at bounding box center [784, 253] width 436 height 33
type input "Finn T75 Hydro Seeder"
click at [677, 326] on input "text" at bounding box center [784, 336] width 436 height 33
paste input "Finn T75 Hydro Seeder"
type input "Finn T75 Hydro Seeder"
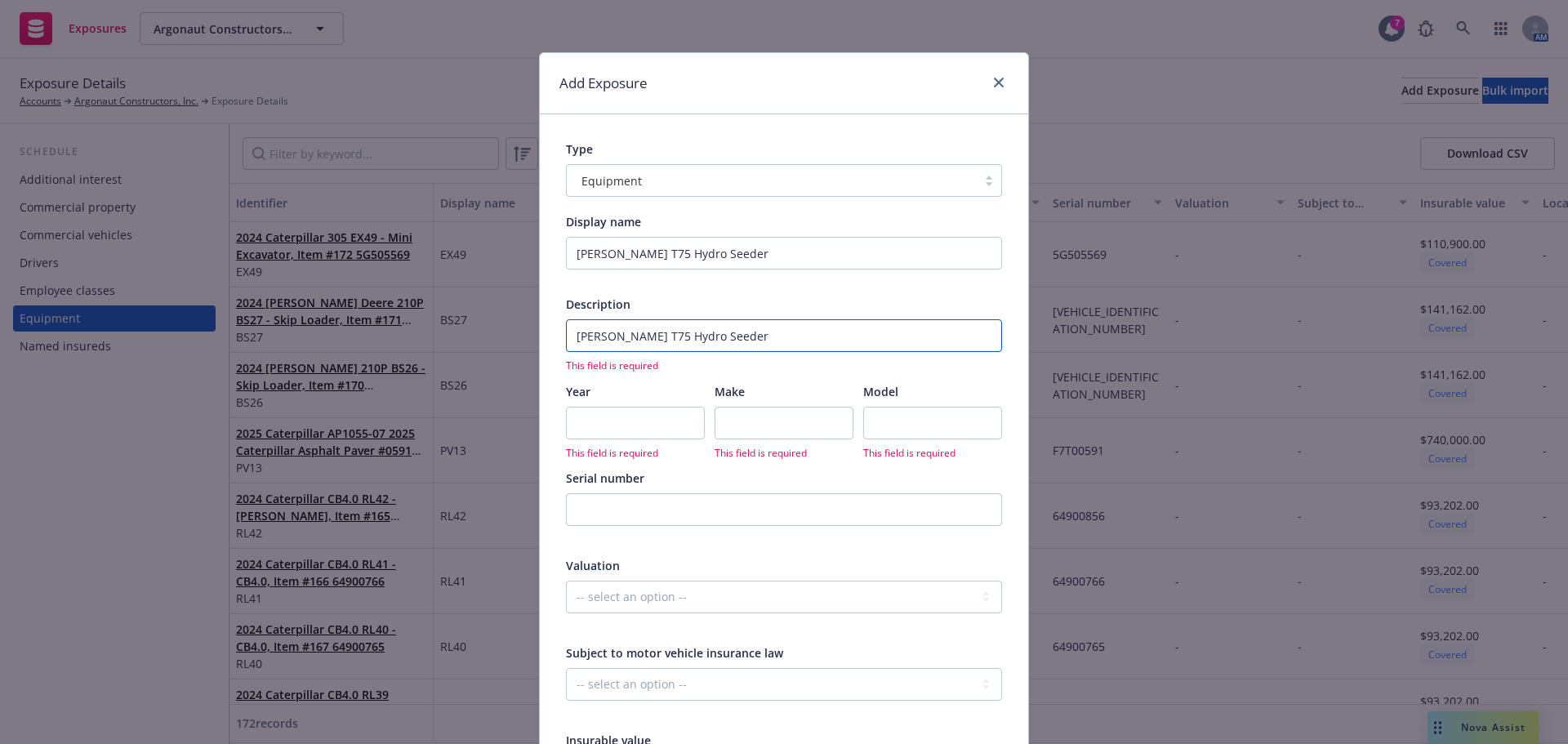
type textarea "x"
type input "Finn T75 Hydro Seeder"
click at [611, 415] on input "number" at bounding box center [635, 423] width 138 height 33
type input "2"
type textarea "x"
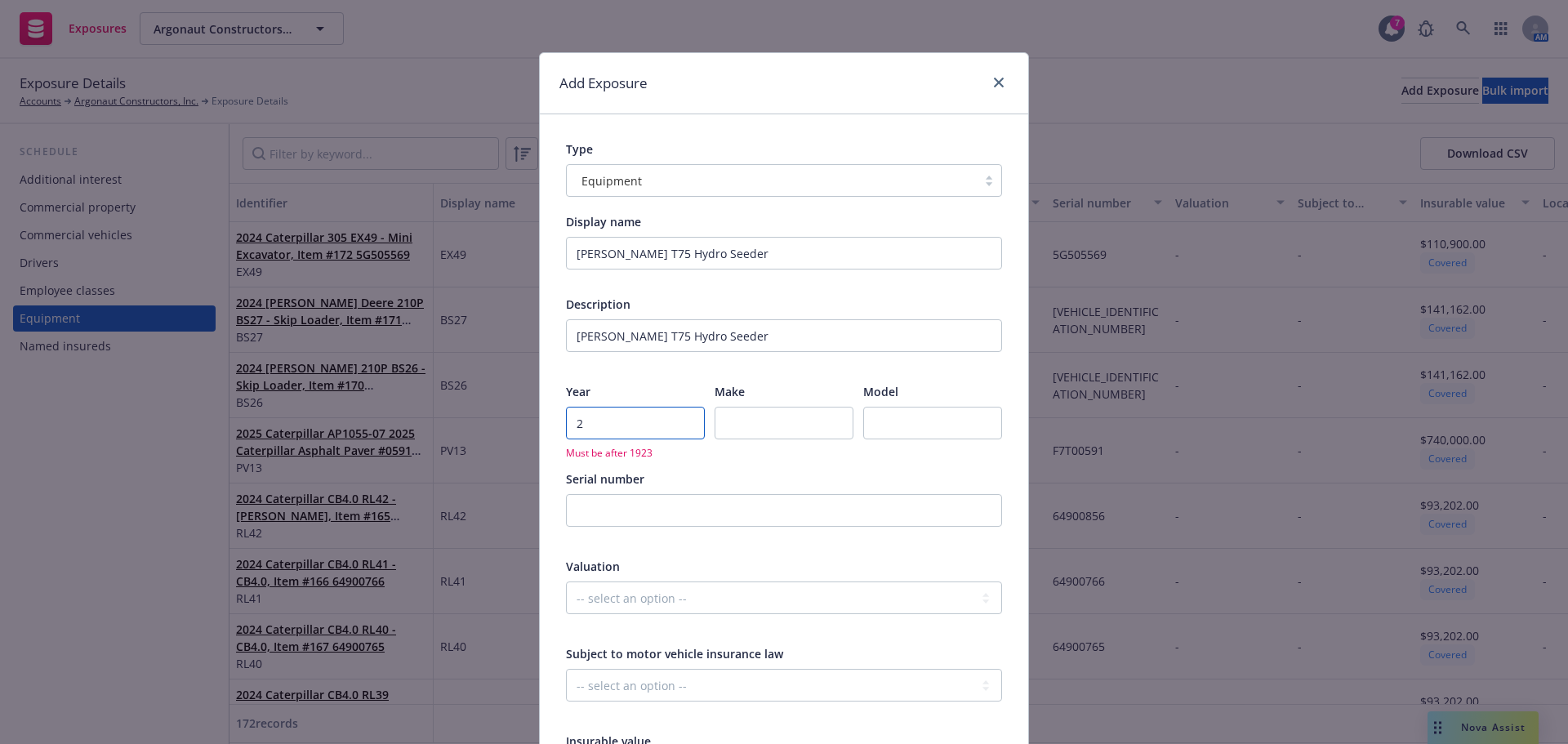
type input "20"
type textarea "x"
type input "202"
type textarea "x"
type input "2024"
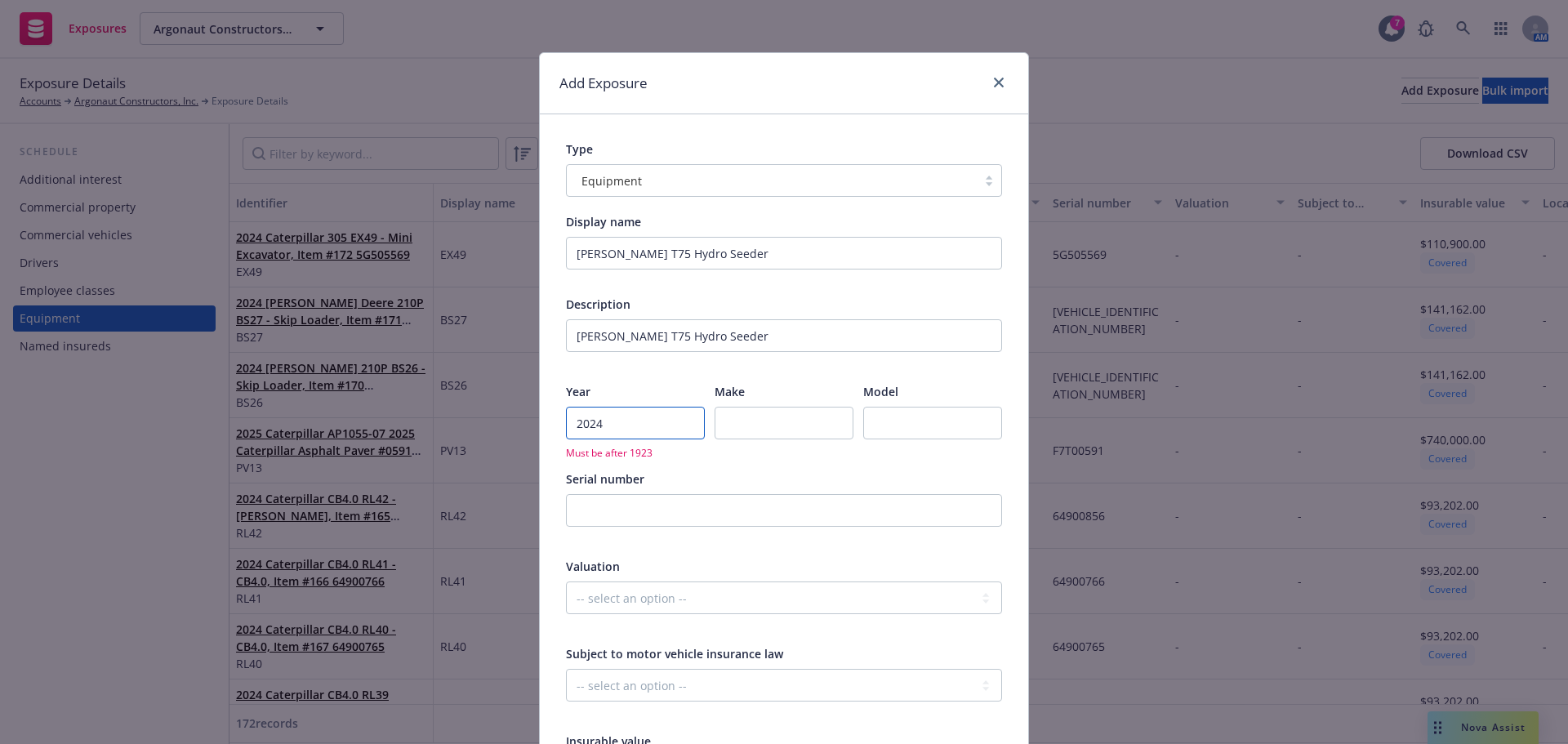
type textarea "x"
type input "2024"
click at [612, 342] on input "Finn T75 Hydro Seeder" at bounding box center [784, 336] width 436 height 33
type input "Finn T75T Hydro Seeder"
type textarea "x"
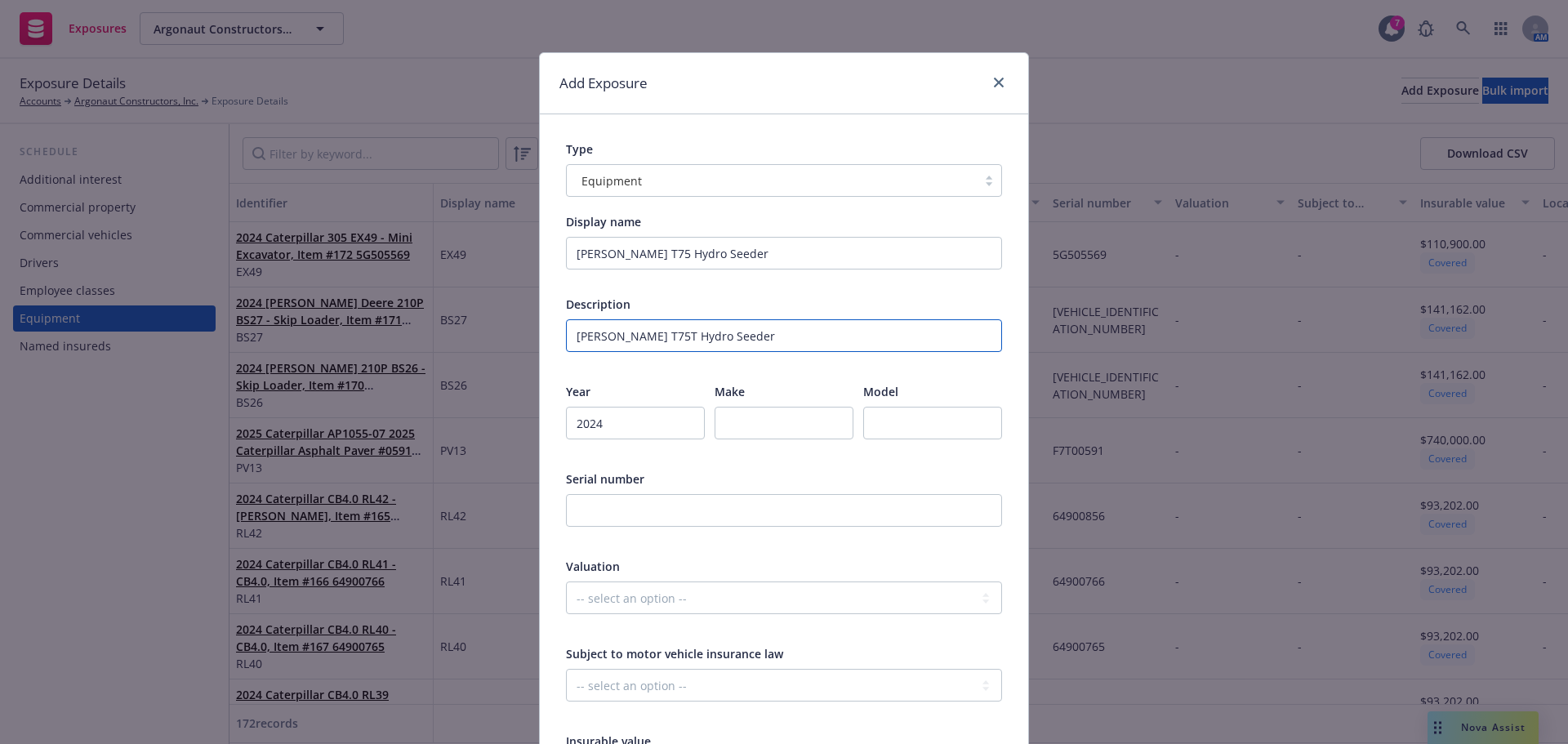
type input "Finn T75T Hydro Seeder"
click at [612, 255] on input "Finn T75 Hydro Seeder" at bounding box center [784, 253] width 436 height 33
type input "Finn T75T Hydro Seeder"
type textarea "x"
type input "Finn T75T Hydro Seeder"
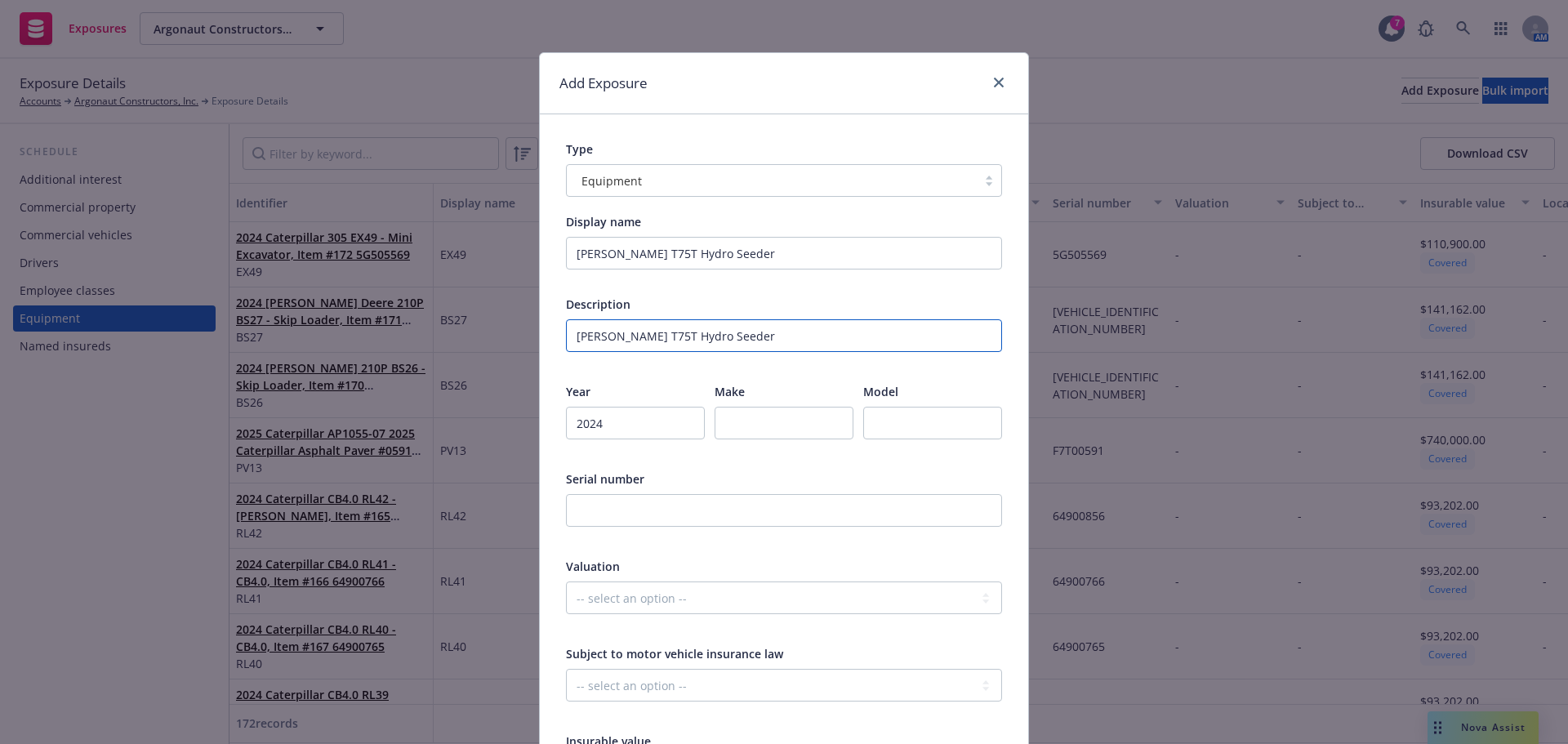
drag, startPoint x: 570, startPoint y: 336, endPoint x: 591, endPoint y: 340, distance: 21.4
click at [591, 340] on input "Finn T75T Hydro Seeder" at bounding box center [784, 336] width 436 height 33
click at [783, 429] on input "text" at bounding box center [784, 423] width 138 height 33
paste input "Finn"
type input "Finn"
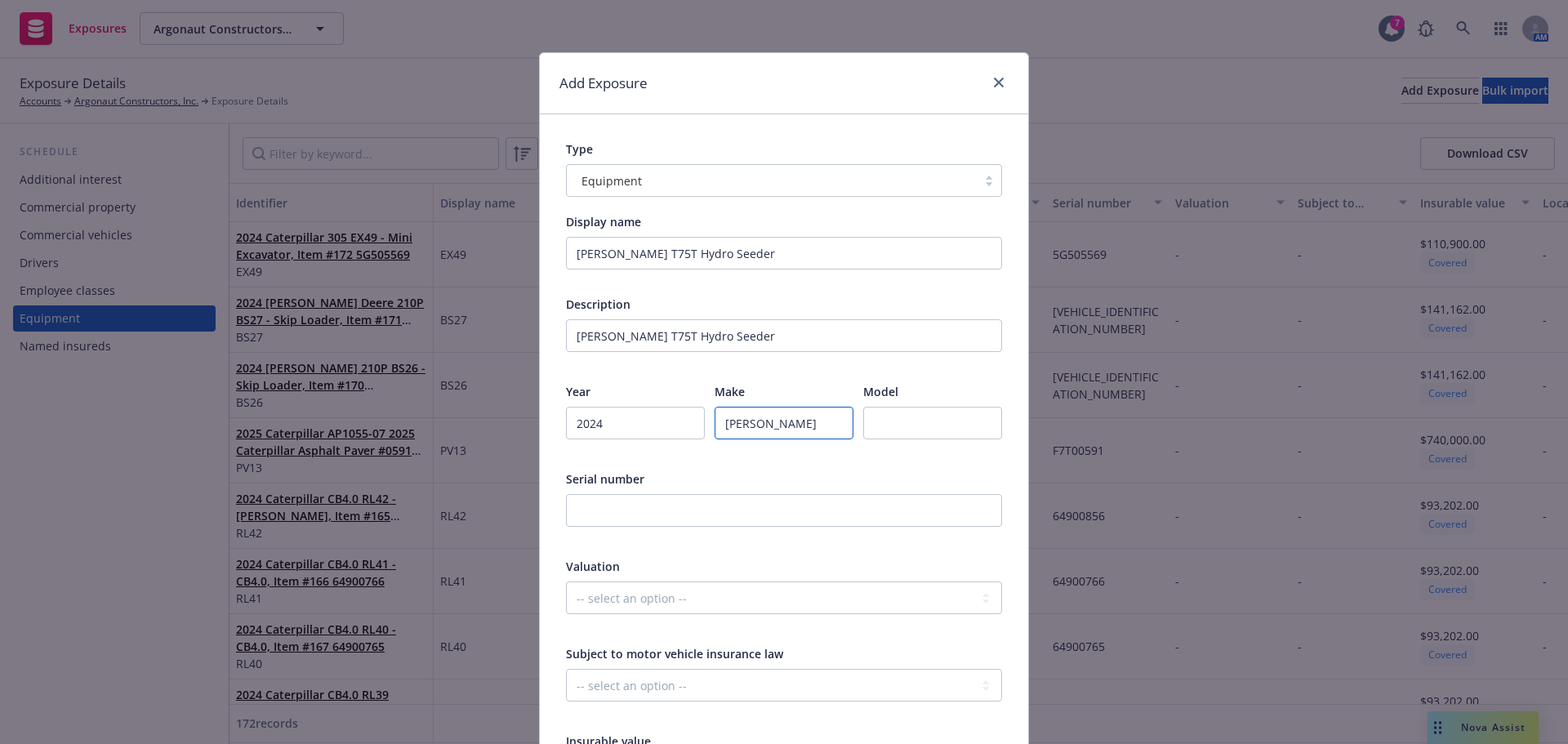
type textarea "x"
type input "Finn"
drag, startPoint x: 595, startPoint y: 337, endPoint x: 705, endPoint y: 339, distance: 110.0
click at [705, 339] on input "Finn T75T Hydro Seeder" at bounding box center [784, 336] width 436 height 33
click at [883, 429] on input "text" at bounding box center [933, 423] width 138 height 33
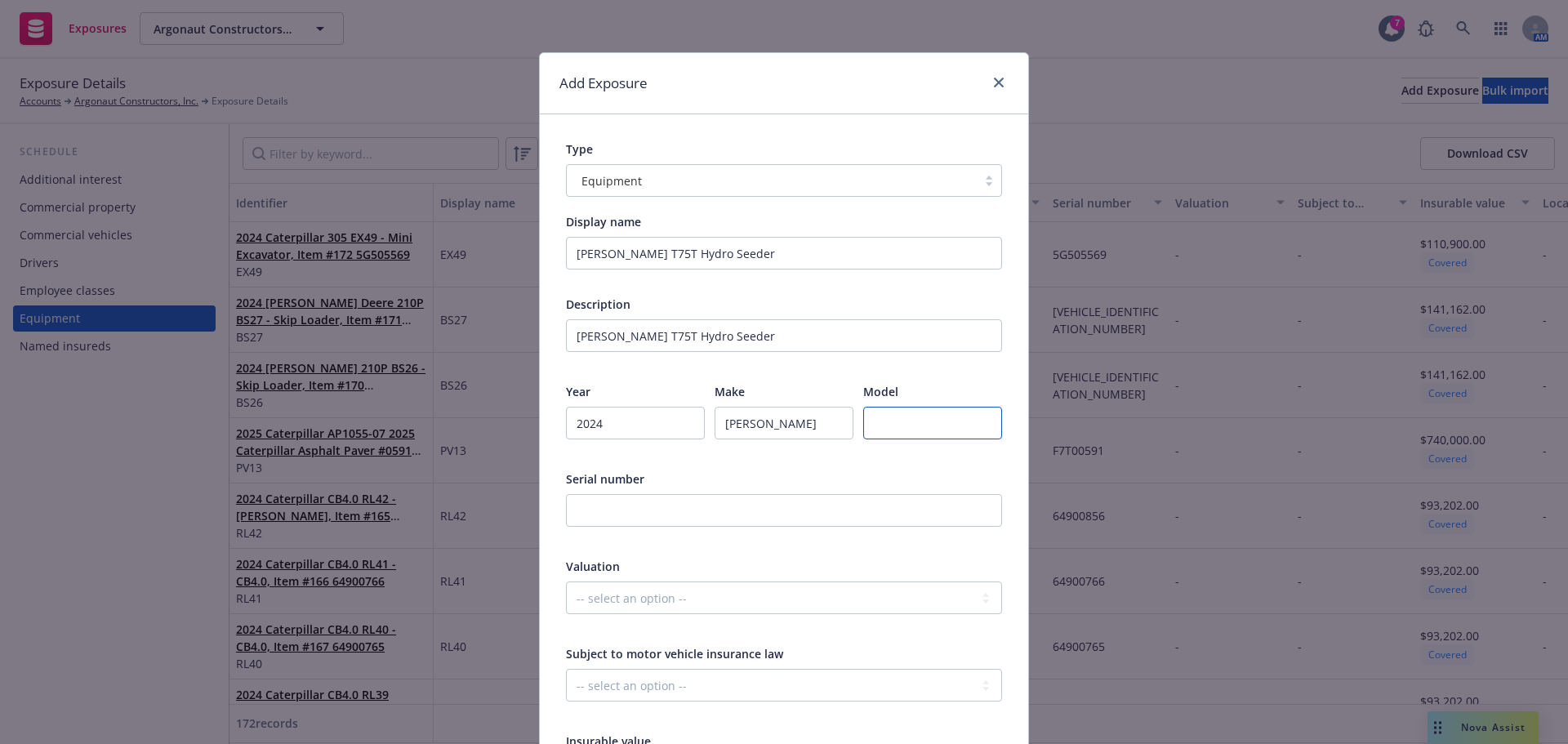
paste input "T75T Hydro Seeder"
type input "T75T Hydro Seeder"
type textarea "x"
type input "T75T Hydro Seeder"
click at [715, 510] on input "text" at bounding box center [784, 510] width 436 height 33
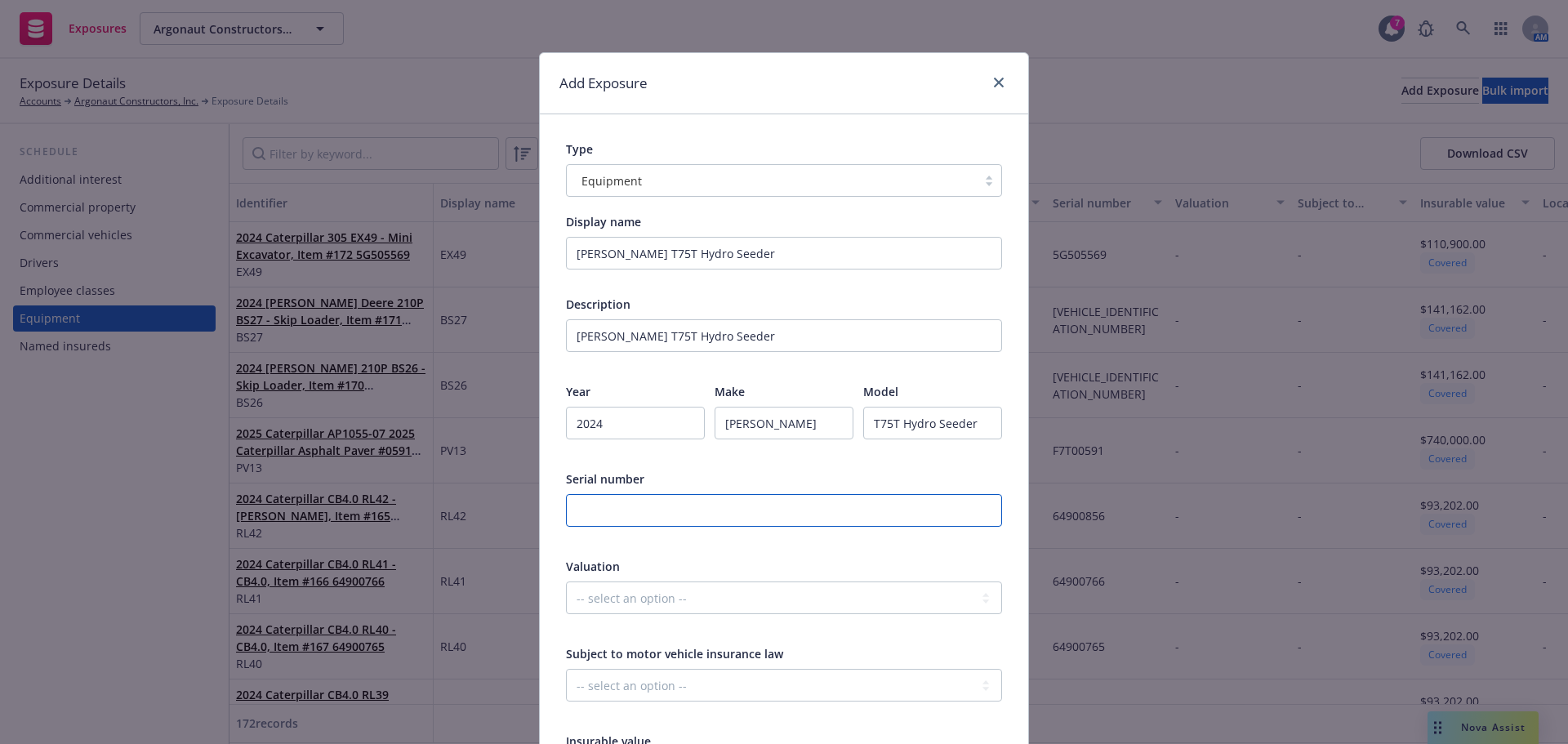
type input "0"
type textarea "x"
type input "0D"
type textarea "x"
type input "0D-"
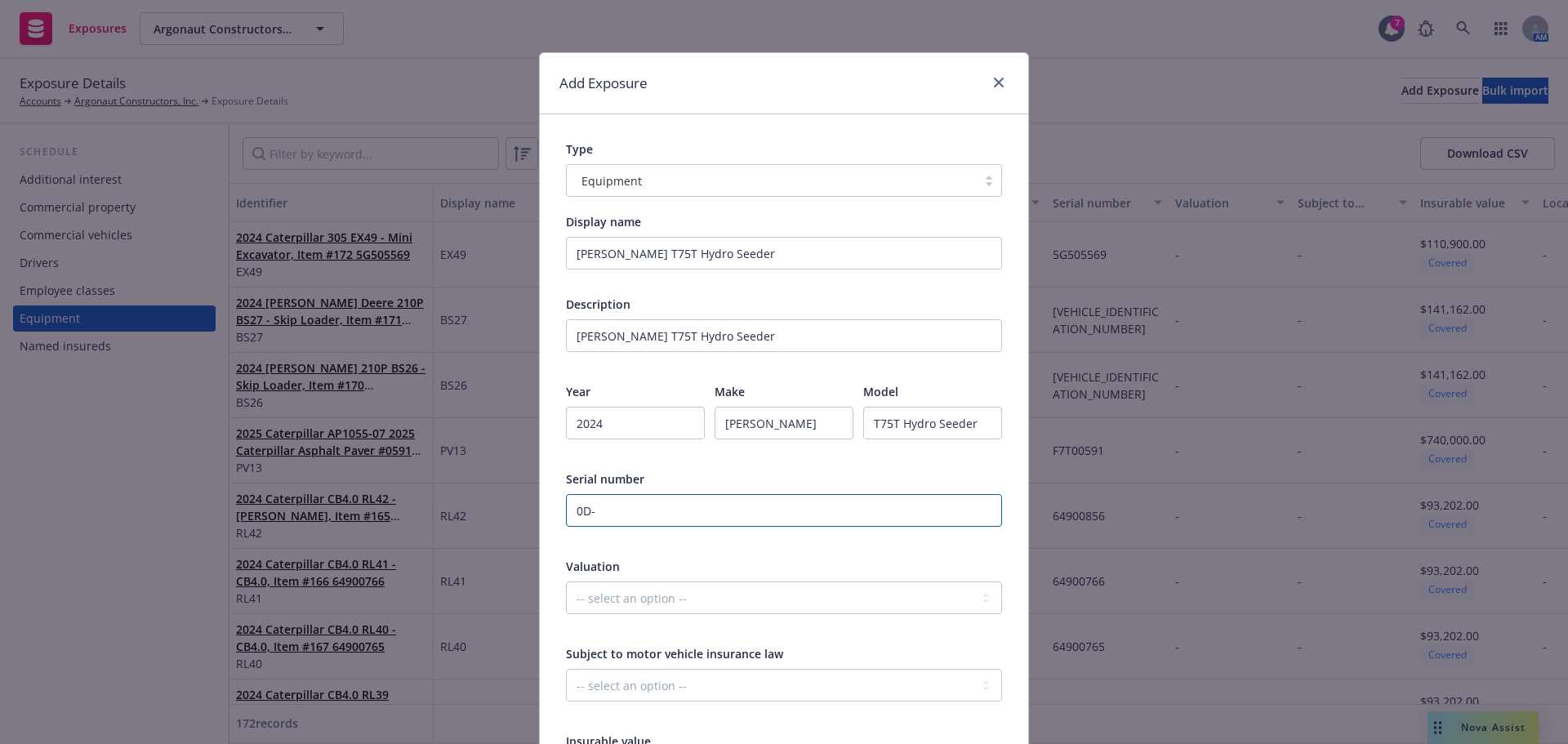
type textarea "x"
type input "0D-1"
type textarea "x"
type input "0D-14"
type textarea "x"
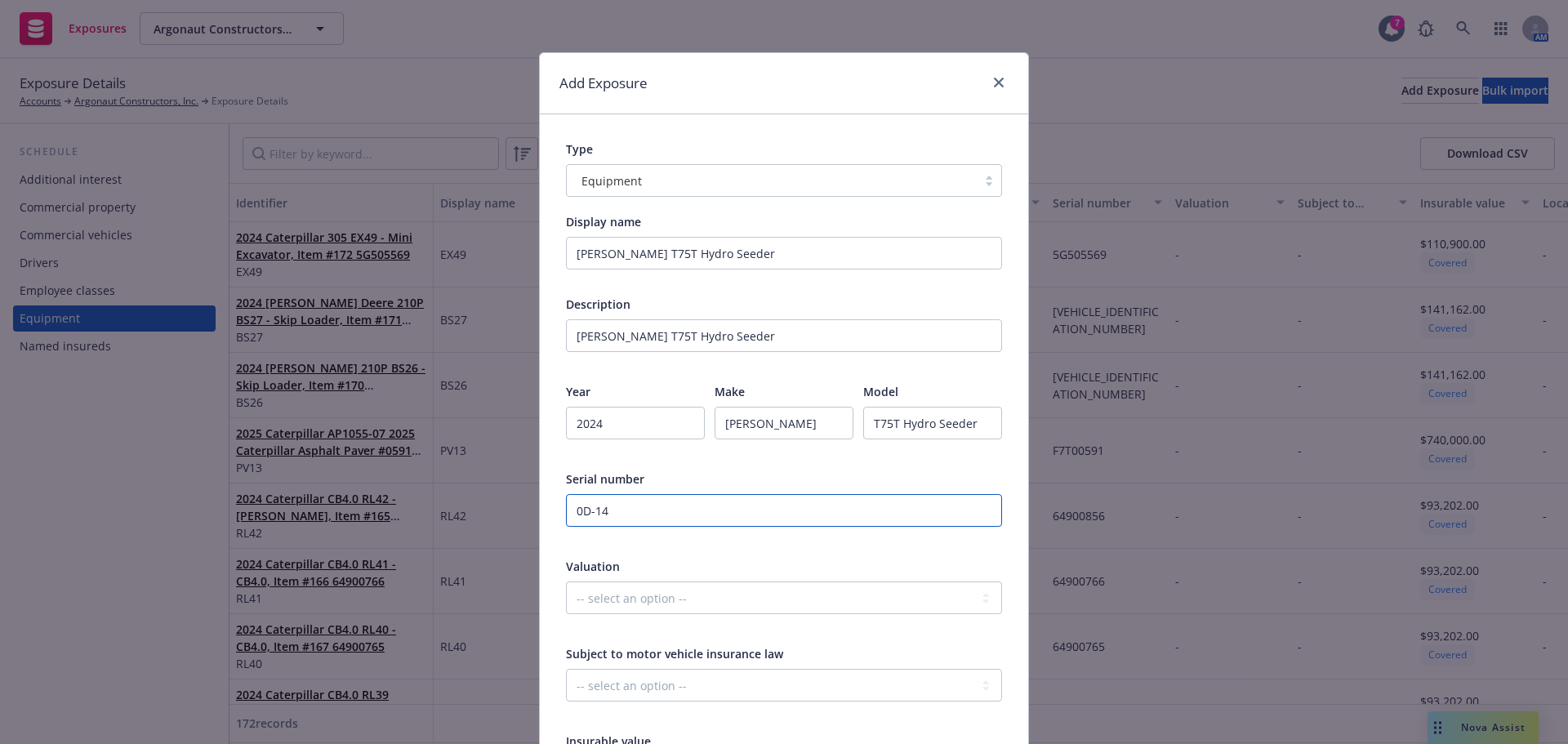
type input "0D-147"
type textarea "x"
type input "0D-1476"
type textarea "x"
type input "0D-1476"
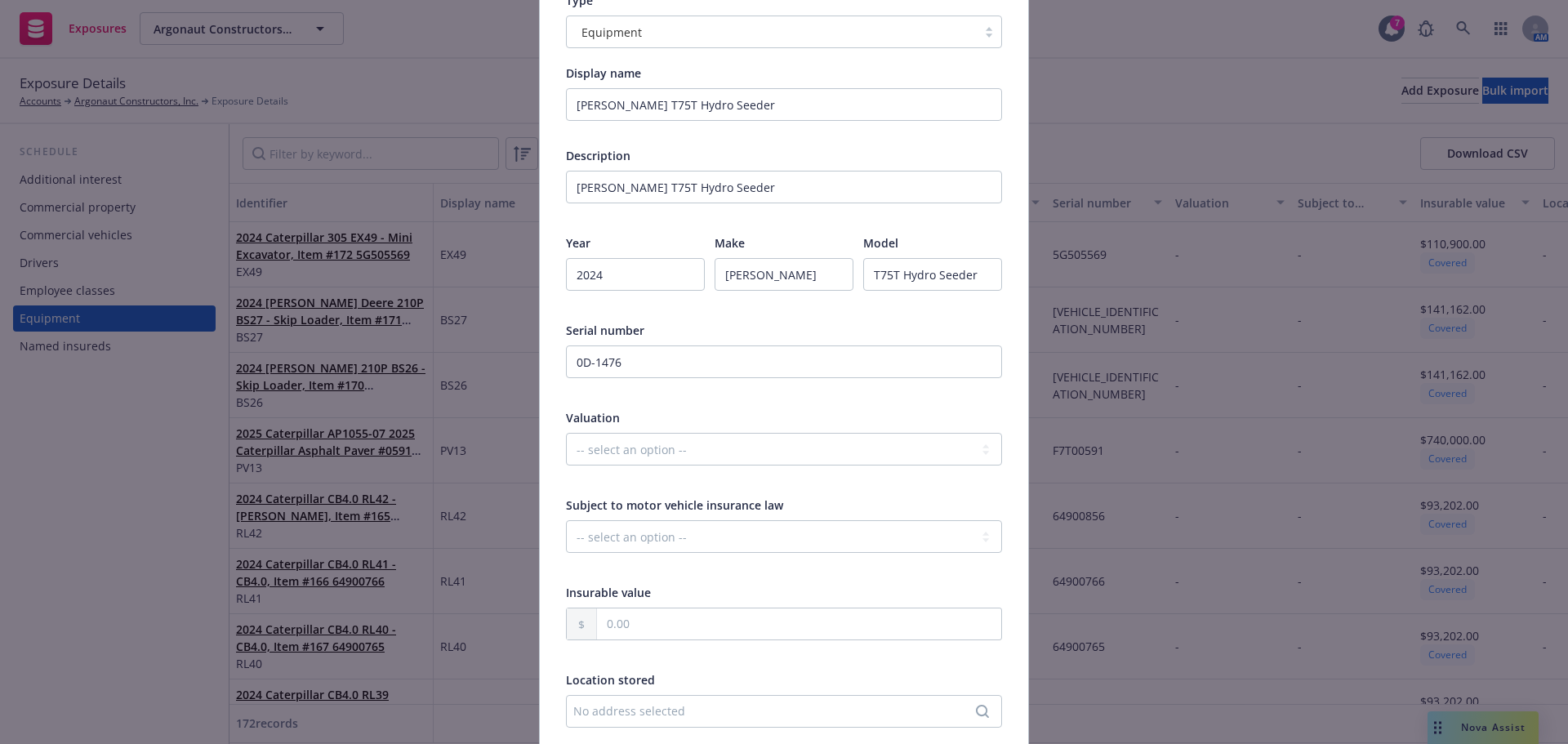
scroll to position [164, 0]
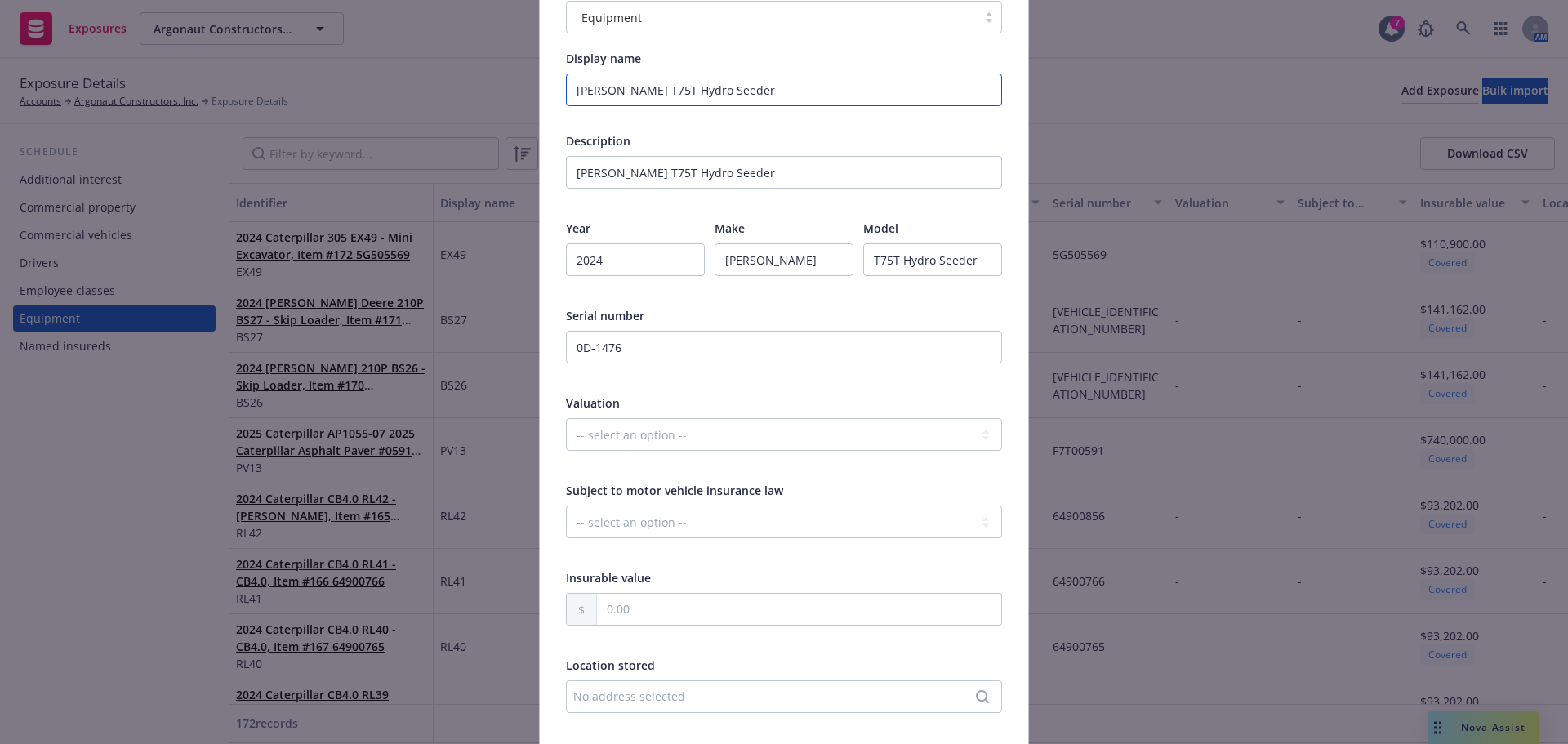
drag, startPoint x: 742, startPoint y: 98, endPoint x: 539, endPoint y: 131, distance: 205.7
click at [540, 131] on div "Type Equipment Display name Finn T75T Hydro Seeder Description Finn T75T Hydro …" at bounding box center [784, 432] width 488 height 963
type textarea "x"
click at [755, 182] on input "Finn T75T Hydro Seeder" at bounding box center [784, 172] width 436 height 33
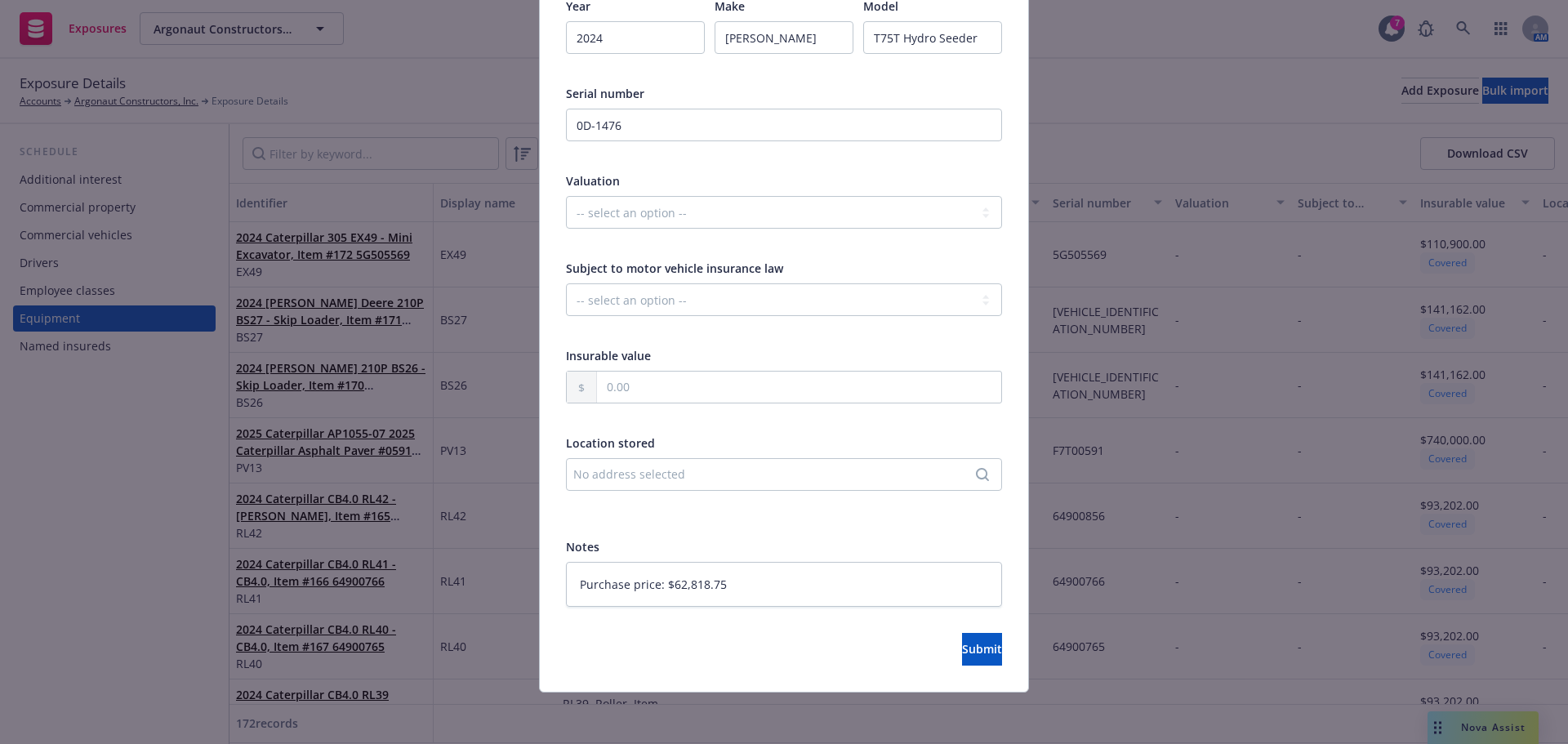
scroll to position [386, 0]
click at [962, 651] on span "Submit" at bounding box center [982, 648] width 40 height 16
type textarea "x"
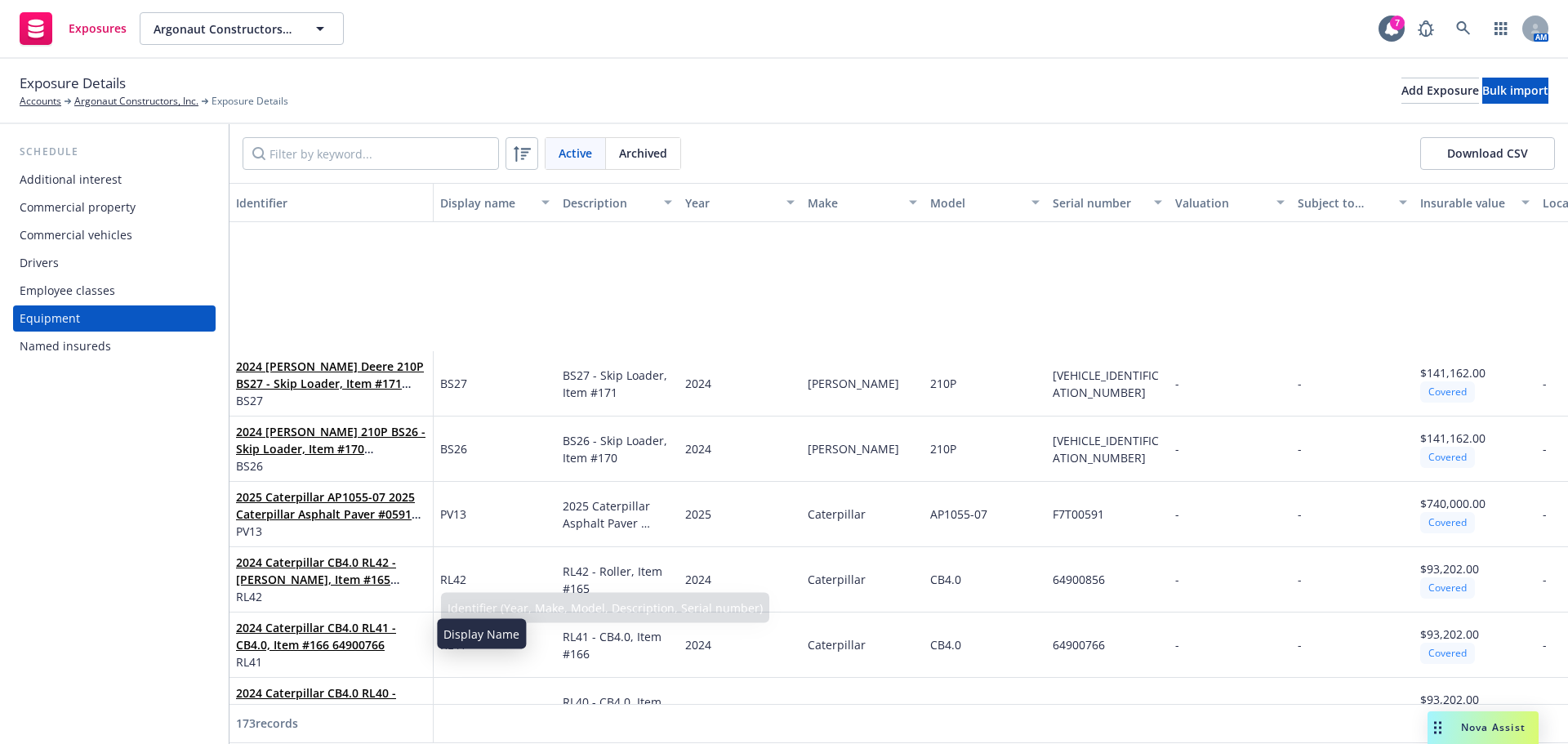
scroll to position [0, 0]
